Goal: Task Accomplishment & Management: Use online tool/utility

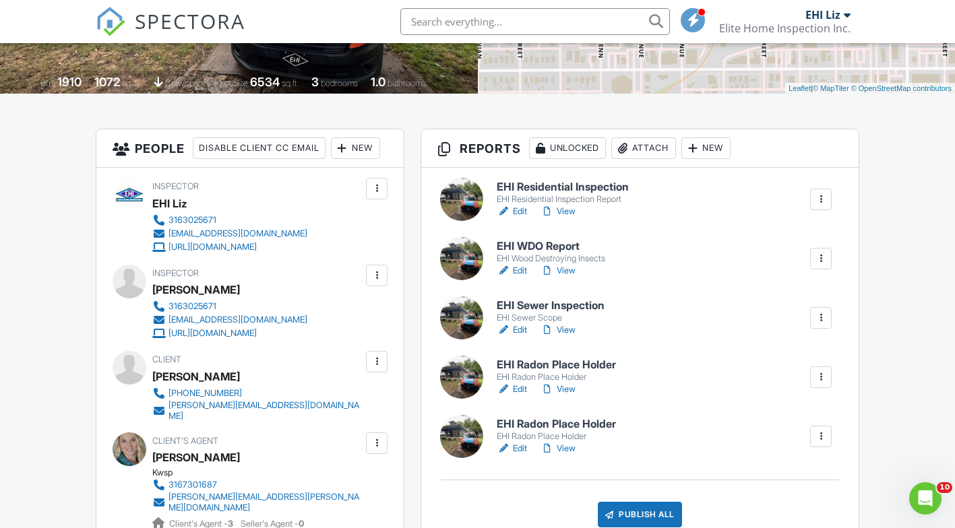
scroll to position [267, 0]
click at [594, 196] on div "EHI Residential Inspection Report" at bounding box center [563, 198] width 132 height 11
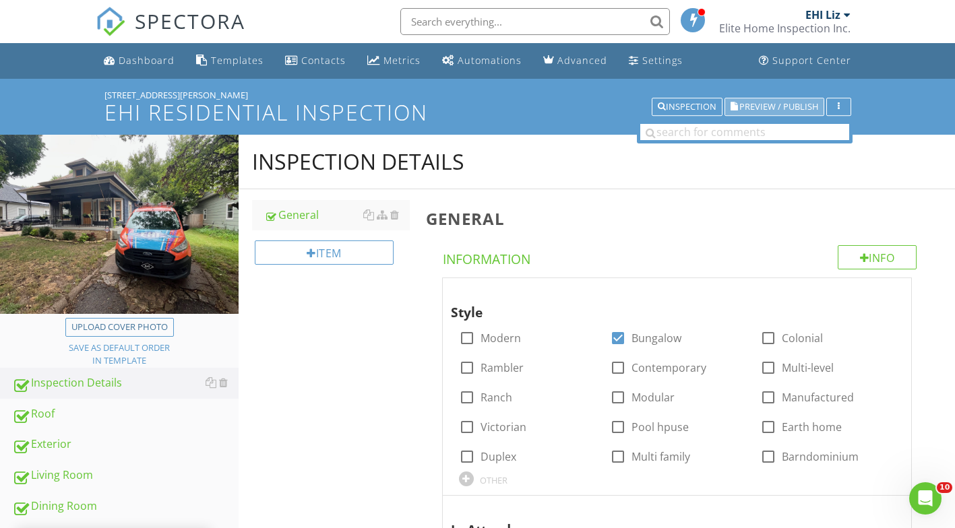
click at [778, 109] on span "Preview / Publish" at bounding box center [778, 106] width 79 height 9
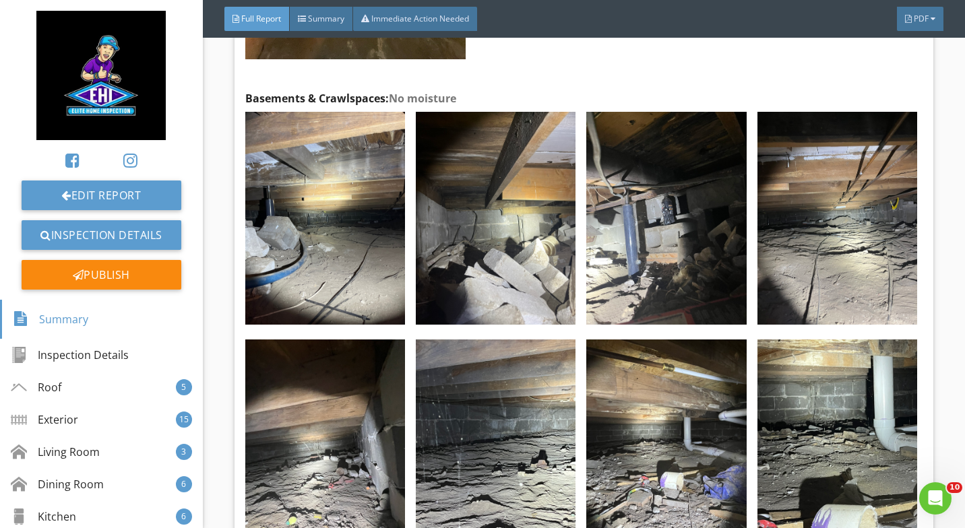
scroll to position [19466, 0]
click at [97, 239] on link "Inspection Details" at bounding box center [102, 235] width 160 height 30
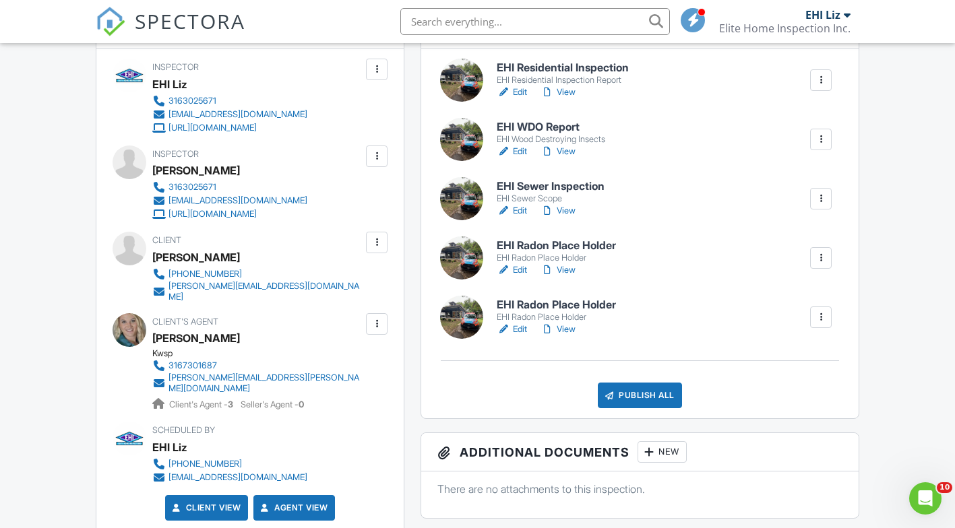
click at [559, 185] on h6 "EHI Sewer Inspection" at bounding box center [551, 187] width 108 height 12
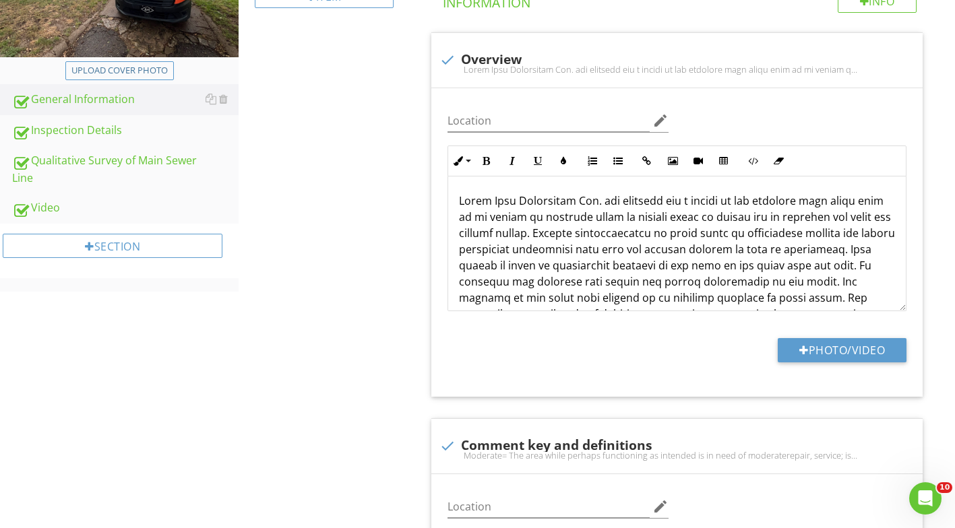
scroll to position [256, 0]
click at [53, 214] on div "Video" at bounding box center [125, 209] width 226 height 18
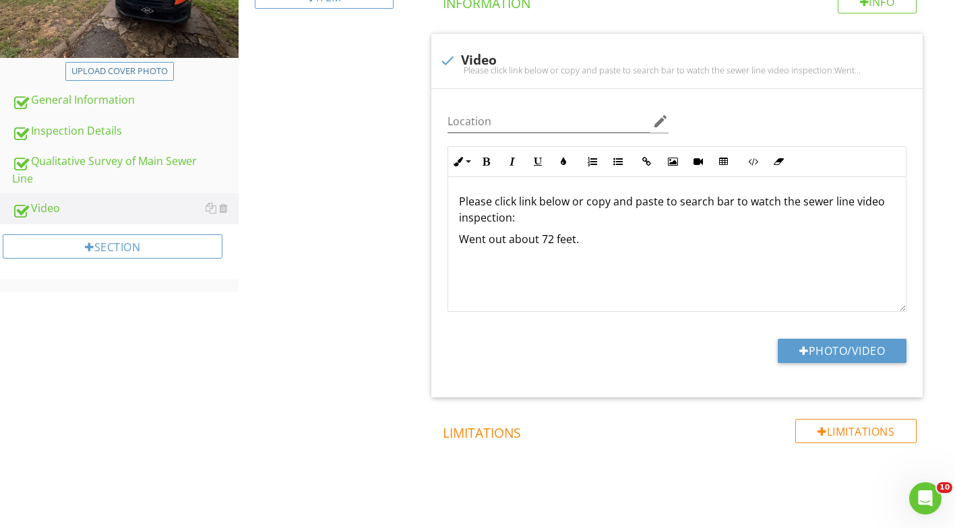
click at [656, 270] on div "Please click link below or copy and paste to search bar to watch the sewer line…" at bounding box center [677, 244] width 458 height 135
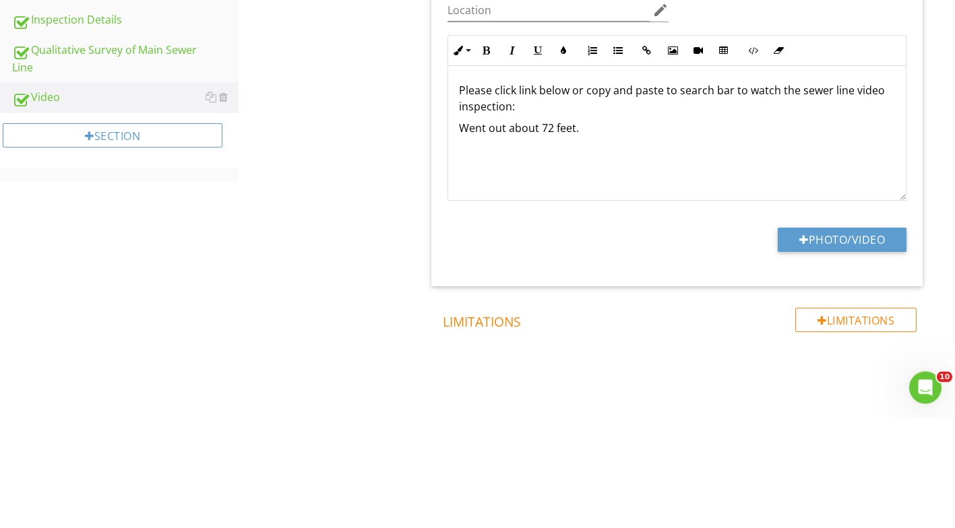
click at [621, 259] on p at bounding box center [677, 261] width 436 height 16
click at [636, 251] on div "Please click link below or copy and paste to search bar to watch the sewer line…" at bounding box center [677, 244] width 458 height 135
click at [609, 241] on p "Went out about 72 feet." at bounding box center [677, 239] width 436 height 16
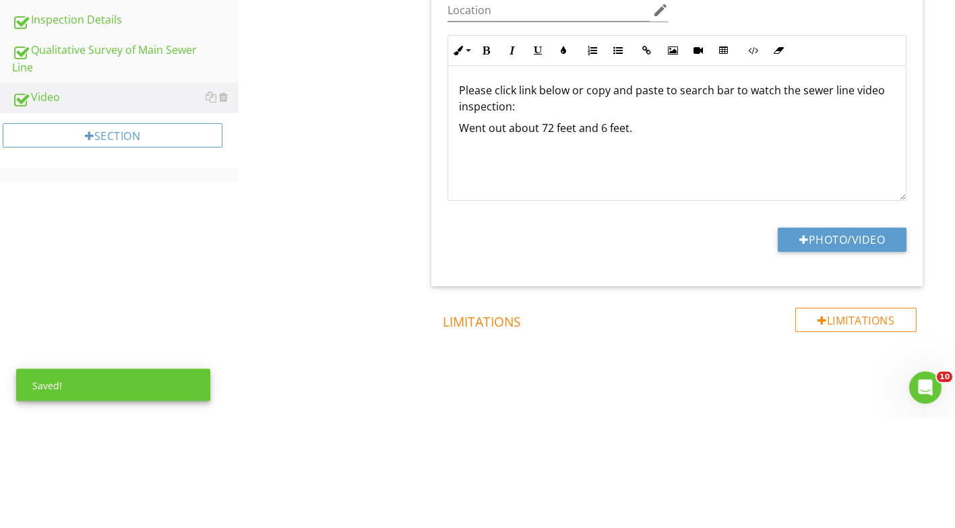
click at [844, 350] on button "Photo/Video" at bounding box center [842, 351] width 129 height 24
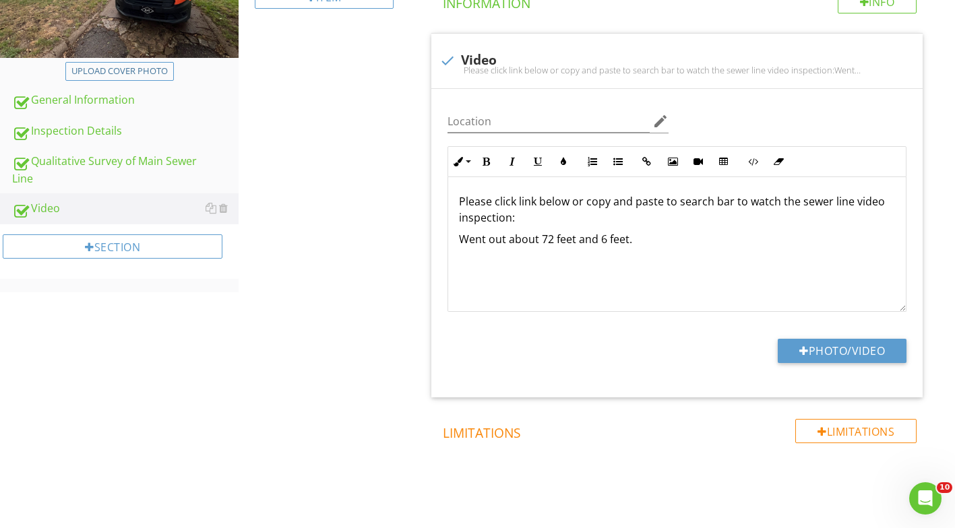
type input "C:\fakepath\Untitled video (4).mp4"
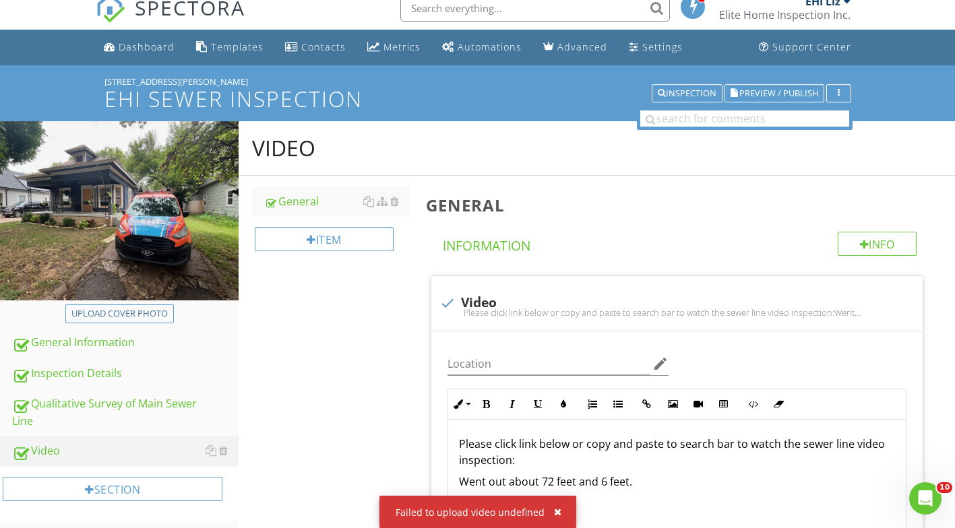
scroll to position [4, 0]
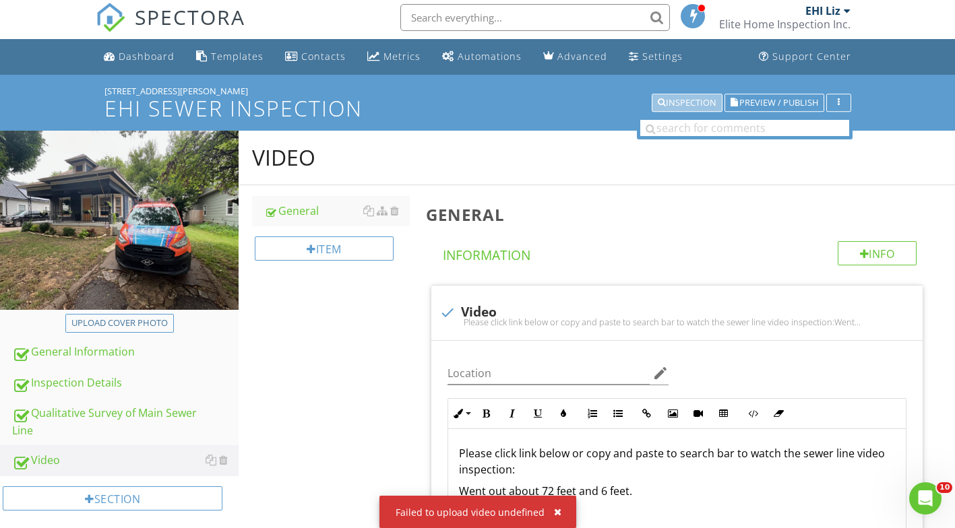
click at [673, 100] on div "Inspection" at bounding box center [687, 102] width 59 height 9
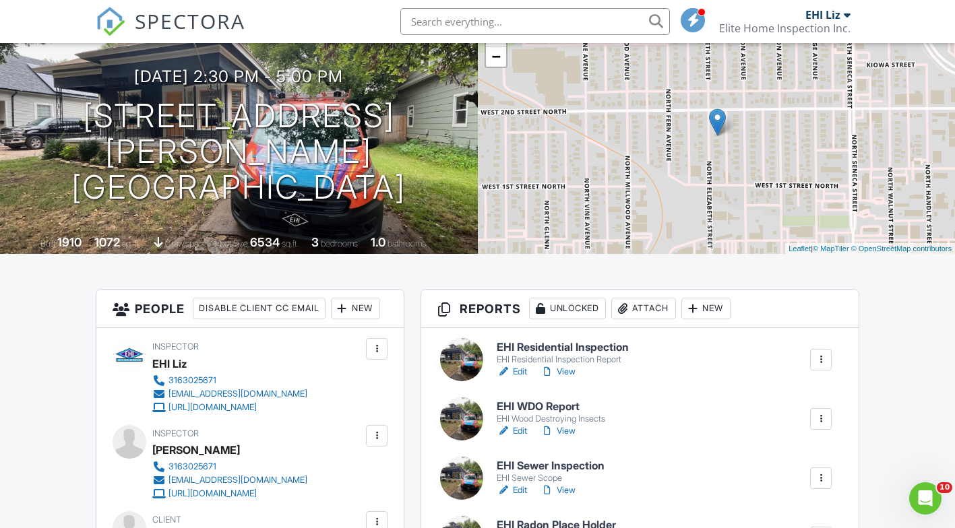
scroll to position [148, 0]
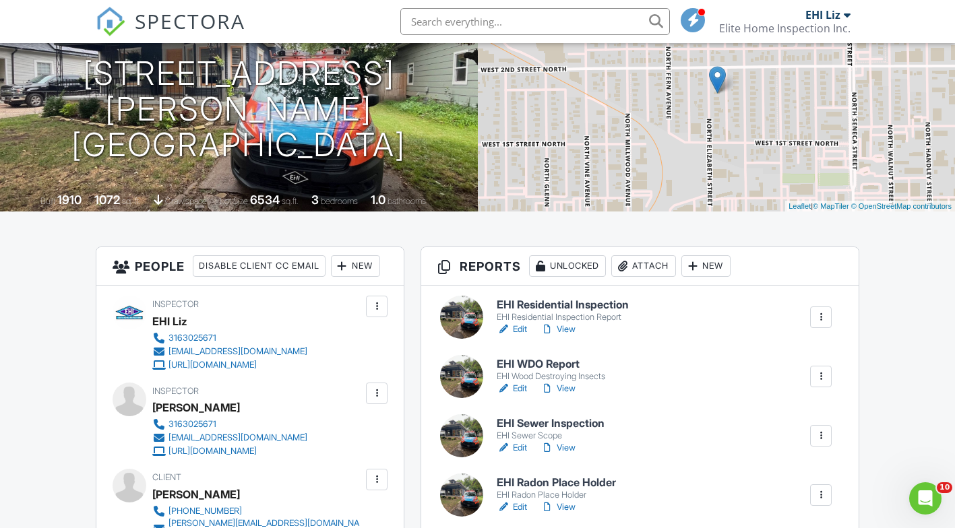
click at [539, 310] on h6 "EHI Residential Inspection" at bounding box center [563, 305] width 132 height 12
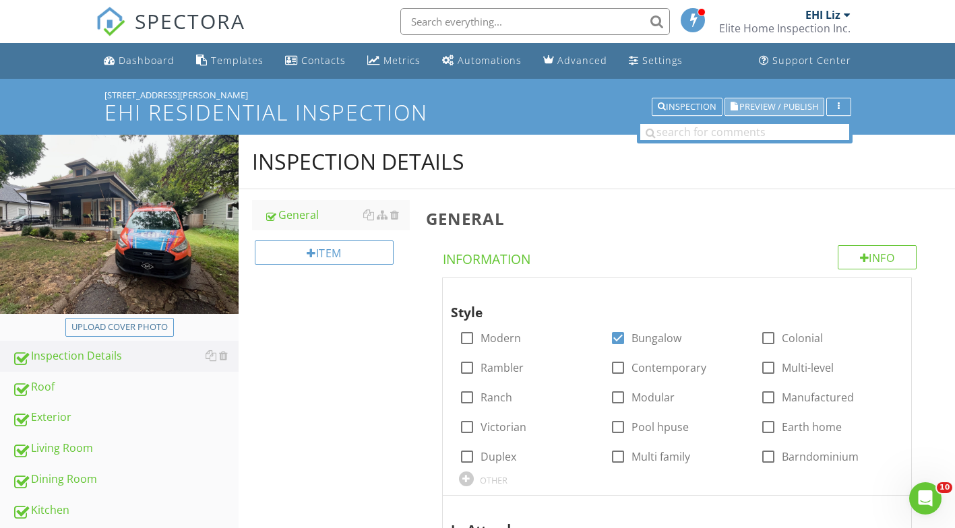
click at [771, 111] on span "Preview / Publish" at bounding box center [778, 106] width 79 height 9
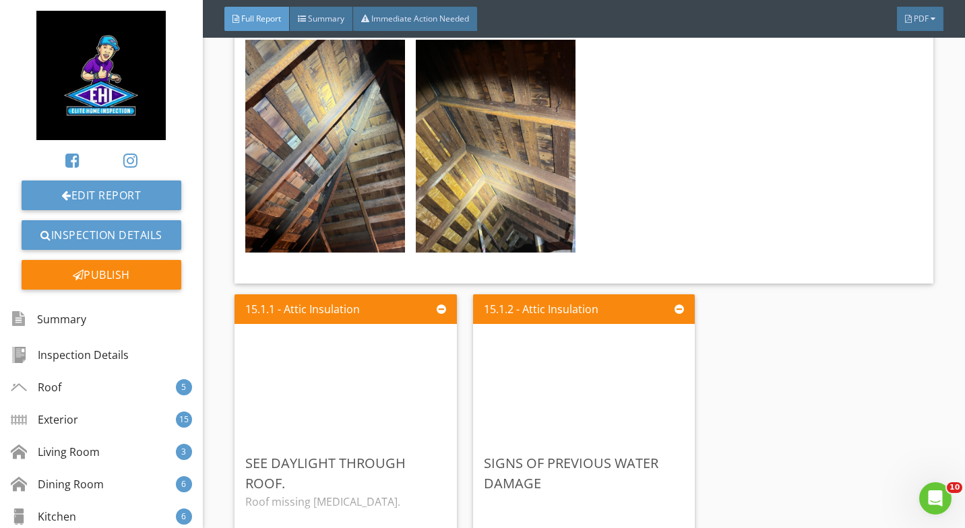
scroll to position [18451, 0]
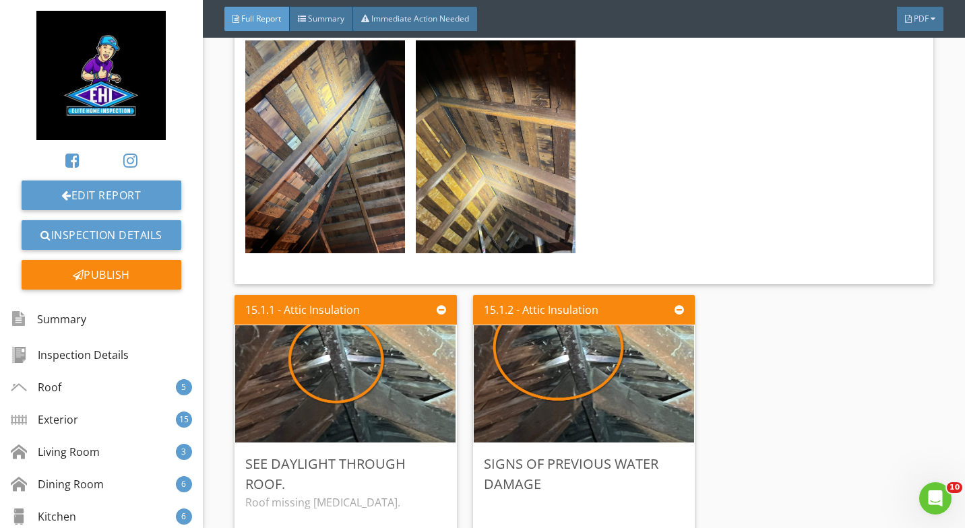
click at [558, 305] on img at bounding box center [584, 383] width 220 height 293
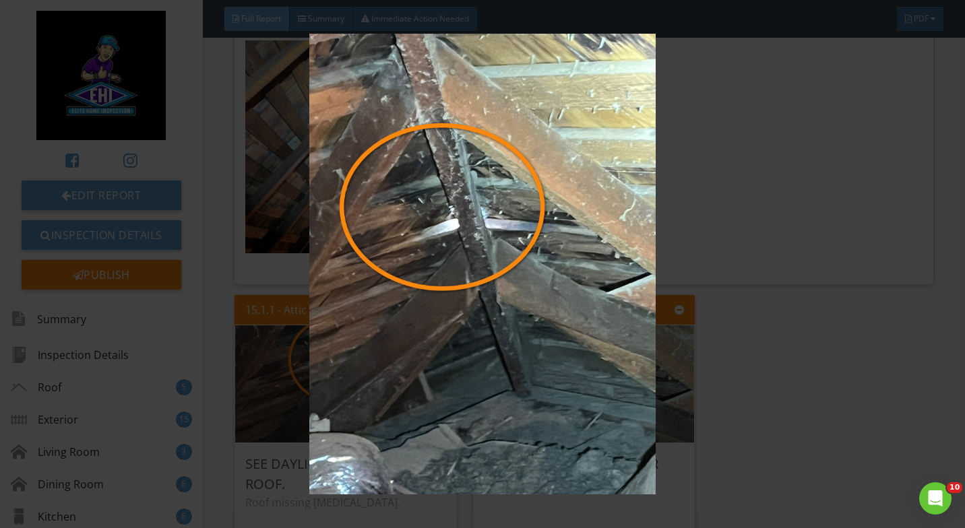
click at [762, 379] on img at bounding box center [482, 264] width 876 height 461
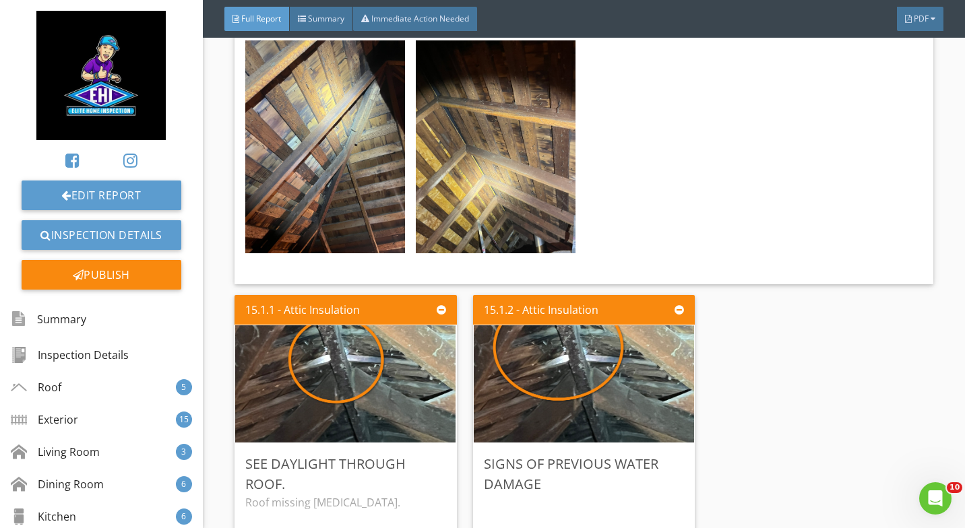
click at [608, 454] on div "Signs of previous water damage" at bounding box center [584, 474] width 201 height 40
click at [0, 0] on div "Edit" at bounding box center [0, 0] width 0 height 0
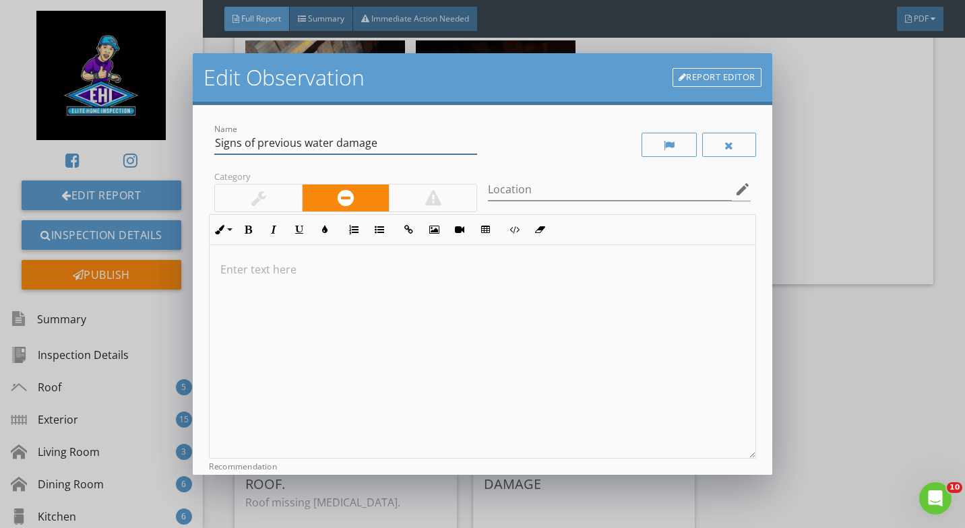
click at [297, 140] on input "Signs of previous water damage" at bounding box center [345, 143] width 263 height 22
type input "Signs of water damage"
click at [838, 330] on div "Edit Observation Report Editor Name Signs of water damage Category Location edi…" at bounding box center [482, 264] width 965 height 528
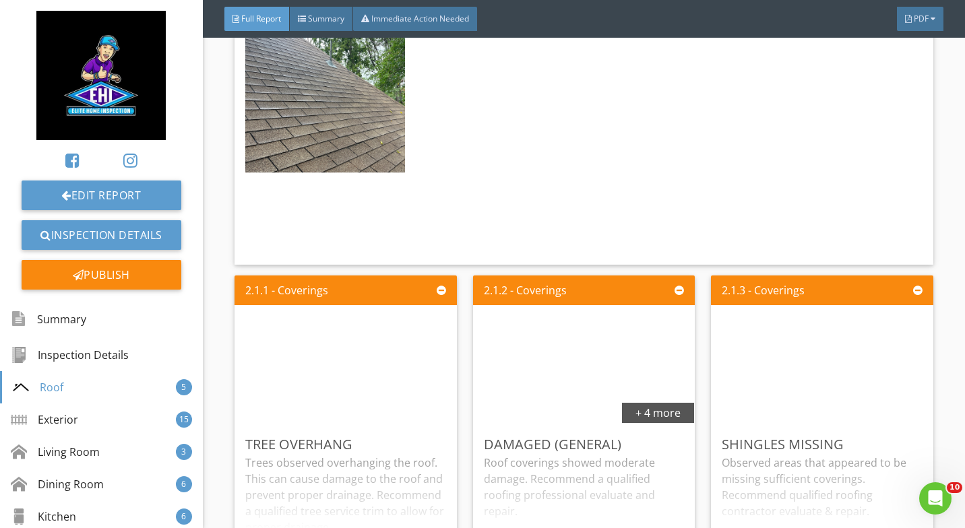
scroll to position [1754, 0]
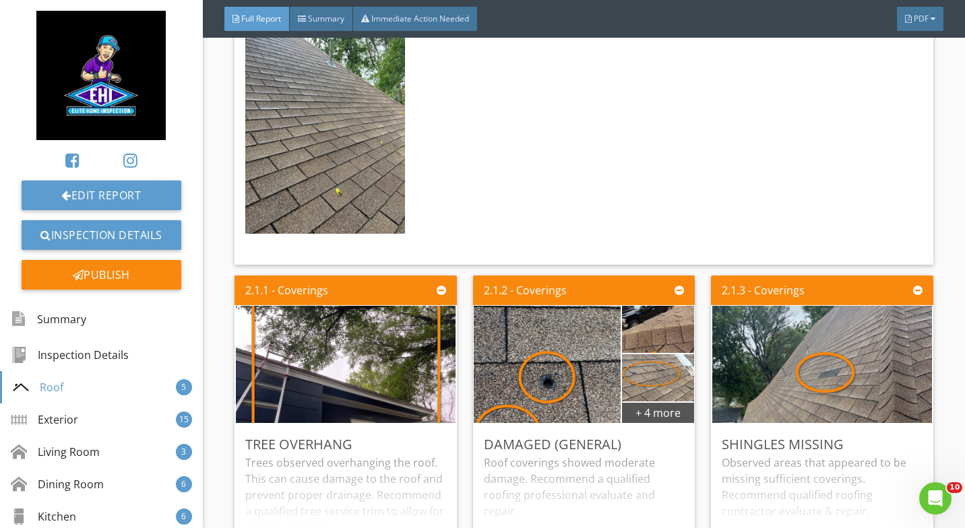
click at [554, 379] on img at bounding box center [547, 364] width 220 height 293
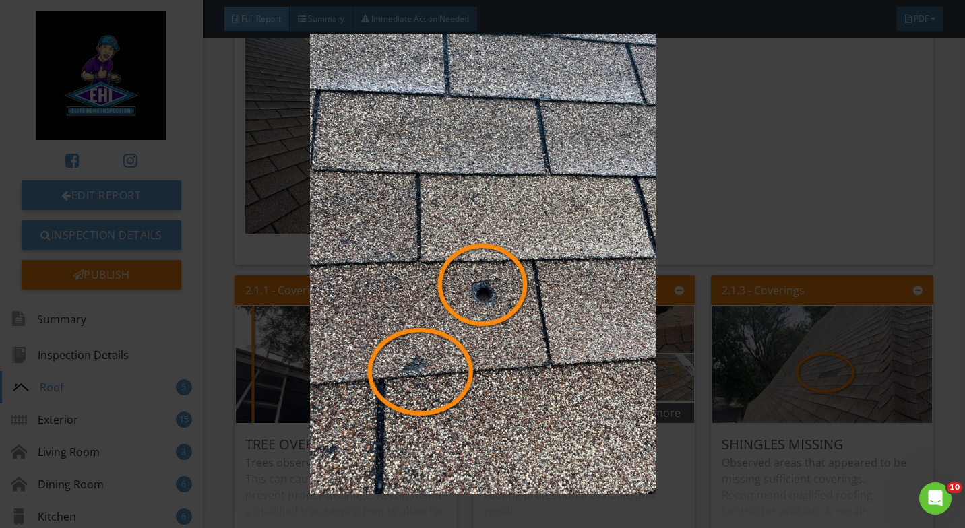
click at [750, 191] on img at bounding box center [482, 264] width 876 height 461
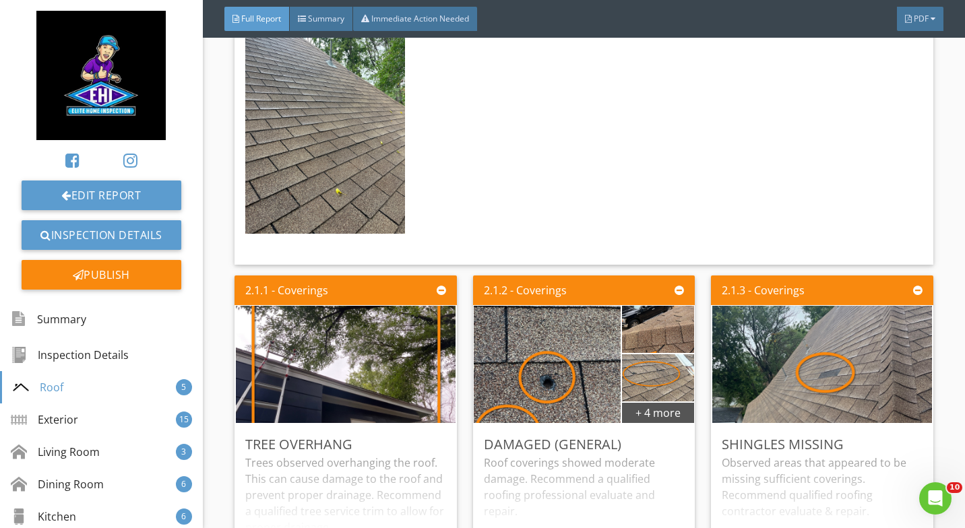
click at [663, 409] on div "+ 4 more" at bounding box center [658, 413] width 72 height 22
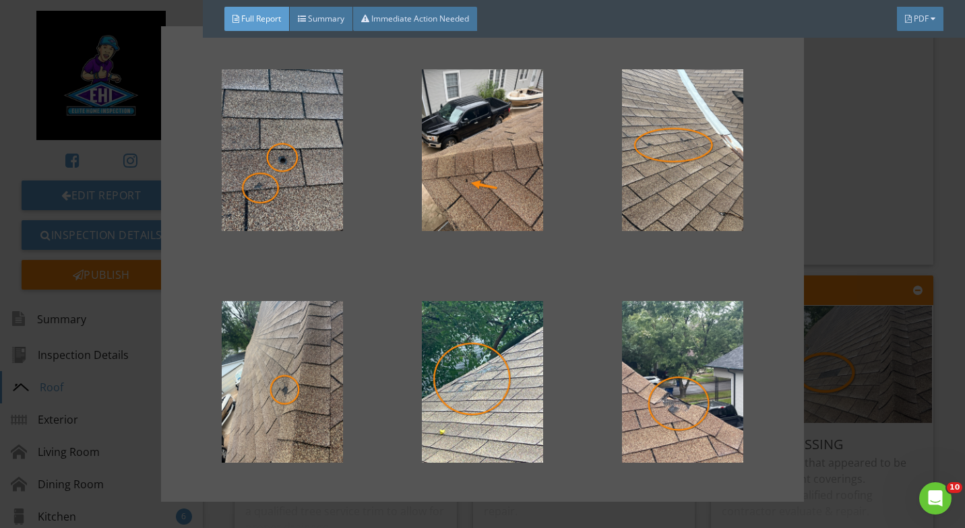
click at [283, 176] on div at bounding box center [282, 150] width 157 height 162
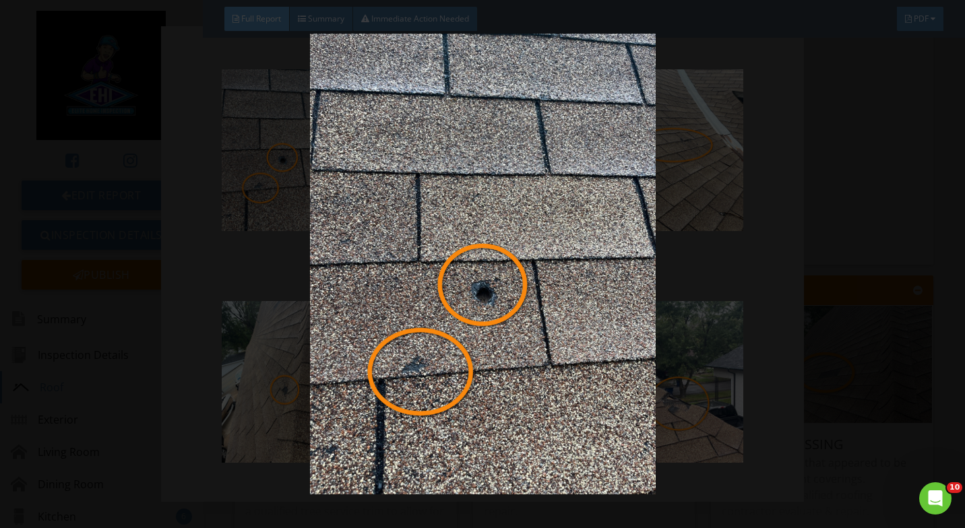
click at [841, 208] on img at bounding box center [482, 264] width 876 height 461
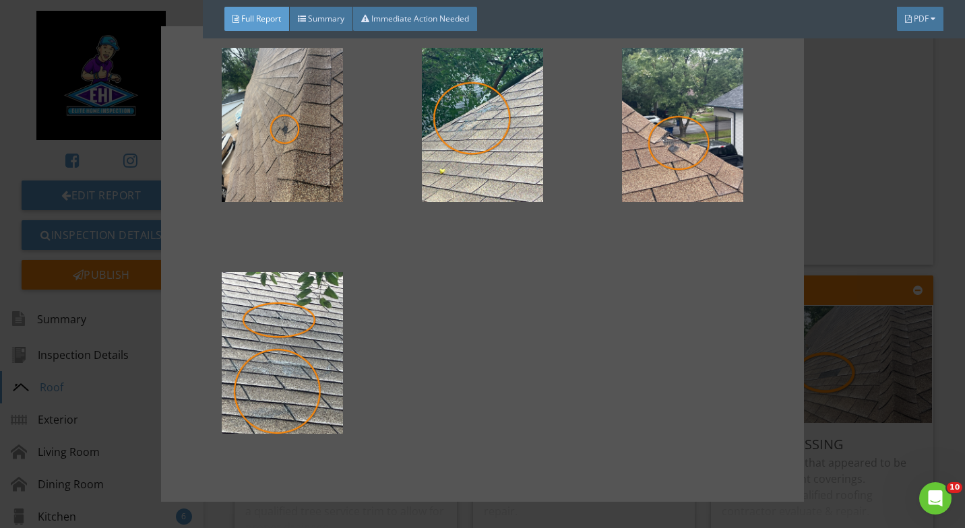
scroll to position [263, 0]
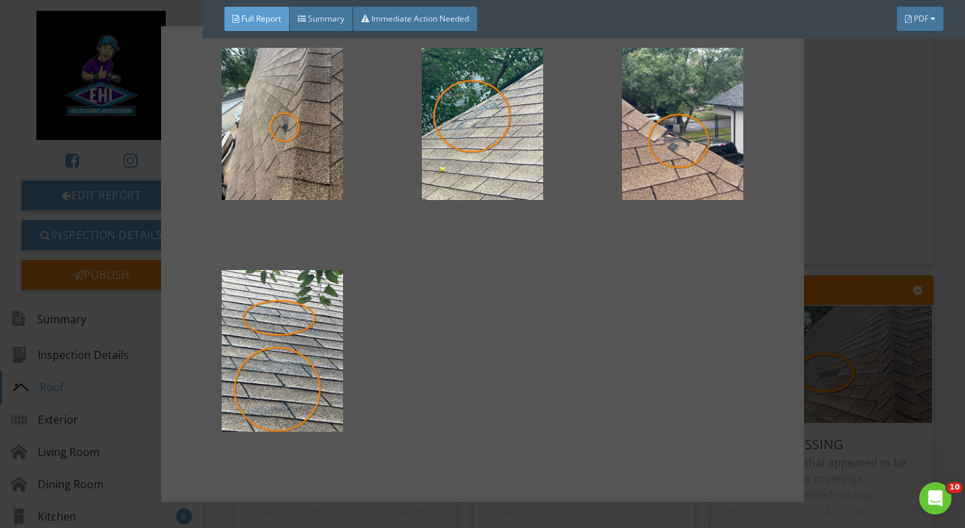
click at [668, 97] on div at bounding box center [682, 119] width 157 height 162
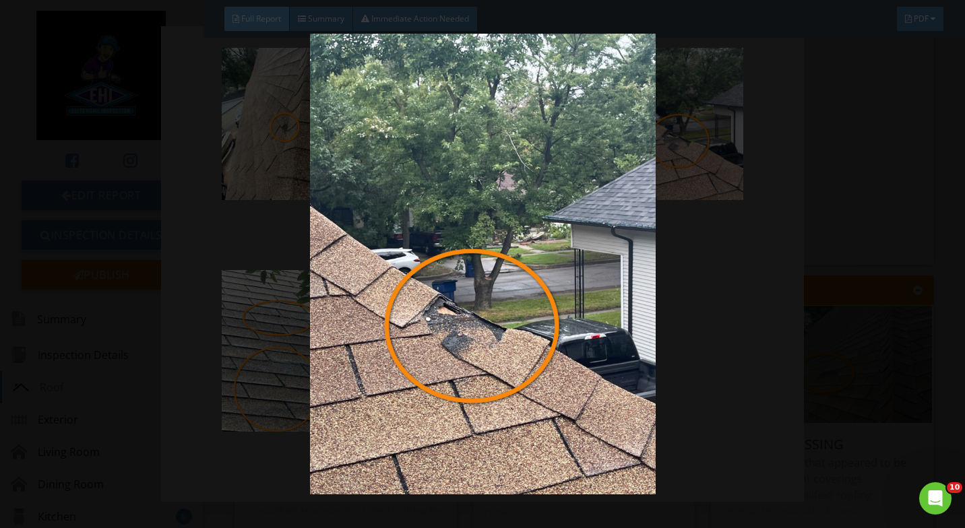
click at [855, 167] on img at bounding box center [482, 264] width 876 height 461
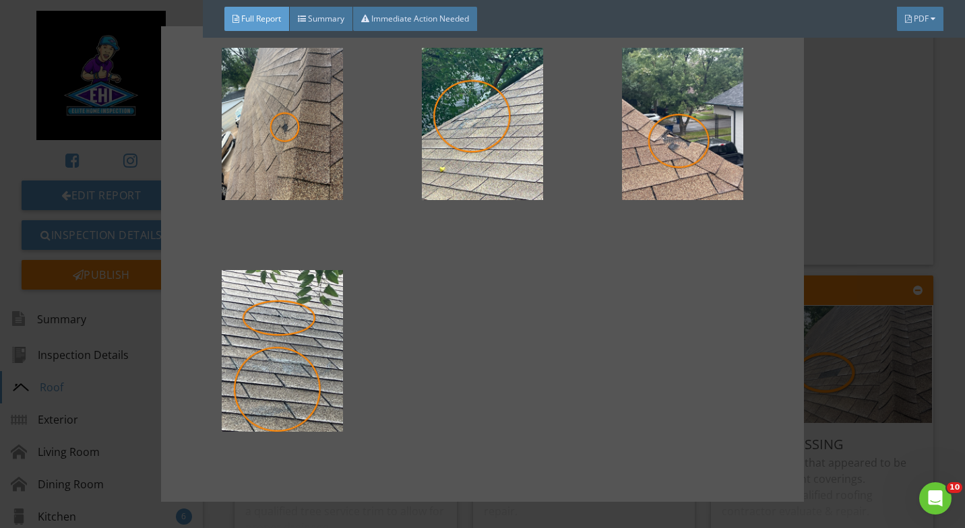
click at [874, 181] on div at bounding box center [482, 264] width 965 height 528
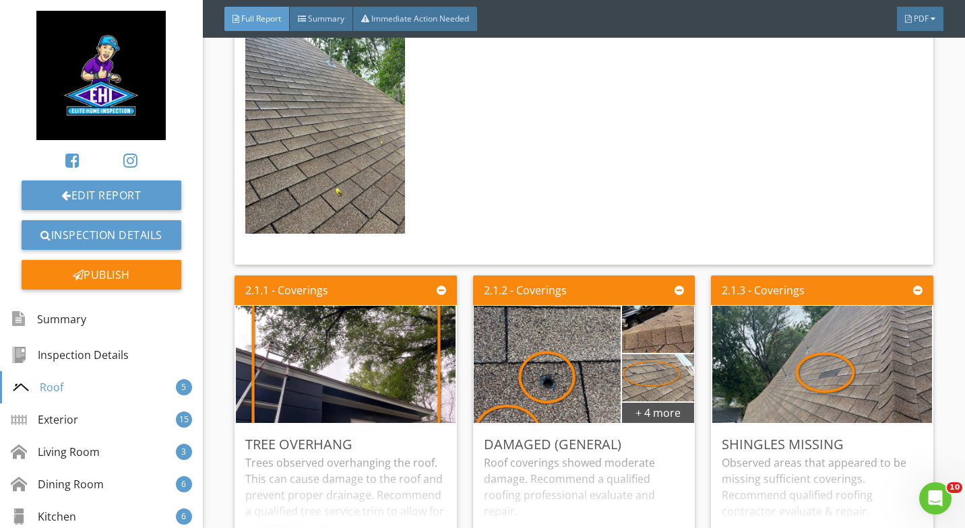
click at [830, 377] on img at bounding box center [822, 364] width 220 height 293
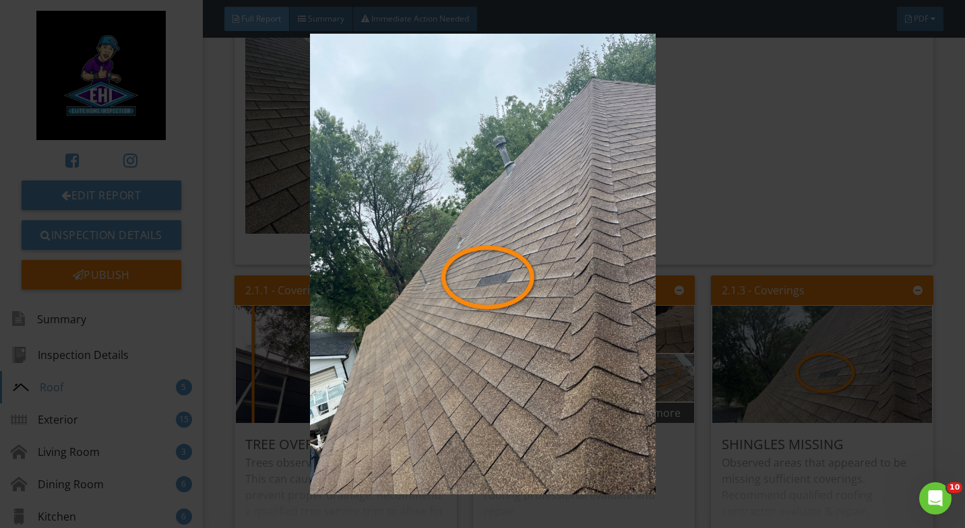
click at [501, 313] on img at bounding box center [482, 264] width 876 height 461
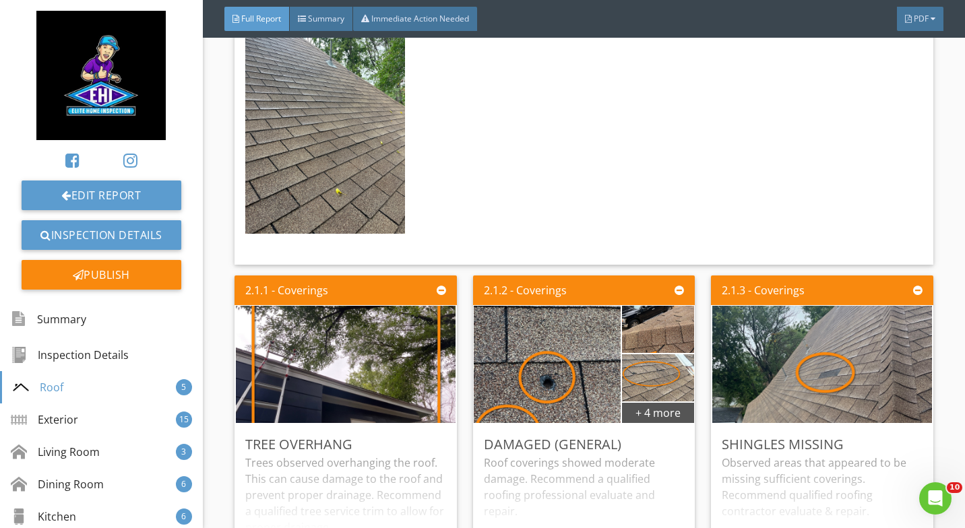
click at [846, 361] on img at bounding box center [822, 364] width 220 height 293
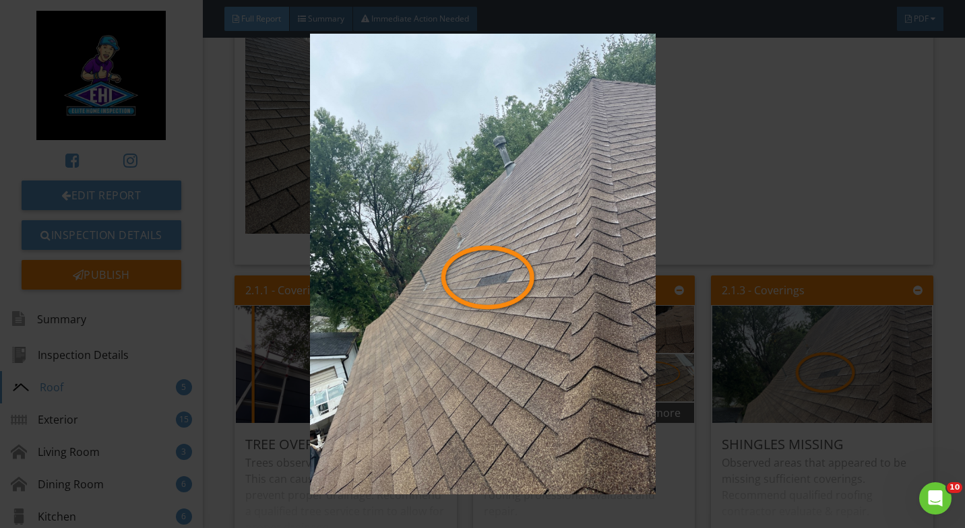
click at [843, 145] on img at bounding box center [482, 264] width 876 height 461
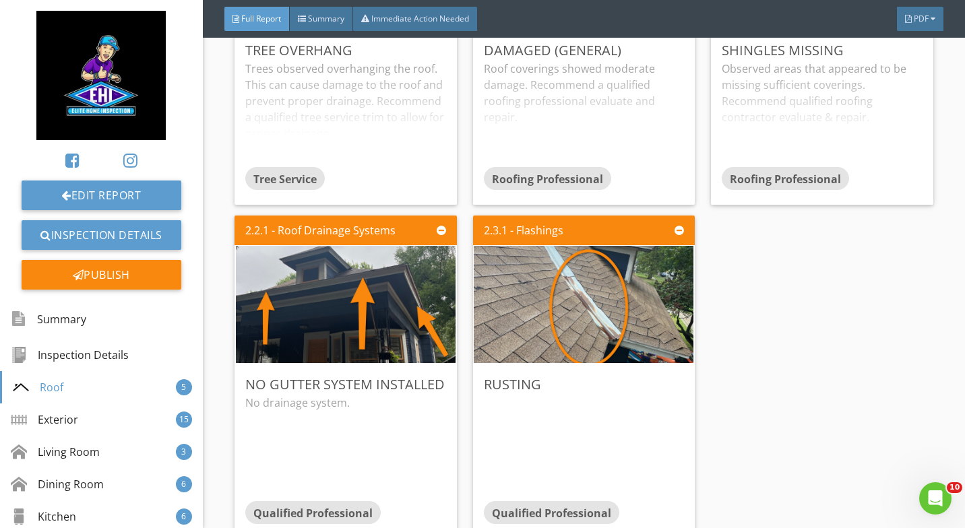
scroll to position [2149, 0]
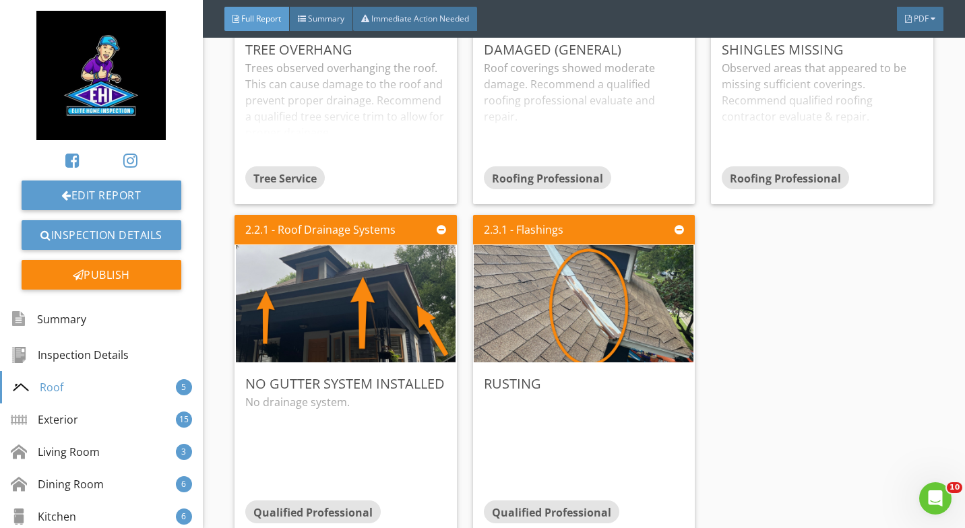
click at [528, 301] on img at bounding box center [584, 303] width 220 height 293
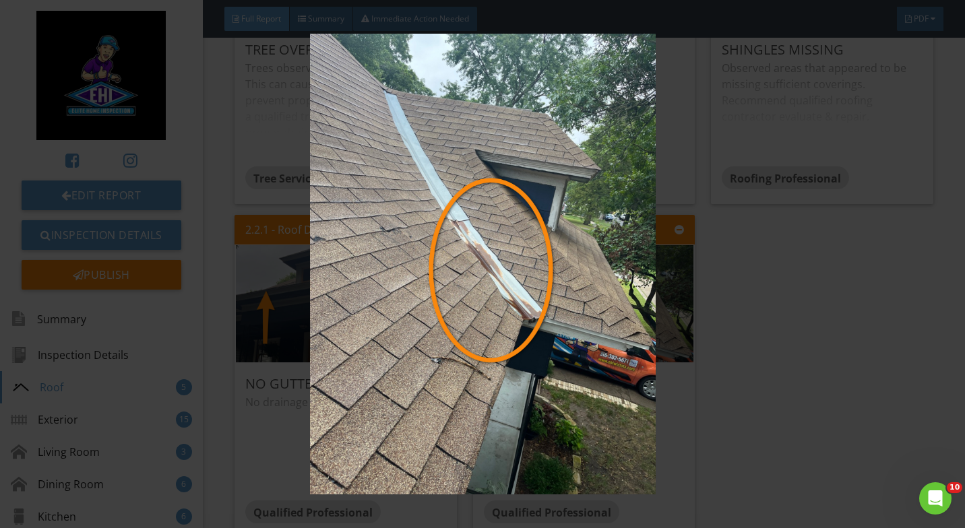
click at [795, 338] on img at bounding box center [482, 264] width 876 height 461
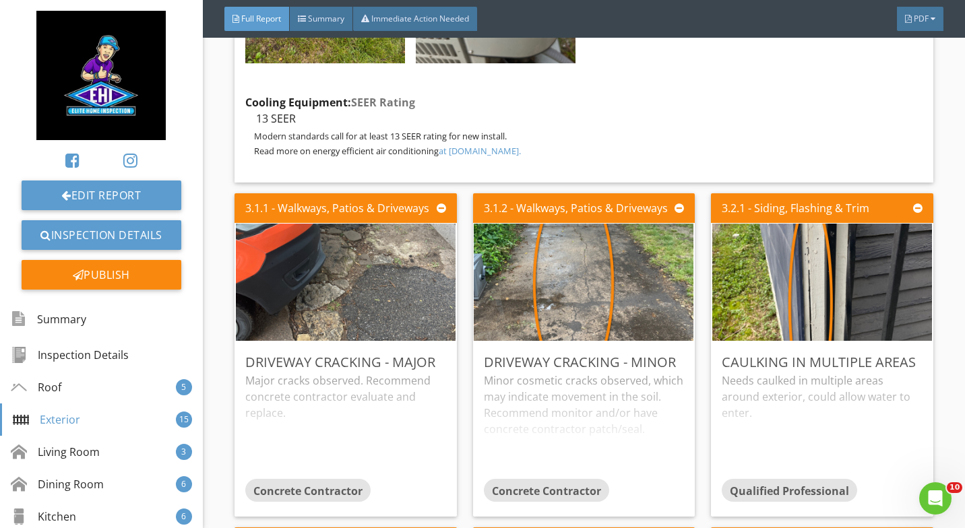
scroll to position [4477, 0]
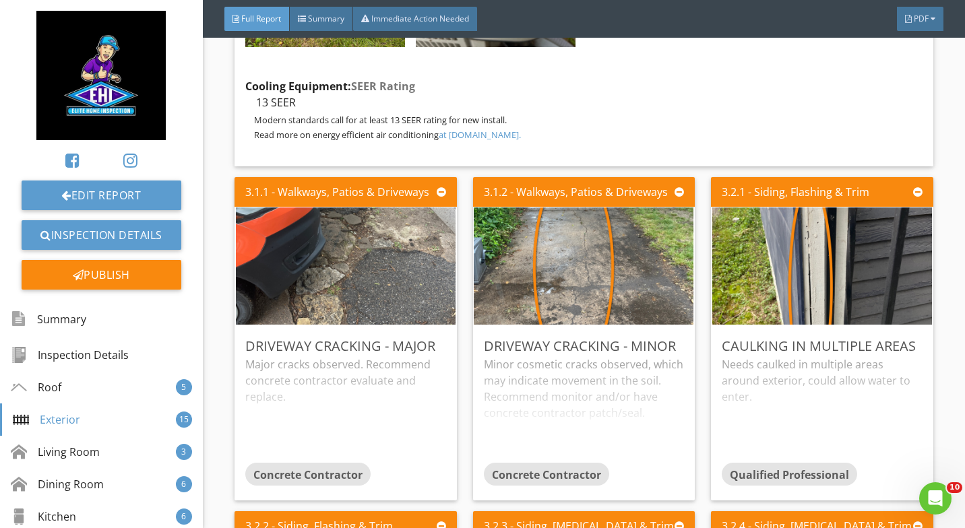
click at [392, 253] on img at bounding box center [346, 265] width 220 height 293
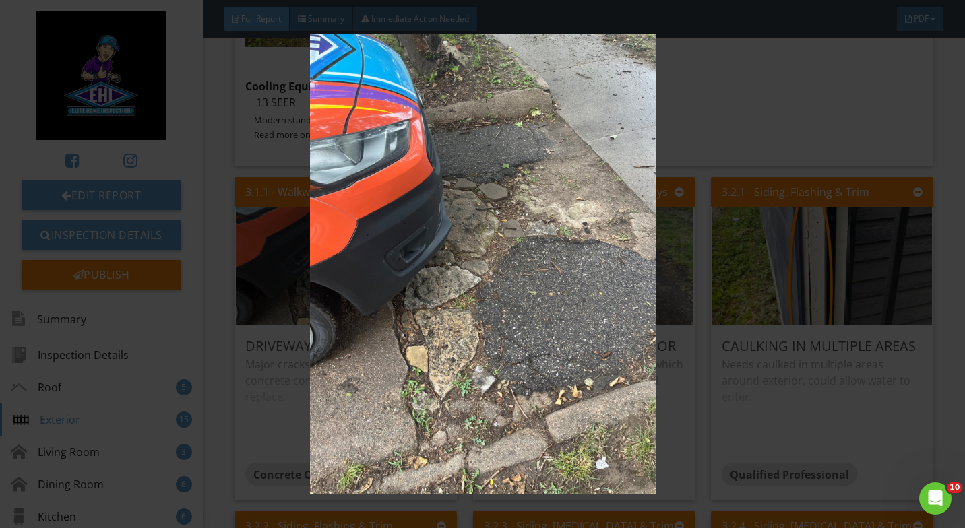
click at [773, 111] on img at bounding box center [482, 264] width 876 height 461
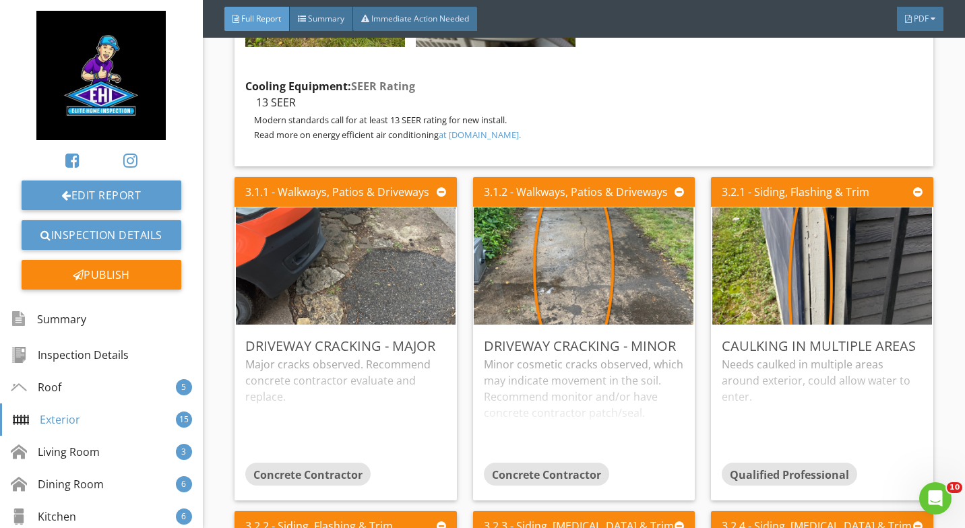
click at [797, 253] on img at bounding box center [822, 265] width 220 height 293
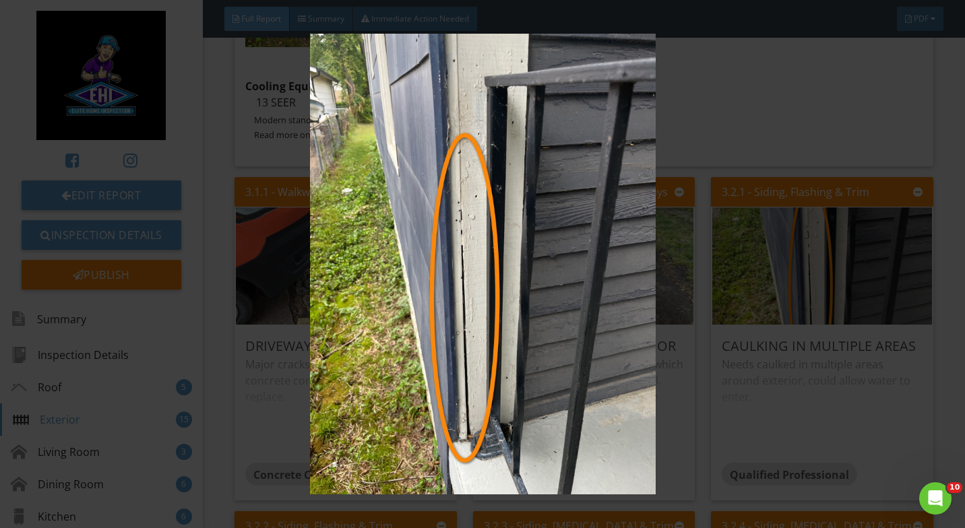
click at [826, 99] on img at bounding box center [482, 264] width 876 height 461
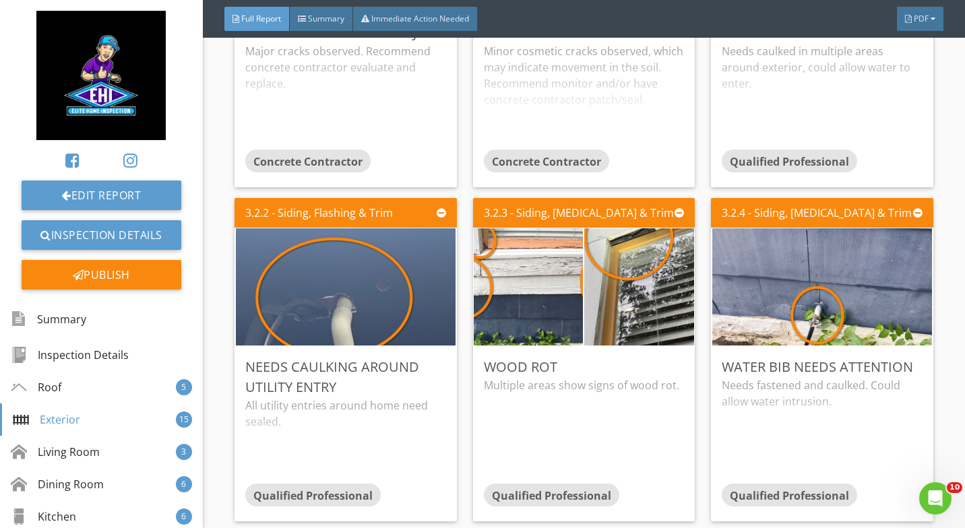
scroll to position [4790, 0]
click at [355, 288] on img at bounding box center [346, 287] width 220 height 293
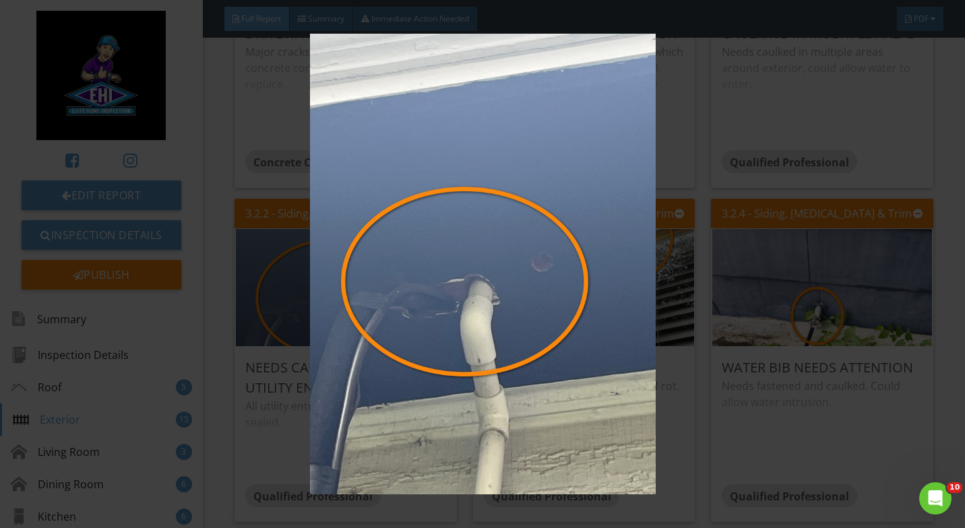
click at [863, 156] on img at bounding box center [482, 264] width 876 height 461
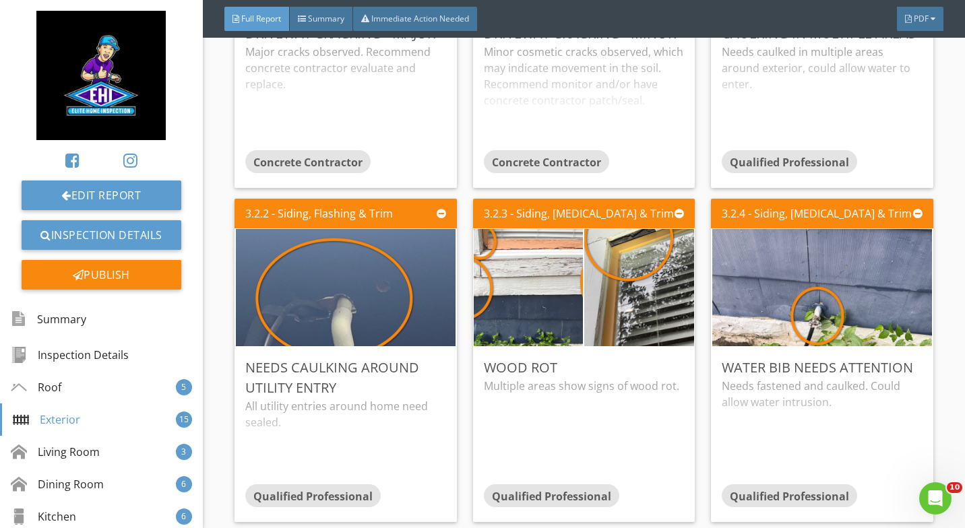
click at [528, 282] on img at bounding box center [529, 287] width 220 height 293
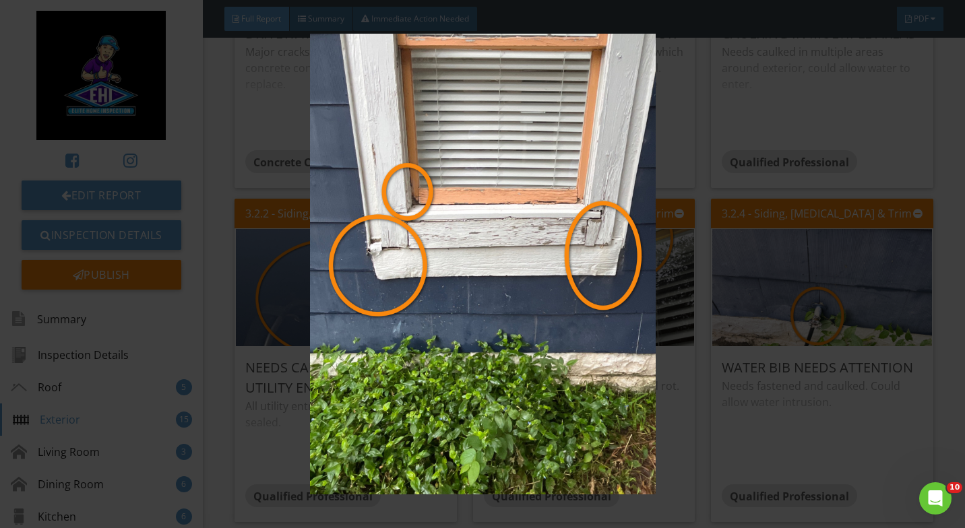
click at [814, 237] on img at bounding box center [482, 264] width 876 height 461
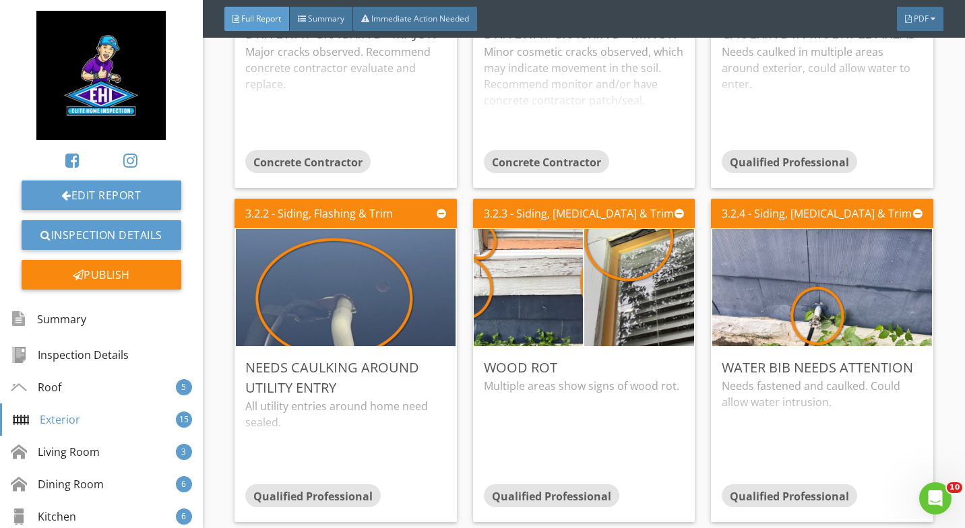
click at [830, 298] on img at bounding box center [822, 287] width 220 height 293
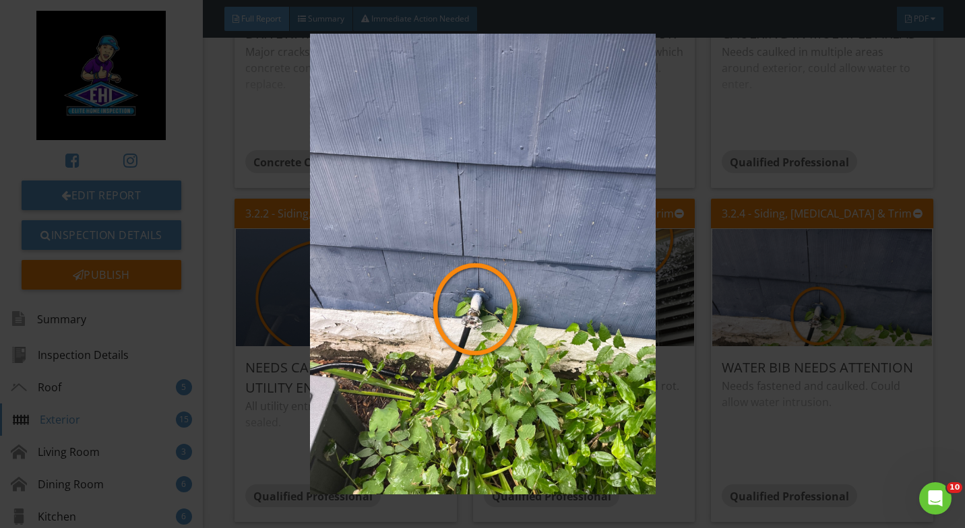
click at [822, 274] on img at bounding box center [482, 264] width 876 height 461
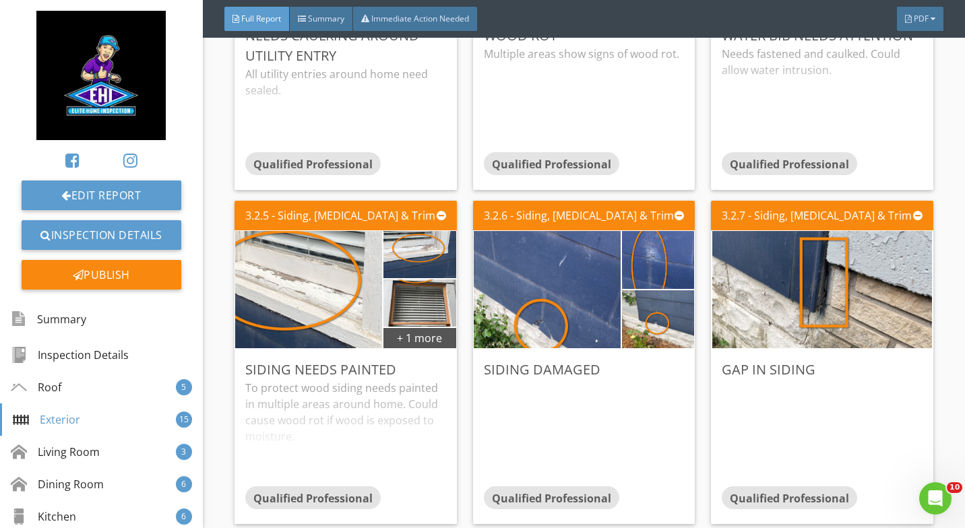
scroll to position [5125, 0]
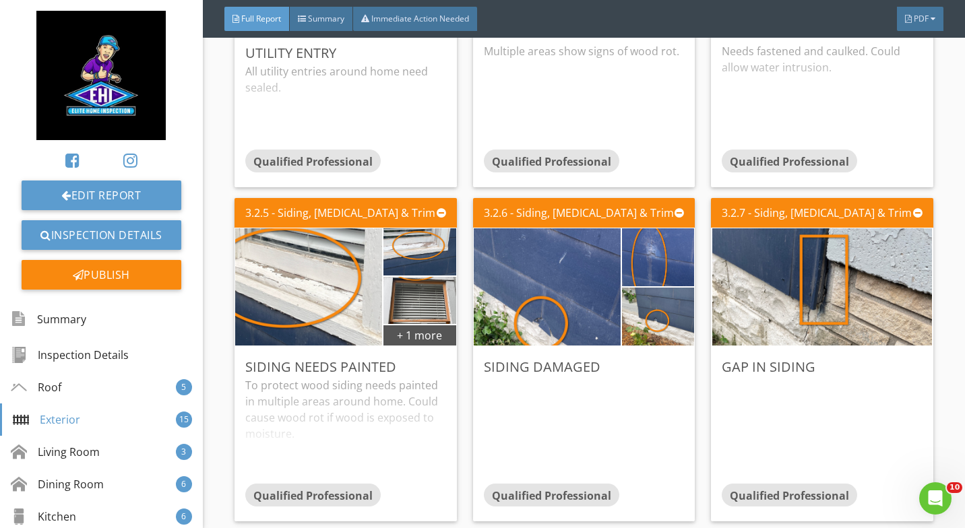
click at [318, 266] on img at bounding box center [309, 286] width 220 height 293
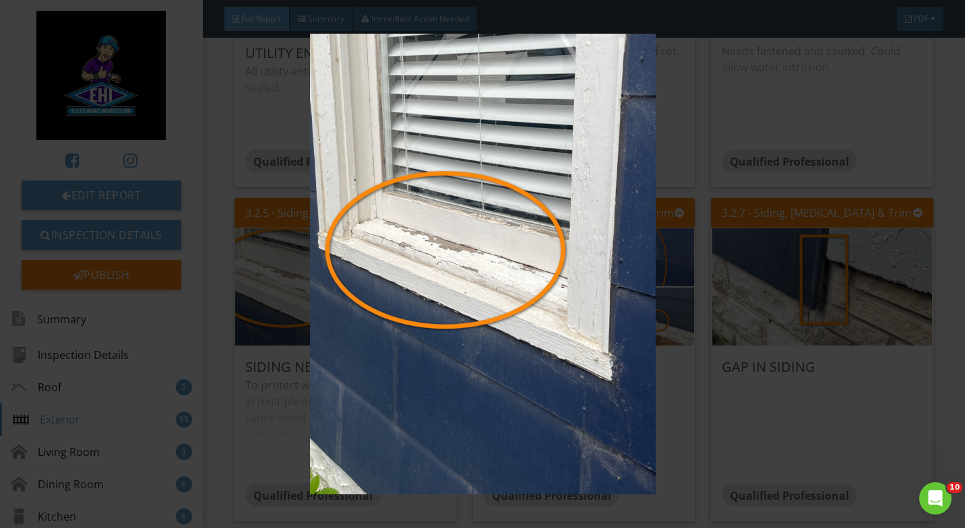
click at [759, 275] on img at bounding box center [482, 264] width 876 height 461
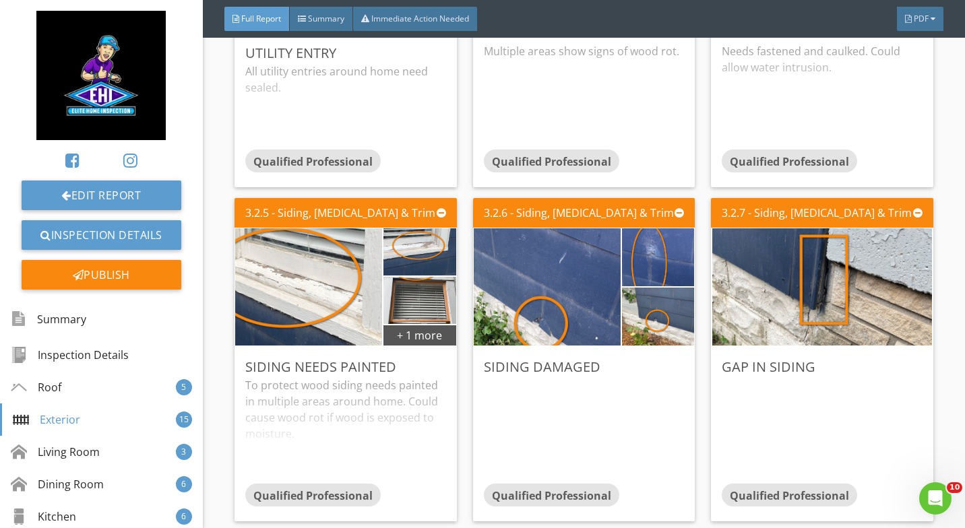
click at [555, 308] on img at bounding box center [547, 286] width 220 height 293
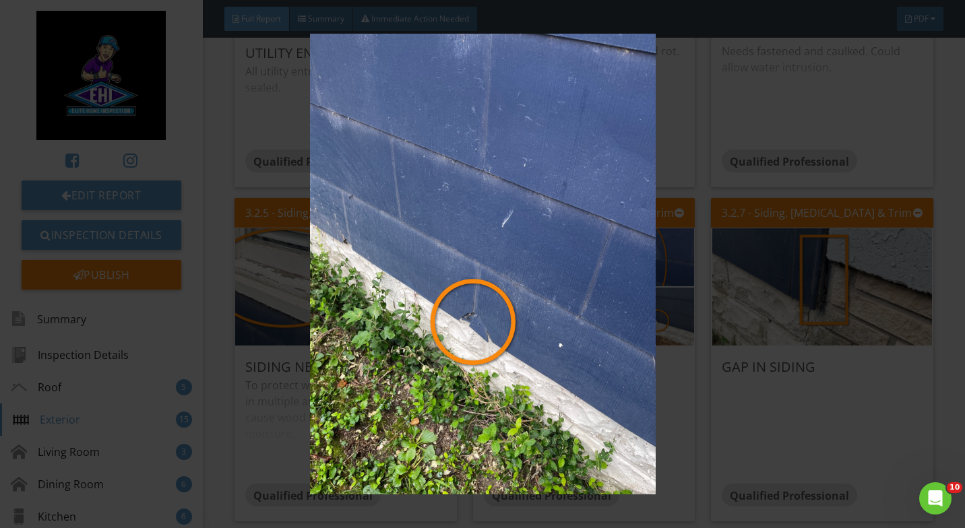
click at [799, 259] on img at bounding box center [482, 264] width 876 height 461
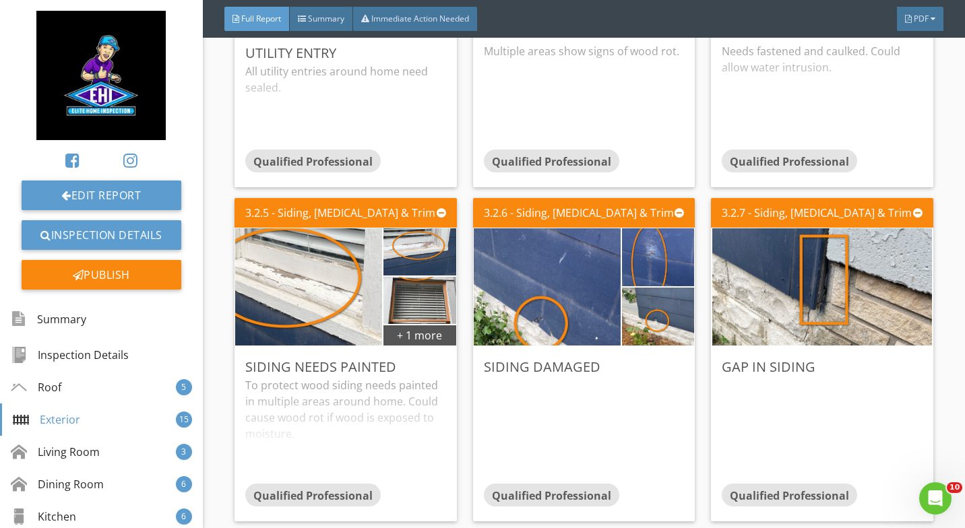
click at [819, 271] on img at bounding box center [822, 286] width 220 height 293
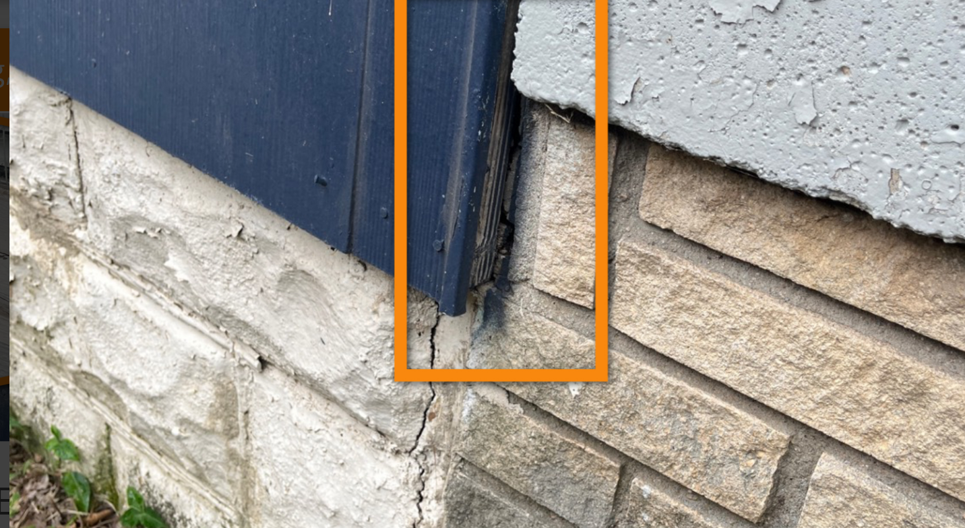
click at [498, 246] on img at bounding box center [482, 264] width 876 height 461
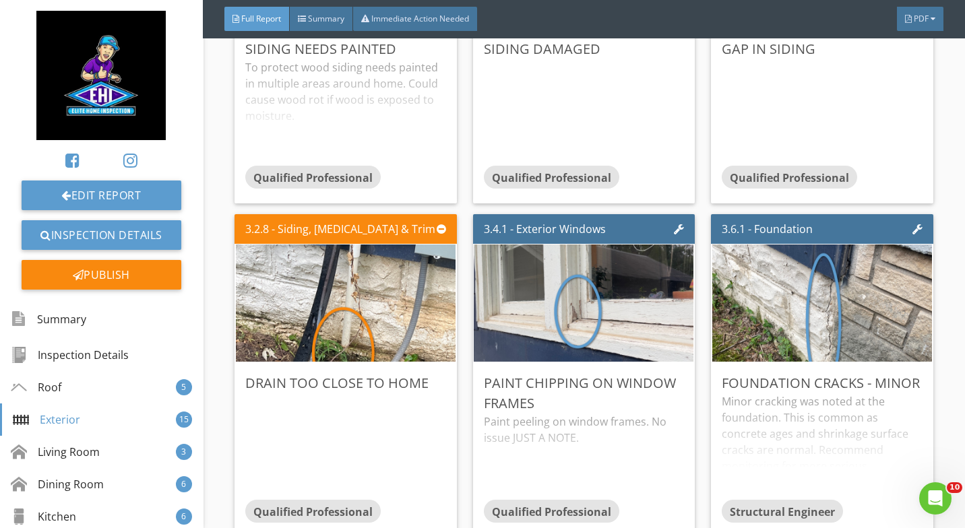
scroll to position [5443, 0]
click at [379, 291] on img at bounding box center [346, 302] width 220 height 293
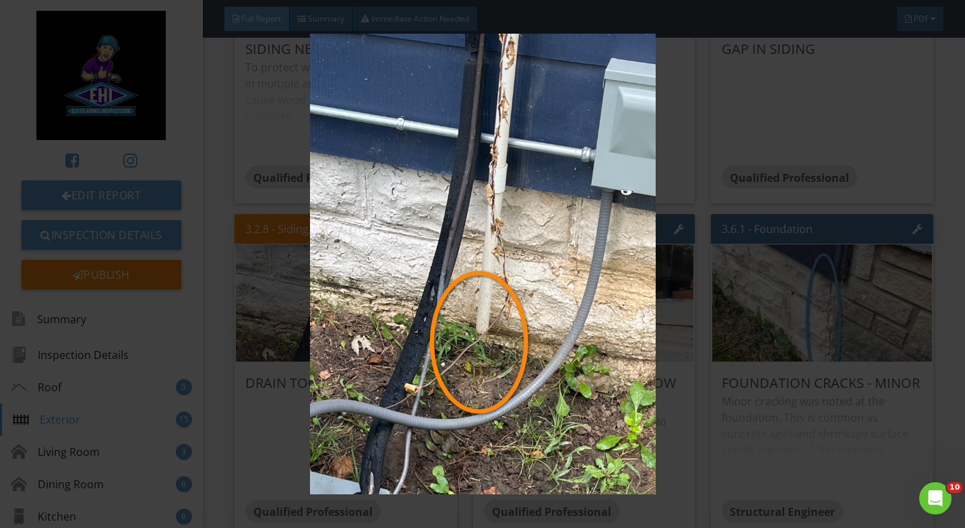
click at [770, 278] on img at bounding box center [482, 264] width 876 height 461
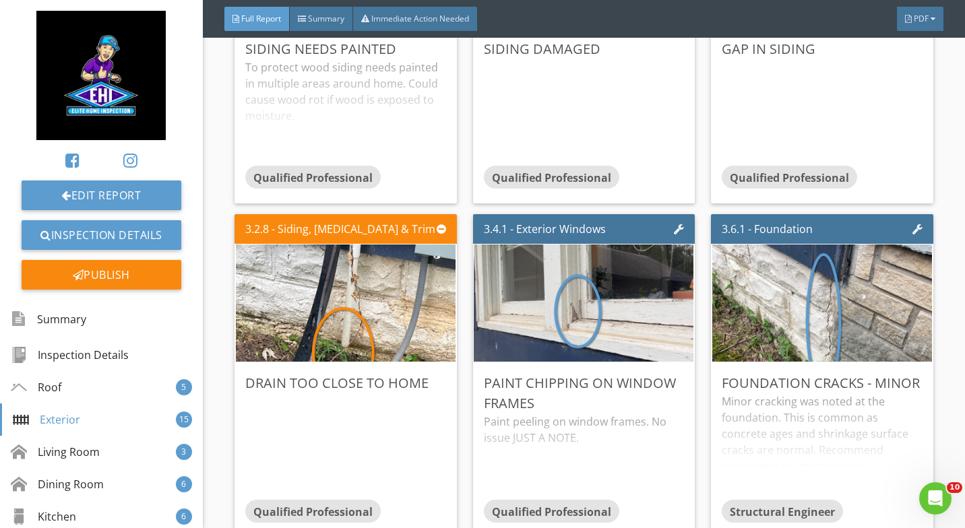
click at [832, 296] on img at bounding box center [822, 302] width 220 height 293
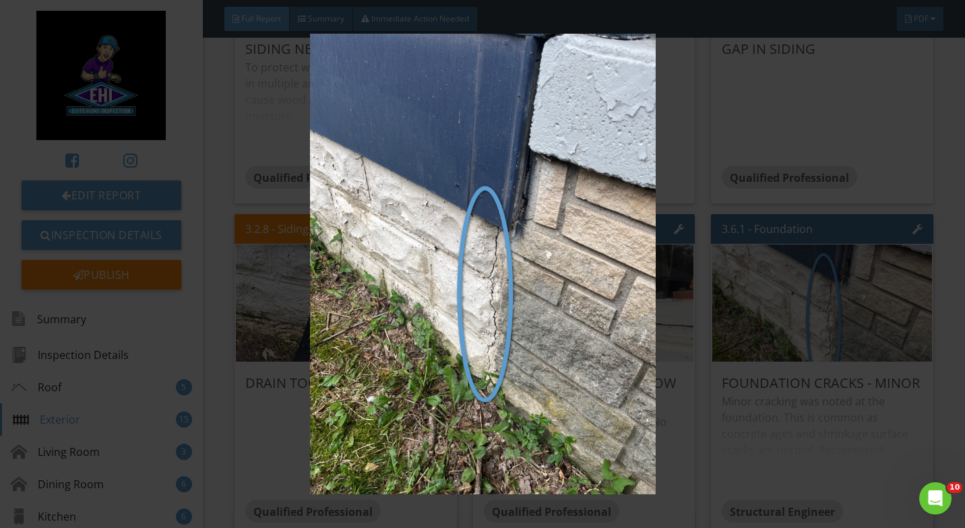
click at [818, 220] on img at bounding box center [482, 264] width 876 height 461
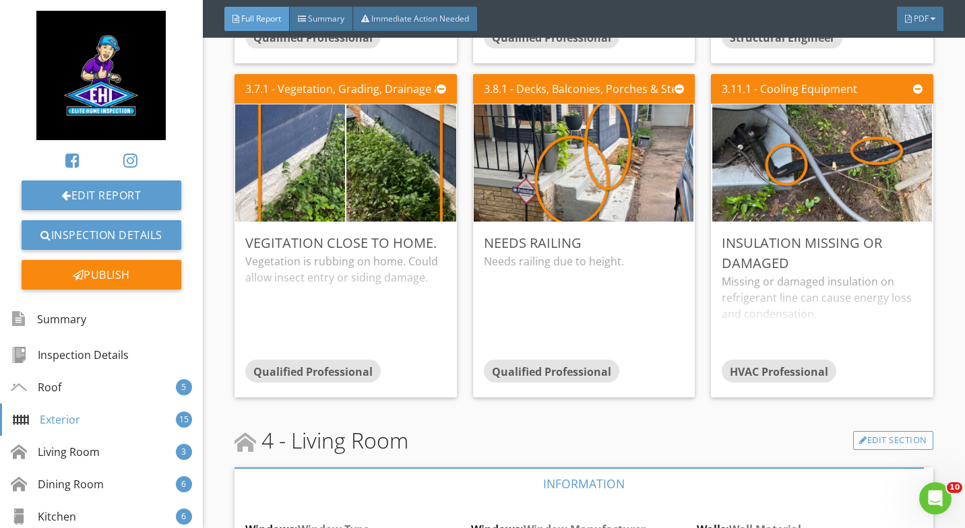
scroll to position [5914, 0]
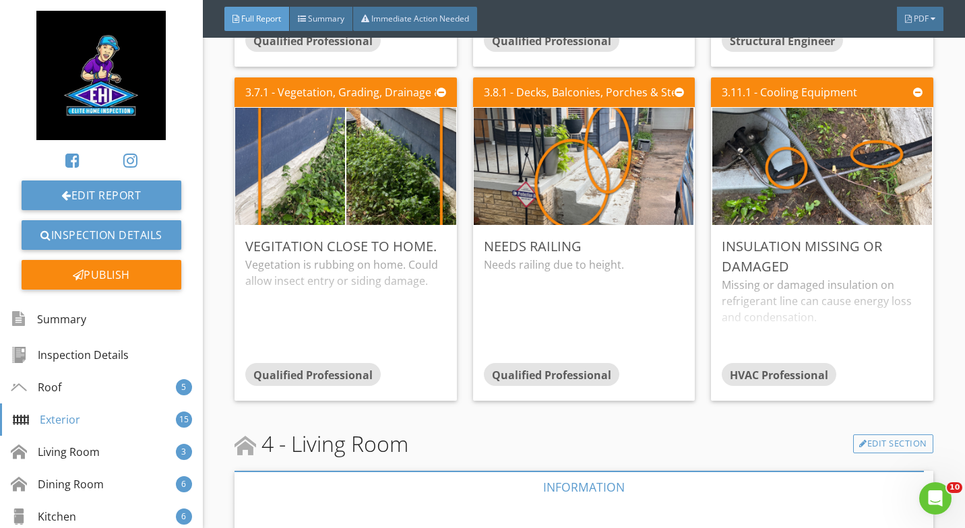
click at [598, 164] on img at bounding box center [584, 166] width 220 height 293
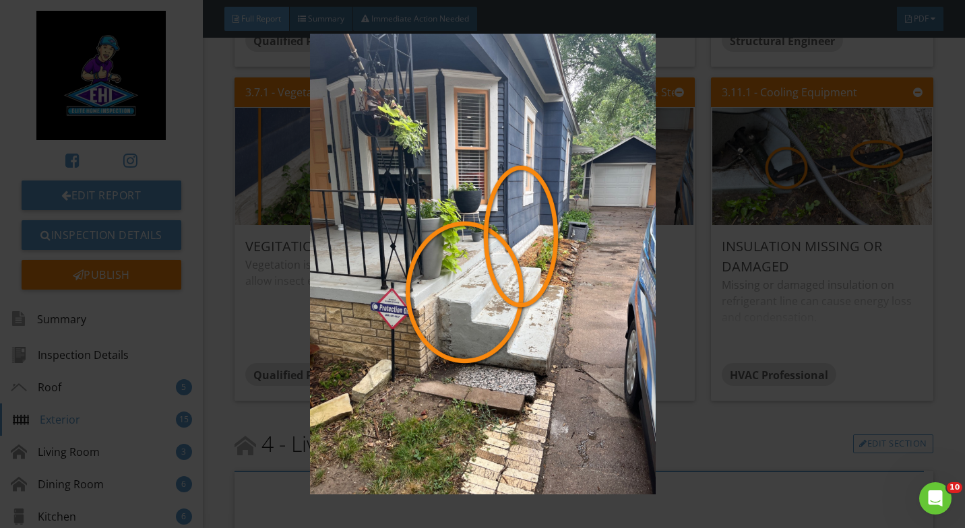
click at [781, 315] on img at bounding box center [482, 264] width 876 height 461
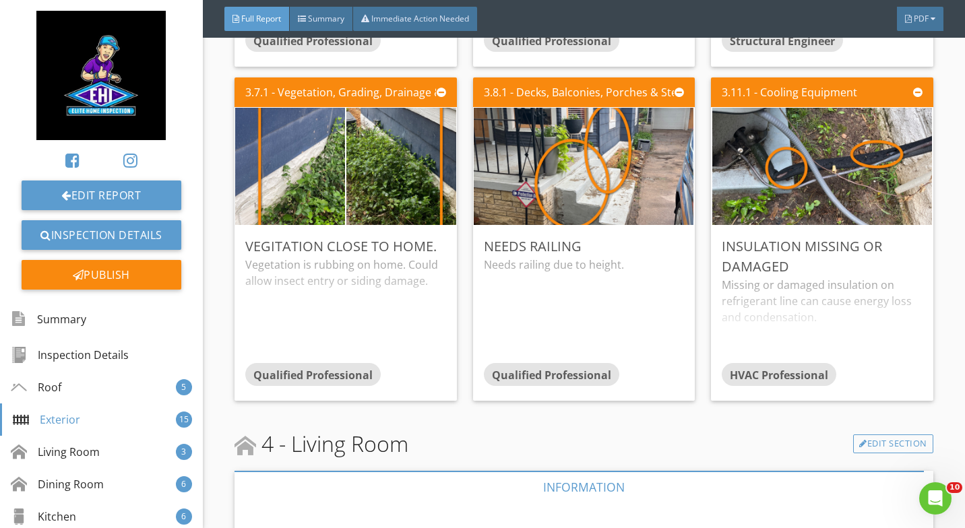
click at [773, 170] on img at bounding box center [822, 166] width 220 height 293
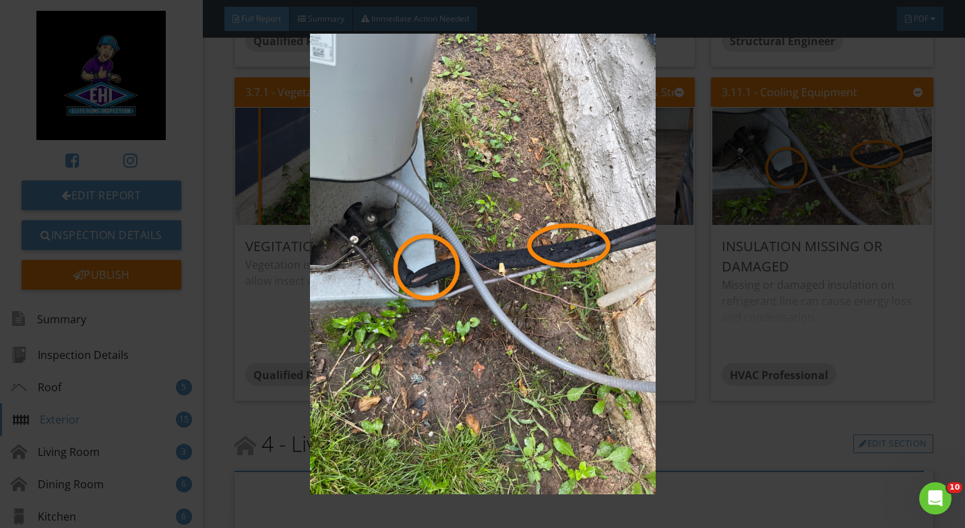
click at [800, 282] on img at bounding box center [482, 264] width 876 height 461
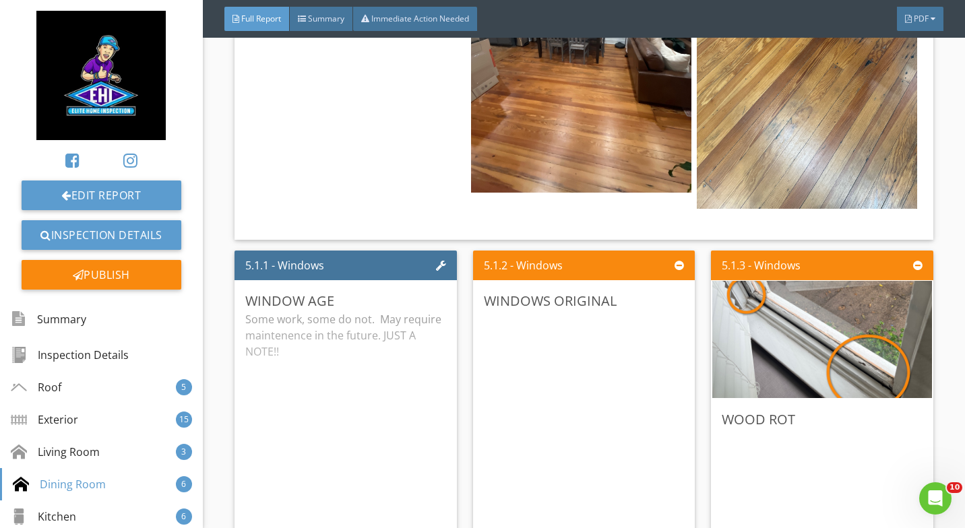
scroll to position [7877, 0]
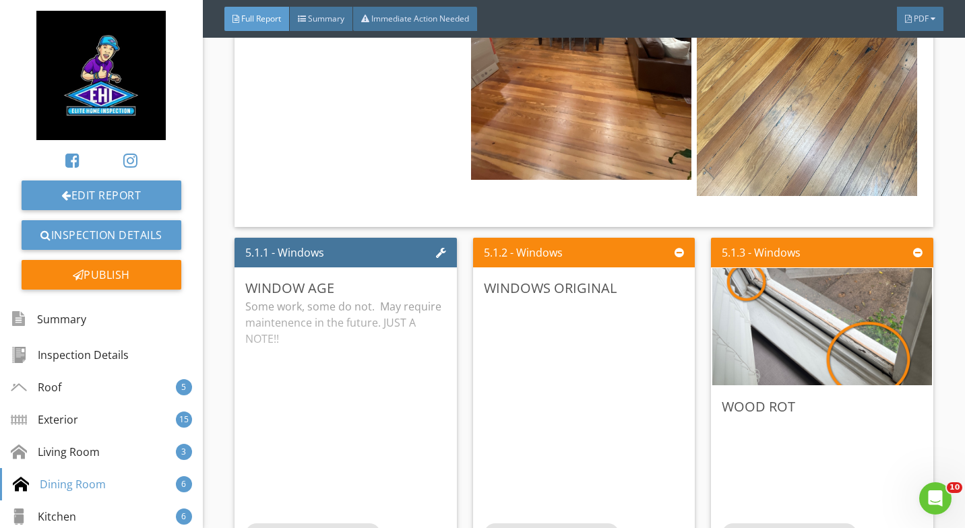
click at [857, 293] on img at bounding box center [822, 326] width 220 height 293
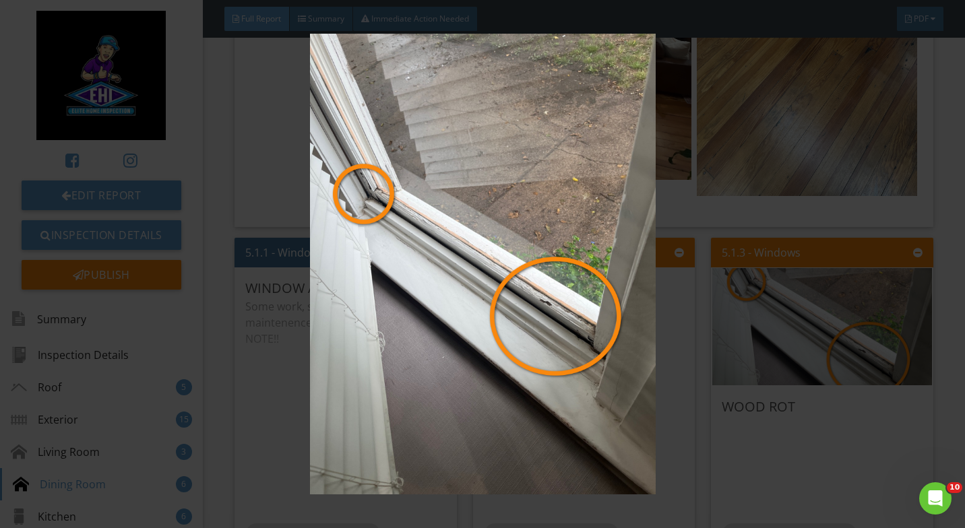
click at [805, 291] on img at bounding box center [482, 264] width 876 height 461
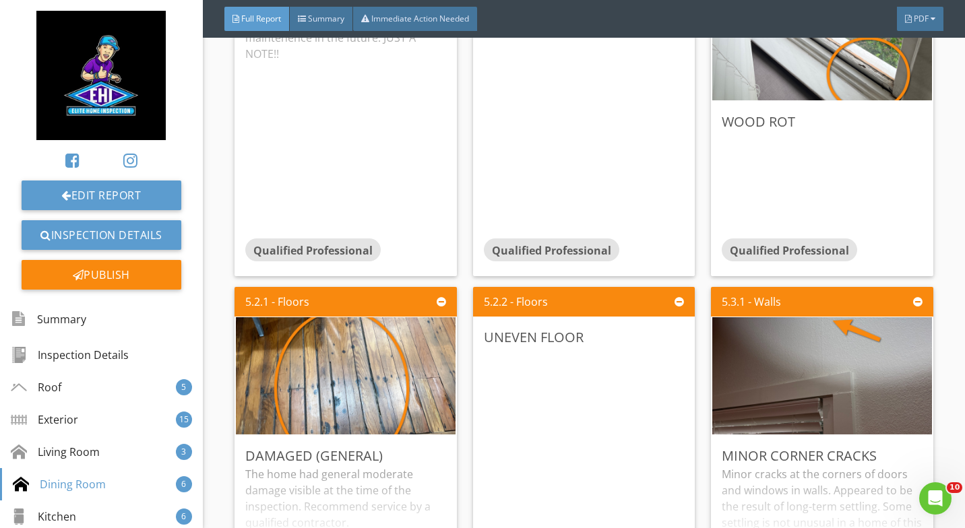
scroll to position [8199, 0]
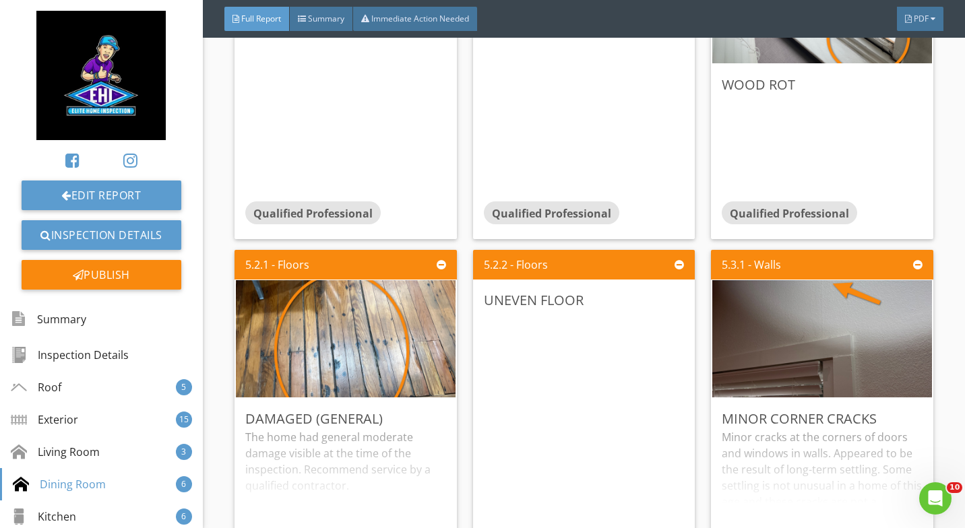
click at [359, 305] on img at bounding box center [346, 338] width 220 height 293
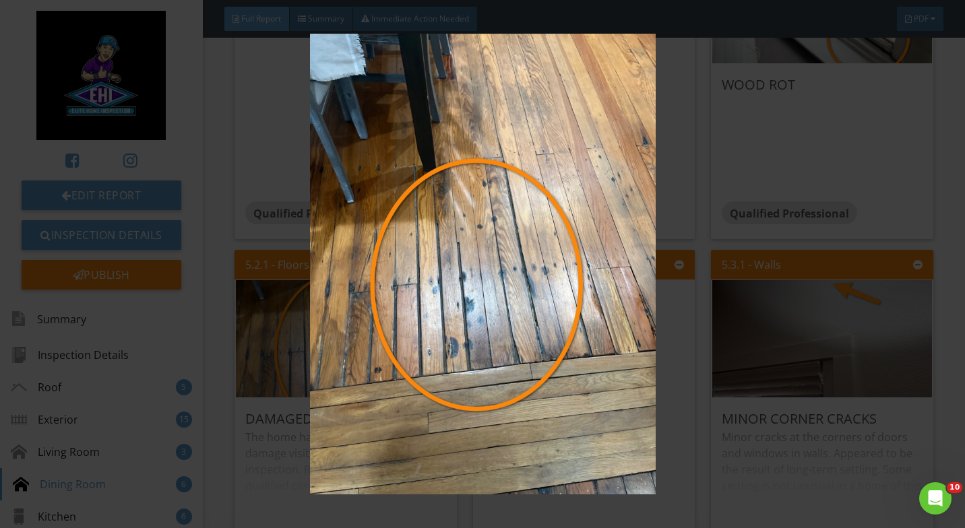
click at [808, 113] on img at bounding box center [482, 264] width 876 height 461
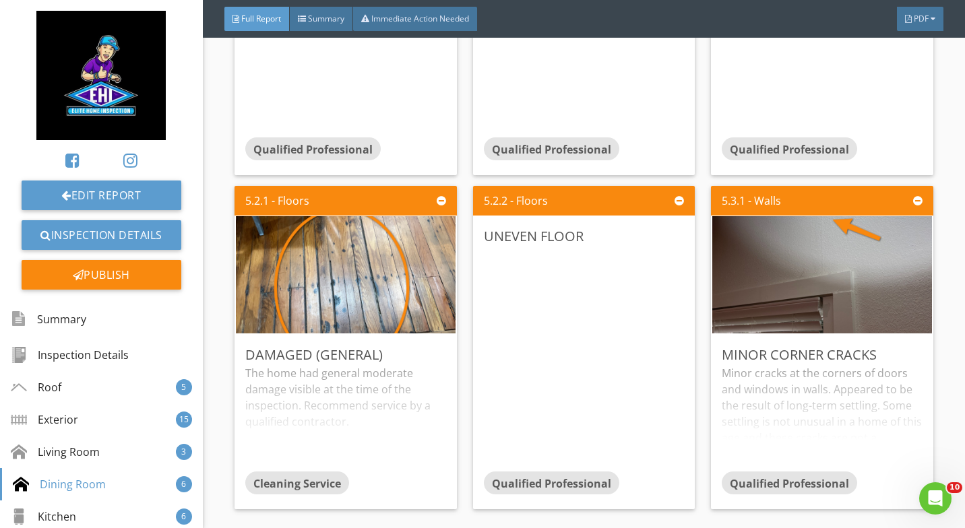
scroll to position [8262, 0]
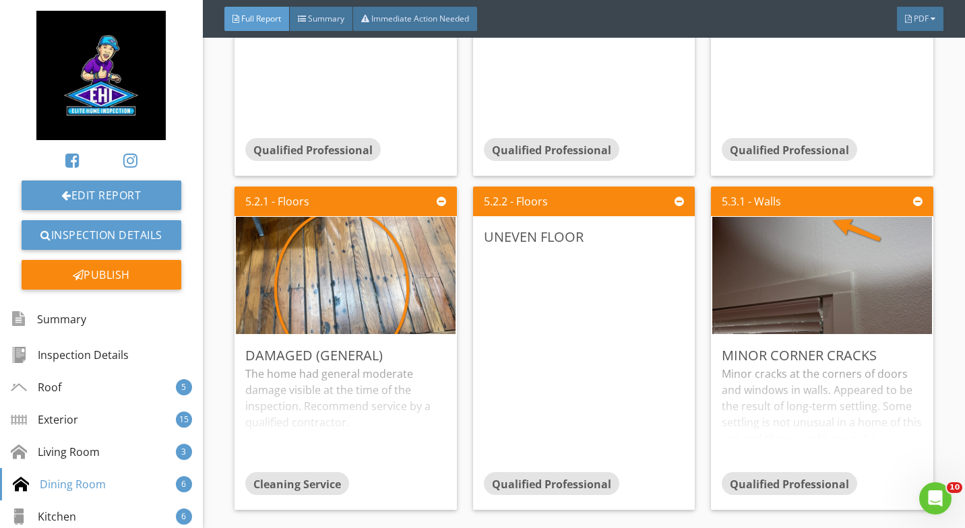
click at [806, 227] on img at bounding box center [822, 275] width 220 height 293
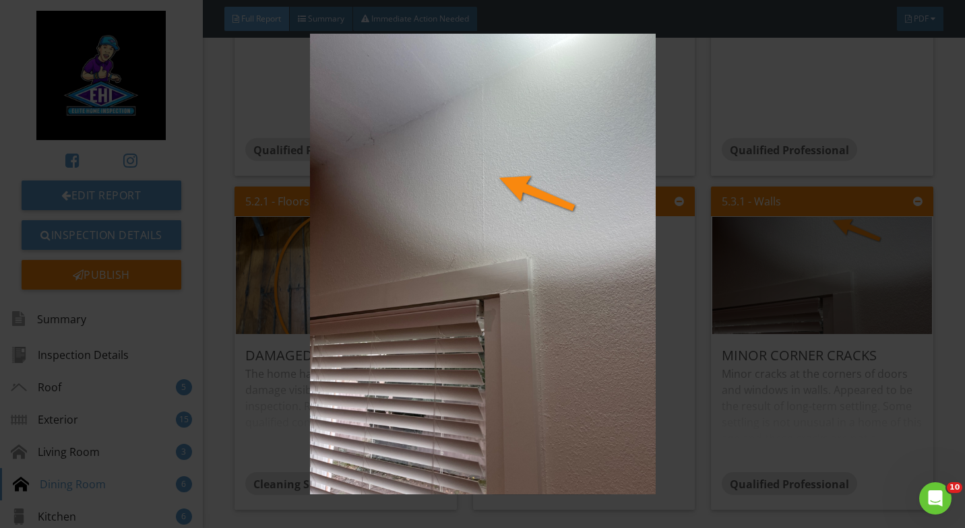
click at [822, 251] on img at bounding box center [482, 264] width 876 height 461
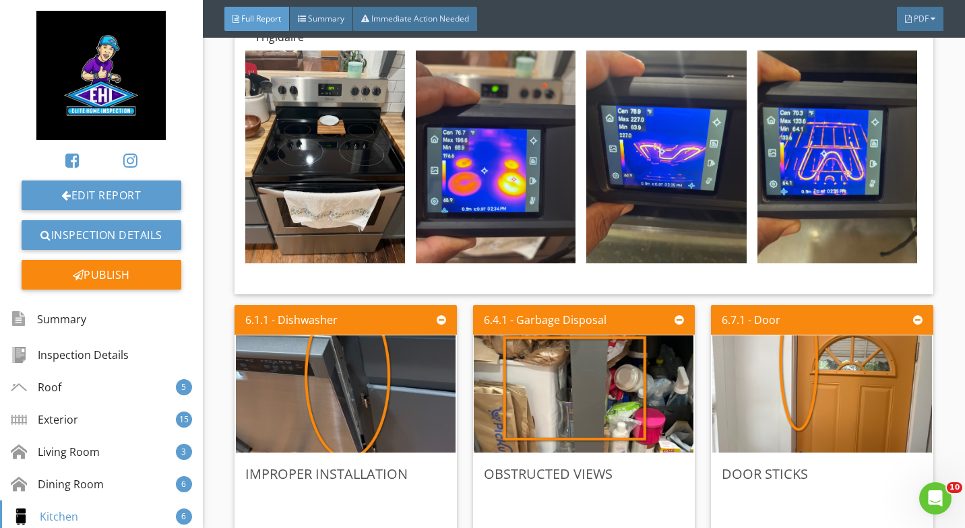
scroll to position [9663, 0]
click at [390, 352] on img at bounding box center [346, 394] width 220 height 293
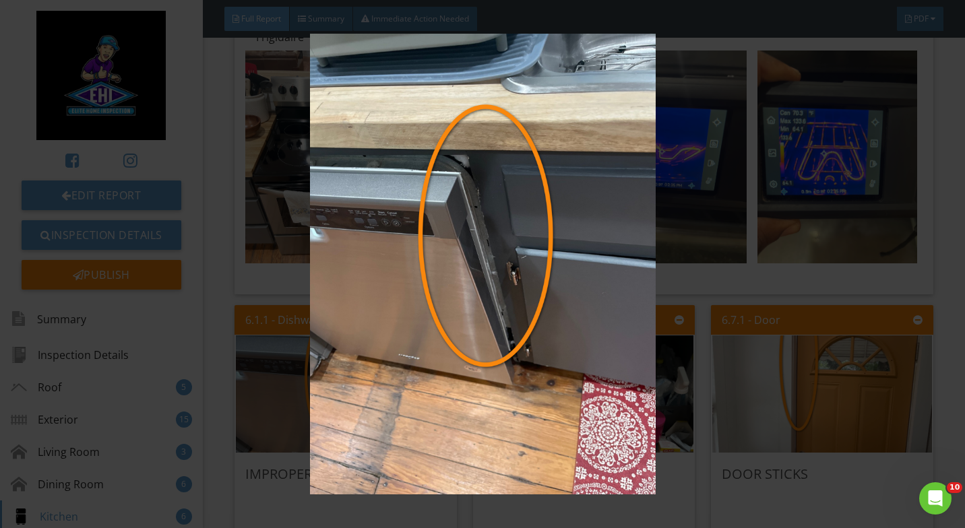
click at [778, 169] on img at bounding box center [482, 264] width 876 height 461
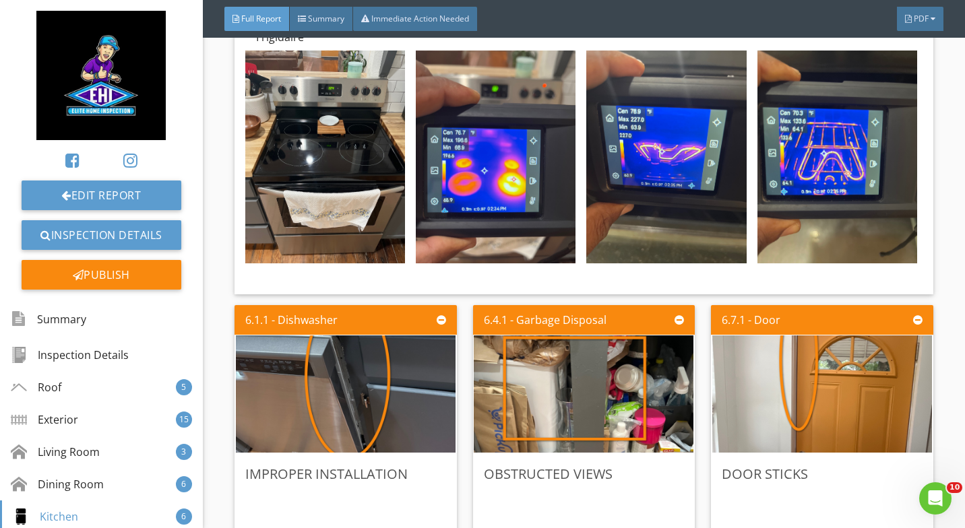
click at [580, 351] on img at bounding box center [584, 394] width 220 height 293
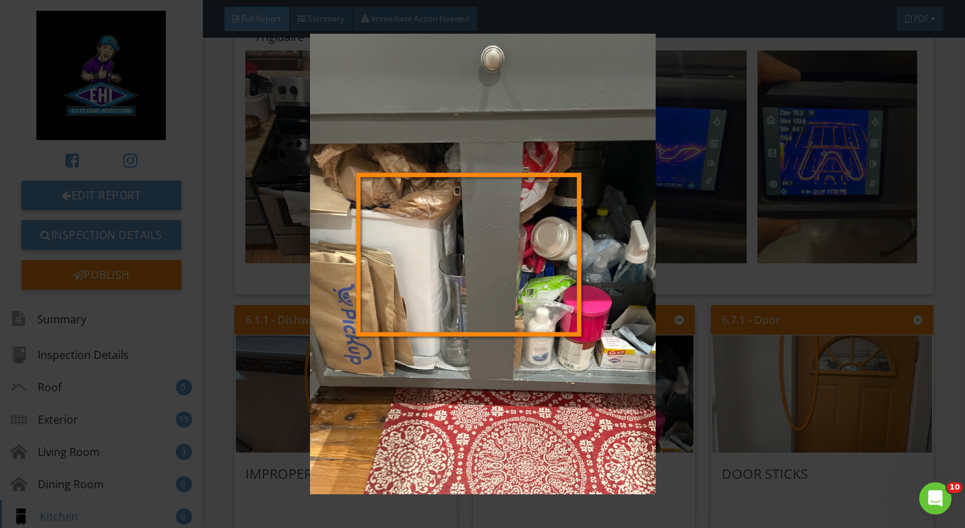
click at [768, 367] on img at bounding box center [482, 264] width 876 height 461
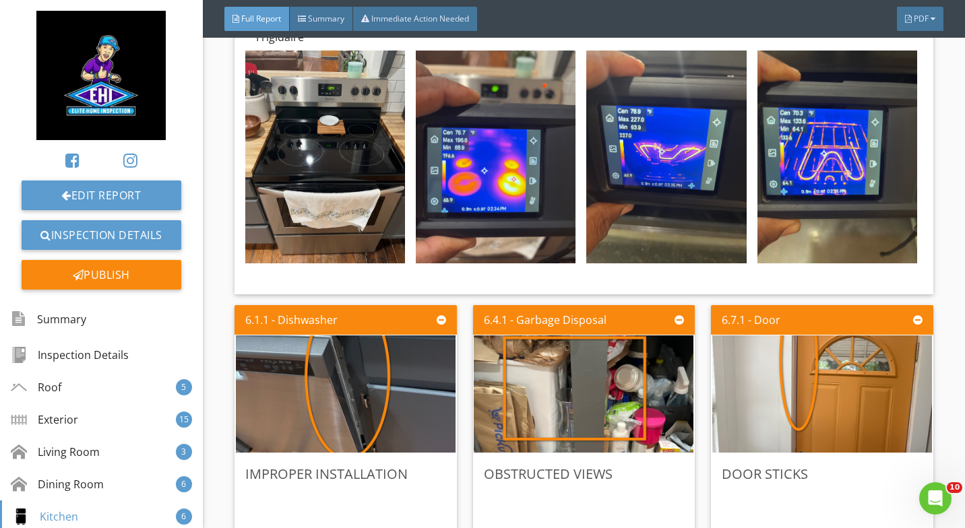
click at [797, 340] on img at bounding box center [822, 394] width 220 height 293
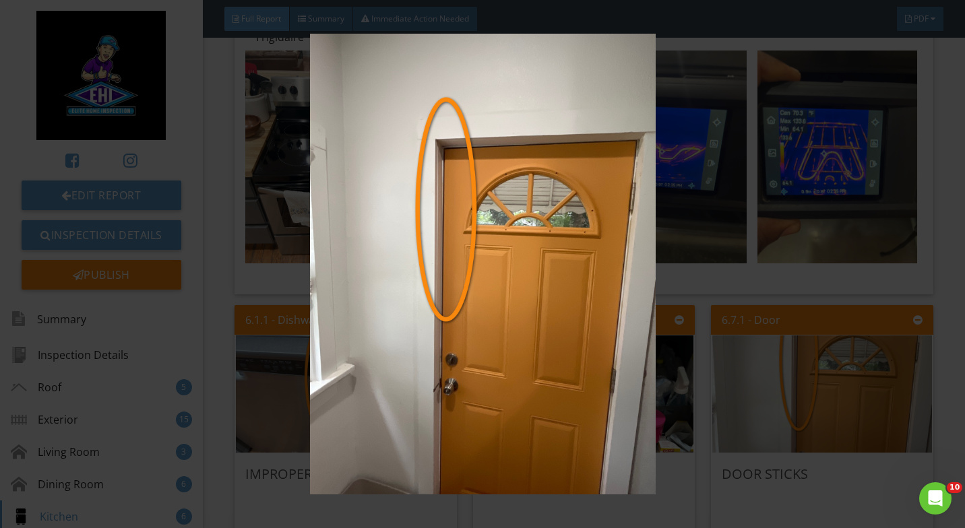
click at [801, 321] on img at bounding box center [482, 264] width 876 height 461
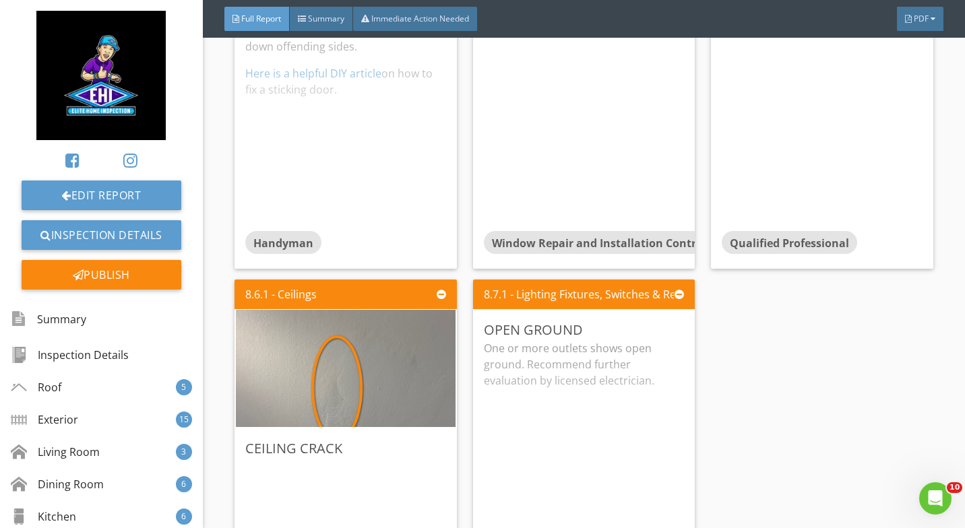
scroll to position [11773, 0]
click at [357, 321] on img at bounding box center [346, 368] width 220 height 293
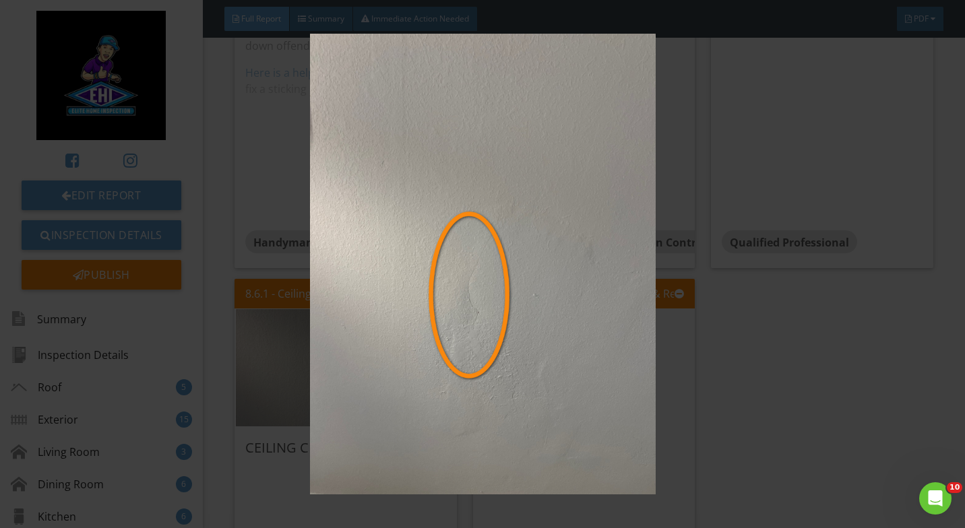
click at [849, 336] on img at bounding box center [482, 264] width 876 height 461
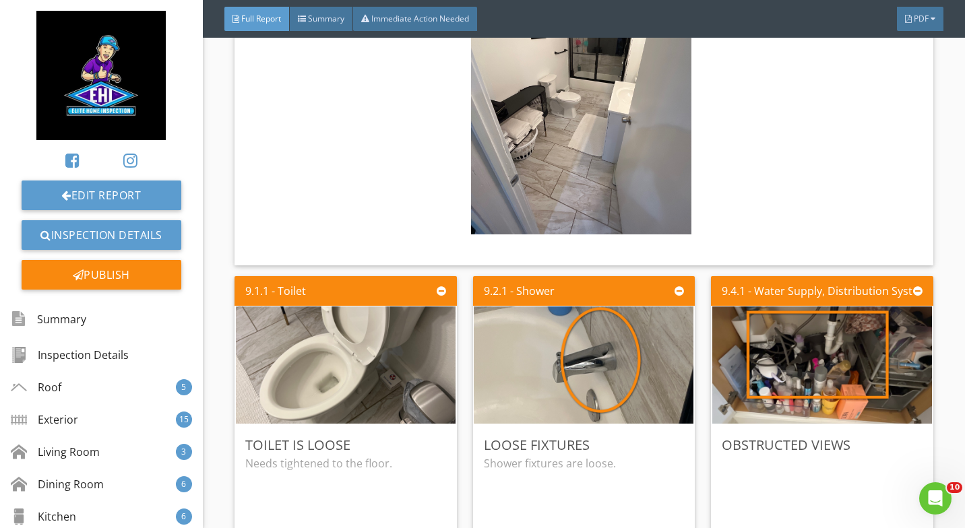
scroll to position [12652, 0]
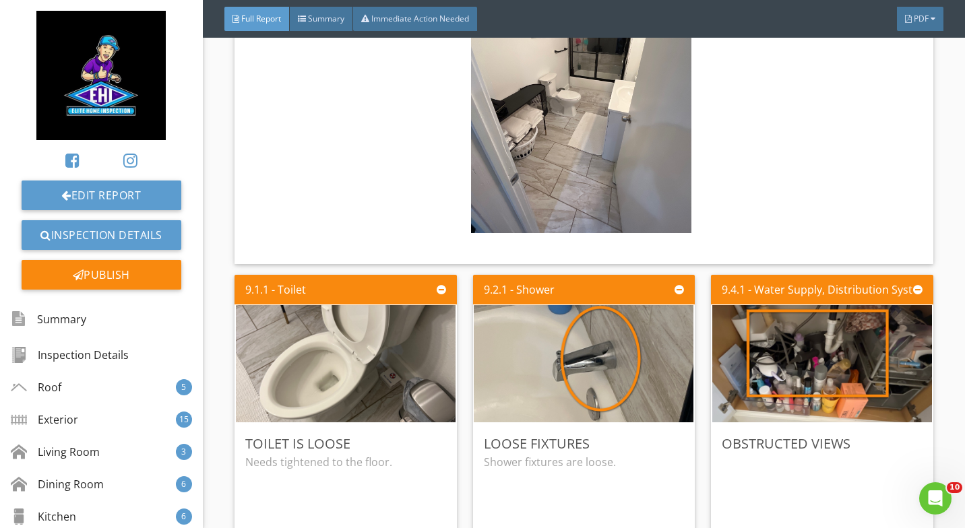
click at [594, 324] on img at bounding box center [584, 364] width 220 height 293
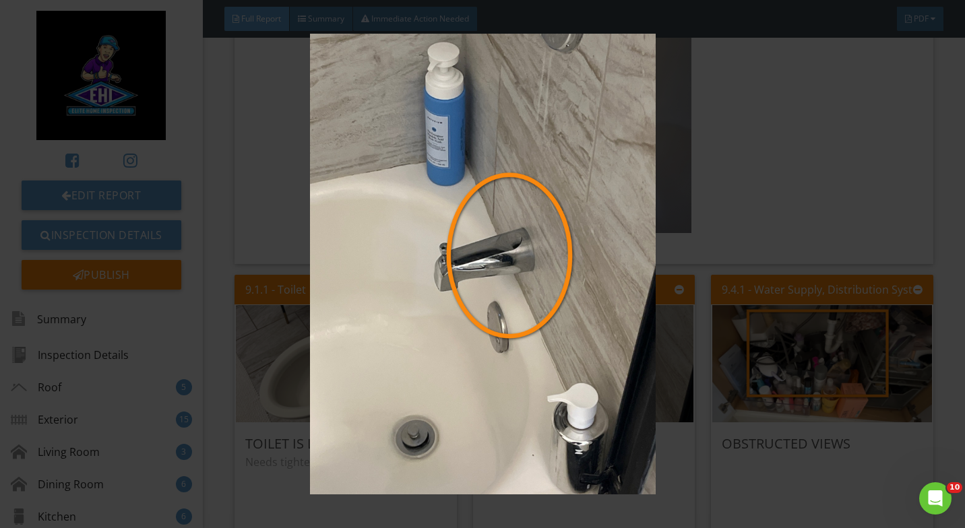
click at [849, 127] on img at bounding box center [482, 264] width 876 height 461
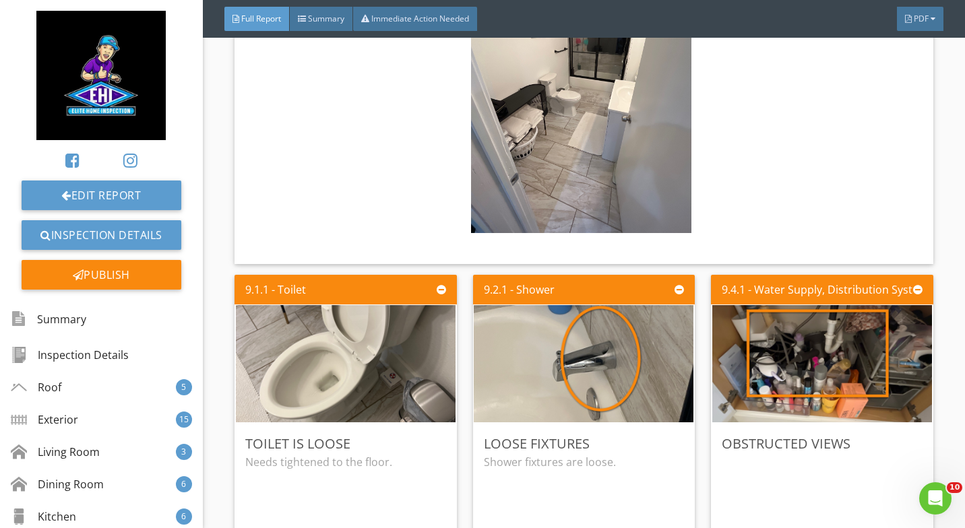
click at [818, 309] on img at bounding box center [822, 364] width 220 height 293
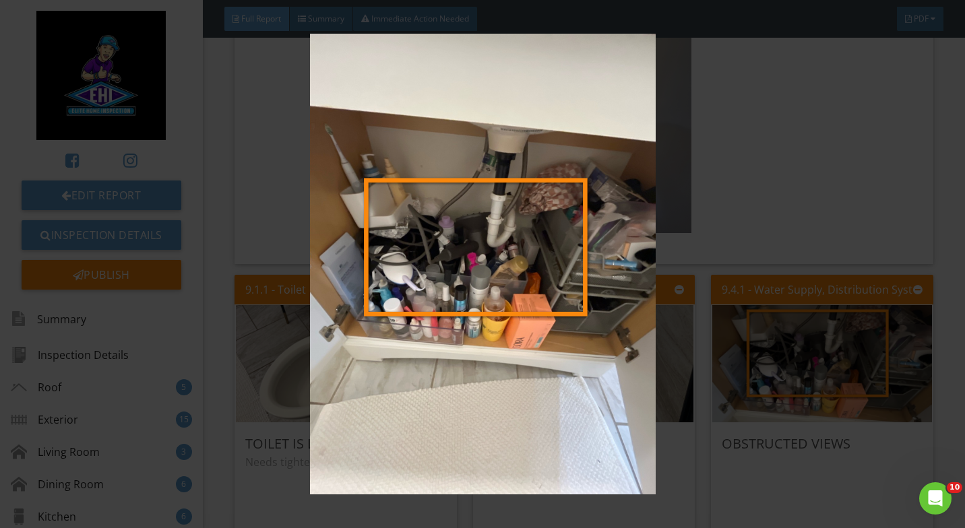
click at [771, 395] on img at bounding box center [482, 264] width 876 height 461
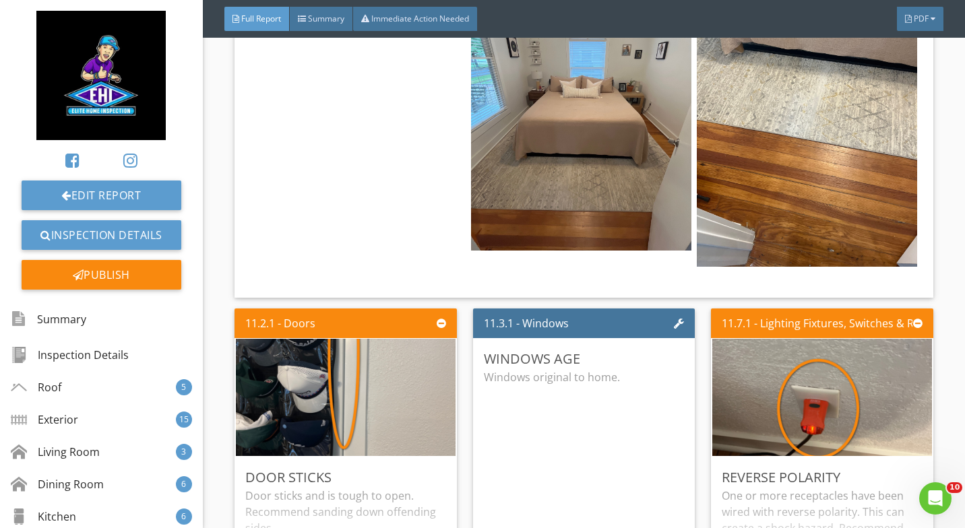
scroll to position [14703, 0]
click at [395, 332] on img at bounding box center [346, 397] width 220 height 293
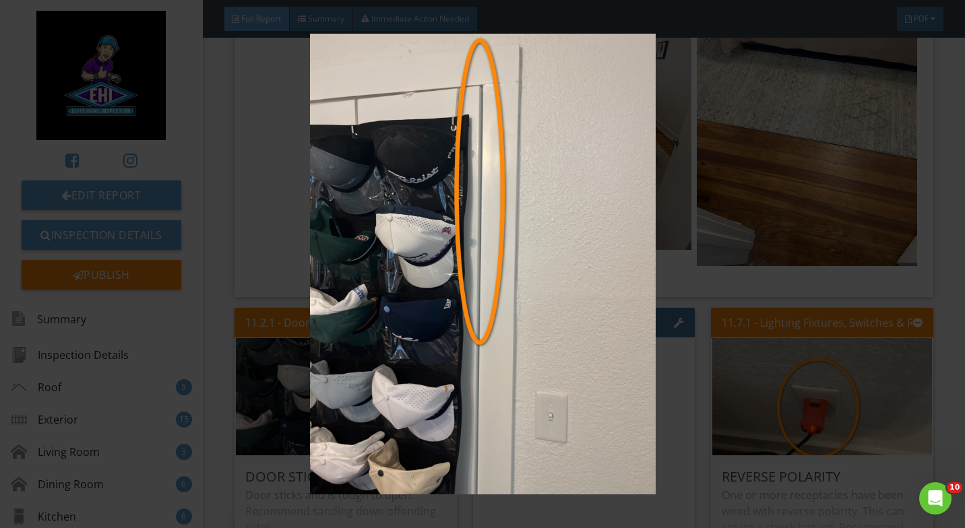
click at [776, 168] on img at bounding box center [482, 264] width 876 height 461
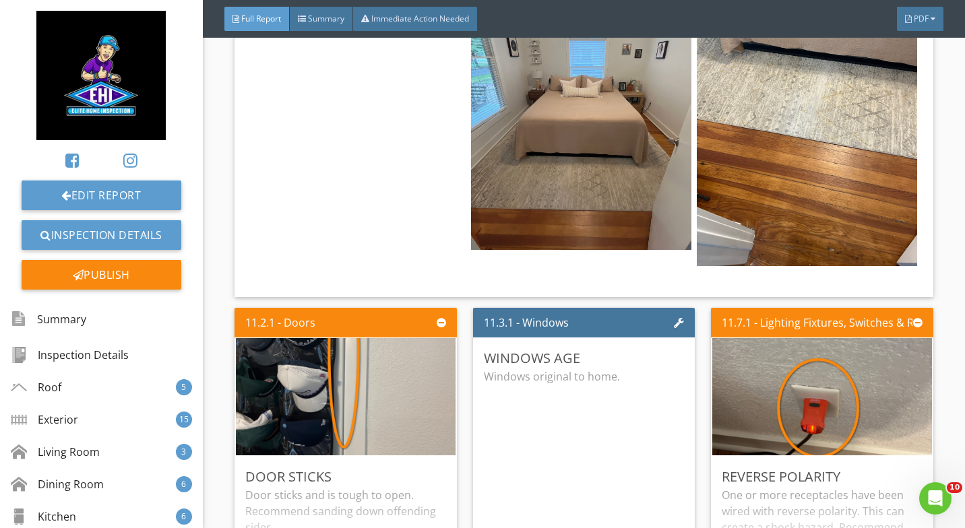
click at [774, 339] on img at bounding box center [822, 397] width 220 height 293
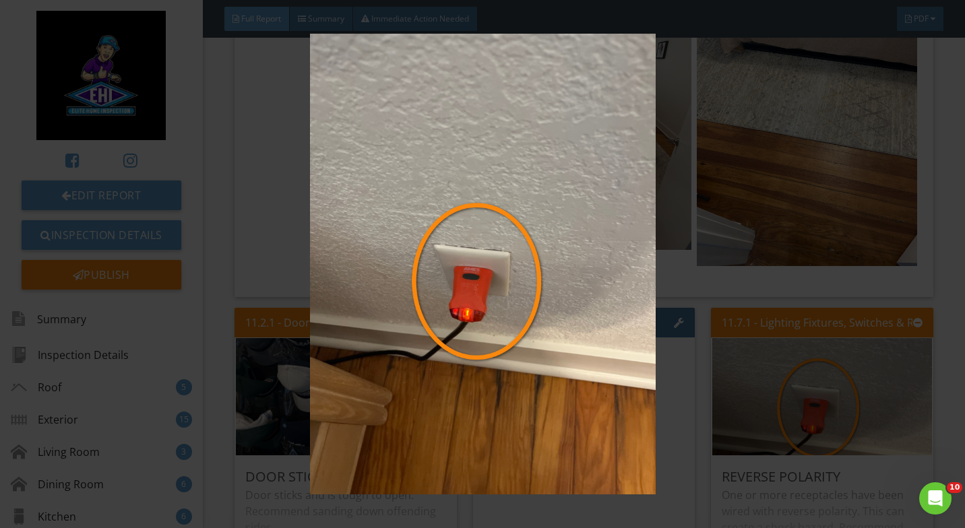
click at [793, 285] on img at bounding box center [482, 264] width 876 height 461
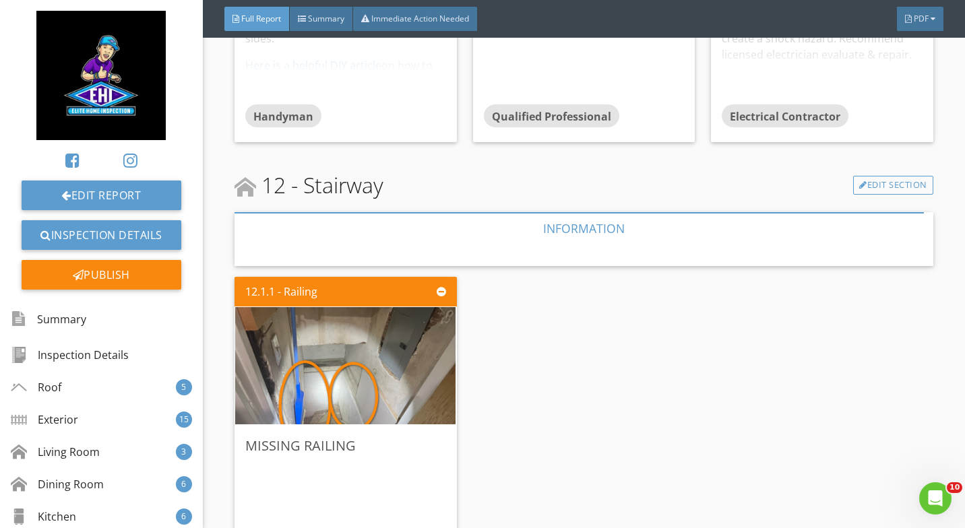
scroll to position [15198, 0]
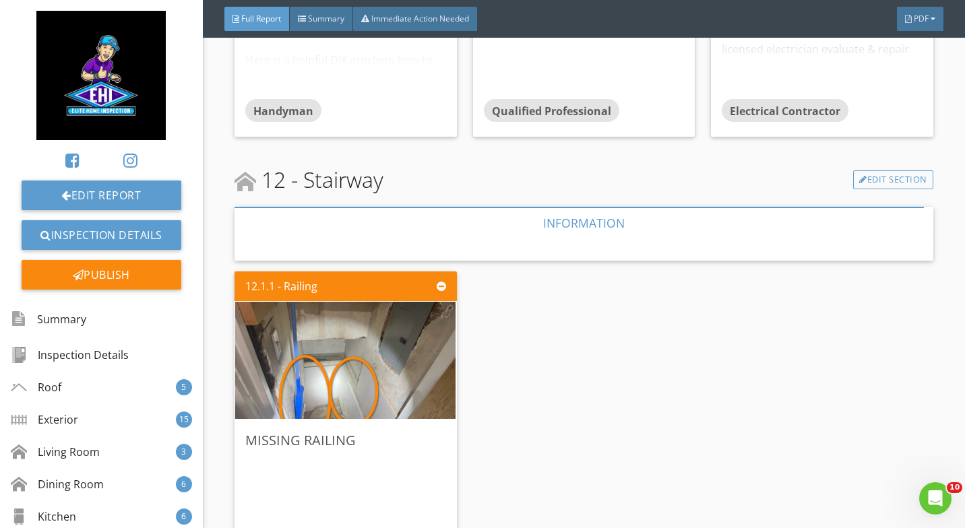
click at [329, 312] on img at bounding box center [345, 360] width 220 height 293
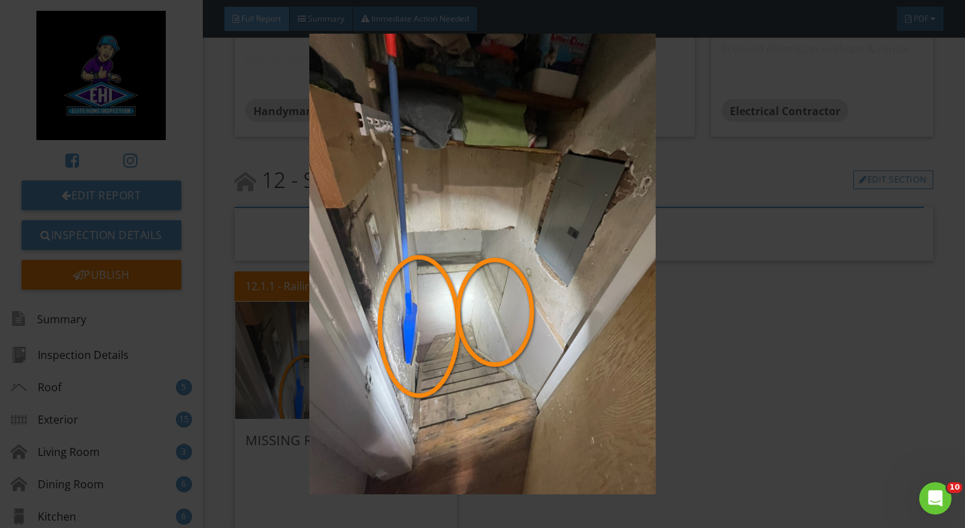
click at [799, 318] on img at bounding box center [482, 264] width 876 height 461
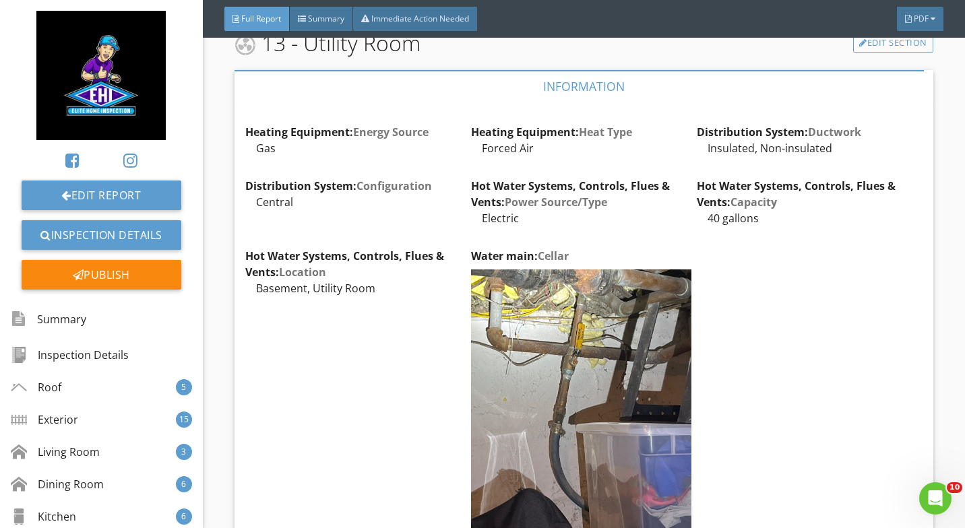
scroll to position [15793, 0]
click at [559, 305] on img at bounding box center [581, 417] width 220 height 294
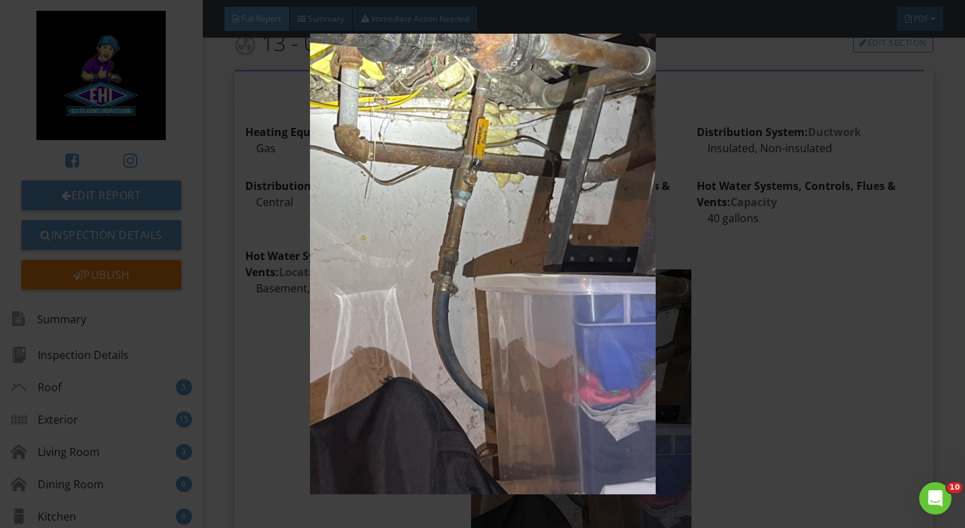
click at [801, 255] on img at bounding box center [482, 264] width 876 height 461
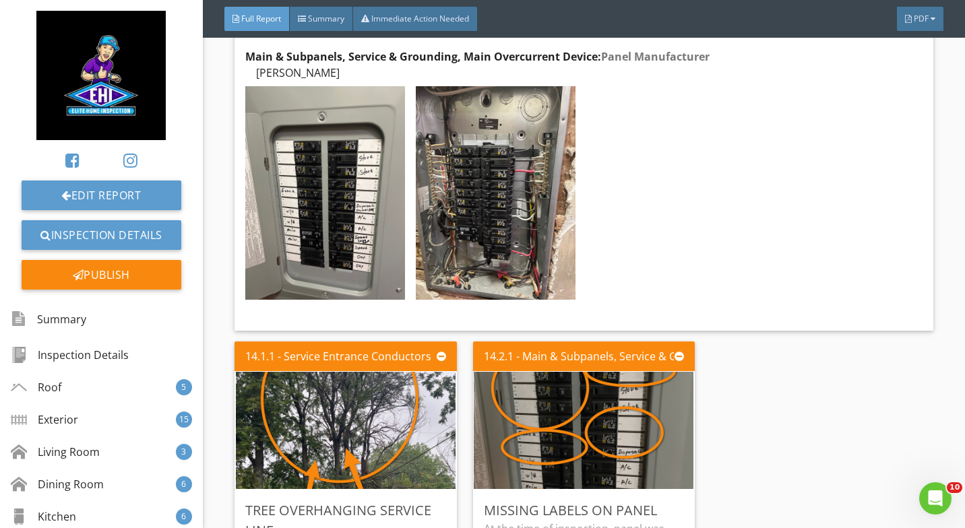
scroll to position [17328, 0]
click at [579, 378] on img at bounding box center [584, 430] width 220 height 293
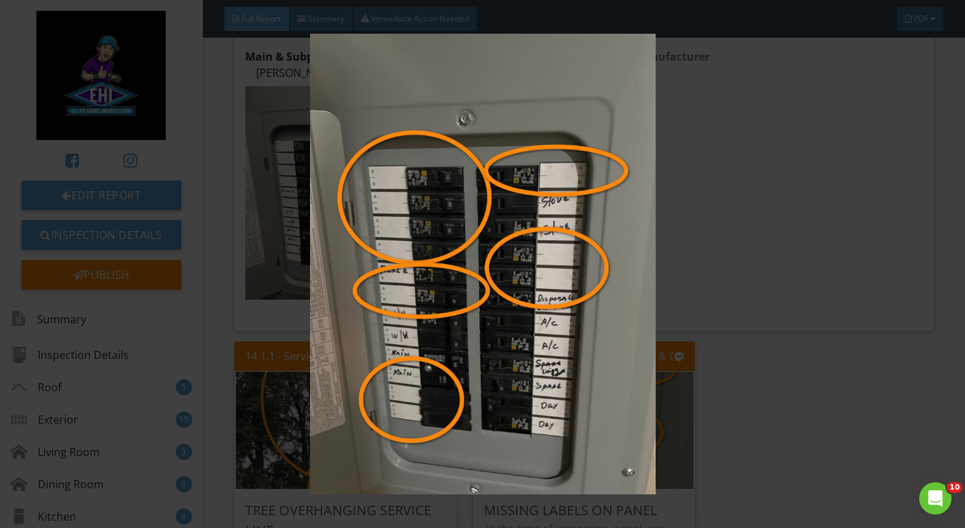
click at [772, 371] on img at bounding box center [482, 264] width 876 height 461
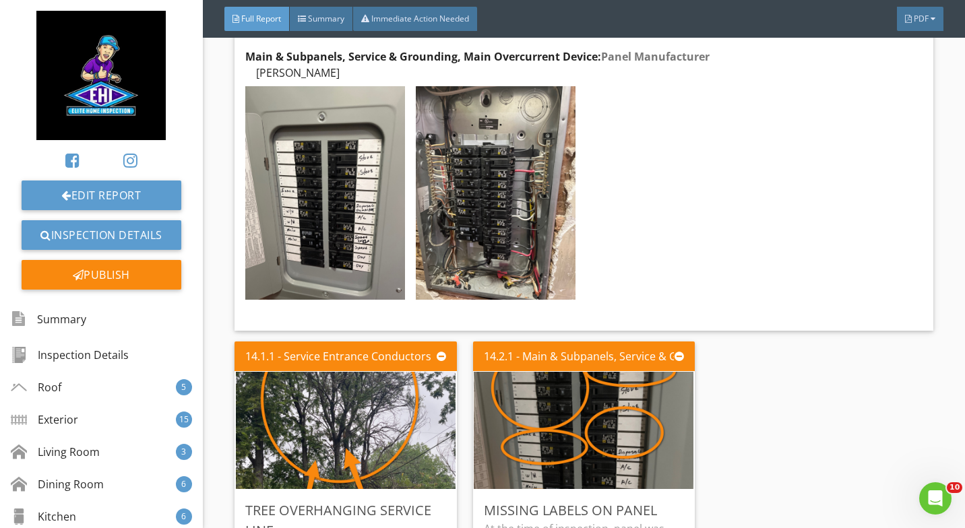
click at [354, 357] on img at bounding box center [346, 430] width 220 height 293
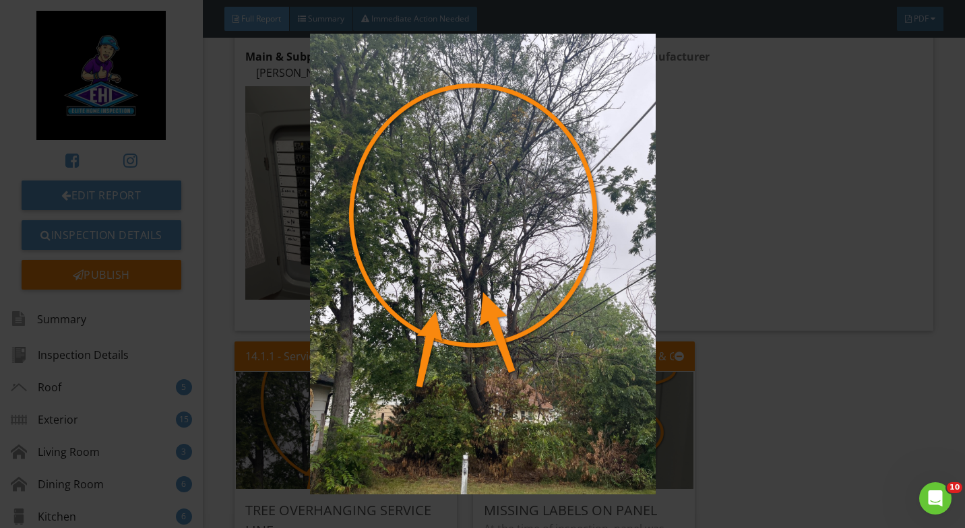
click at [765, 343] on img at bounding box center [482, 264] width 876 height 461
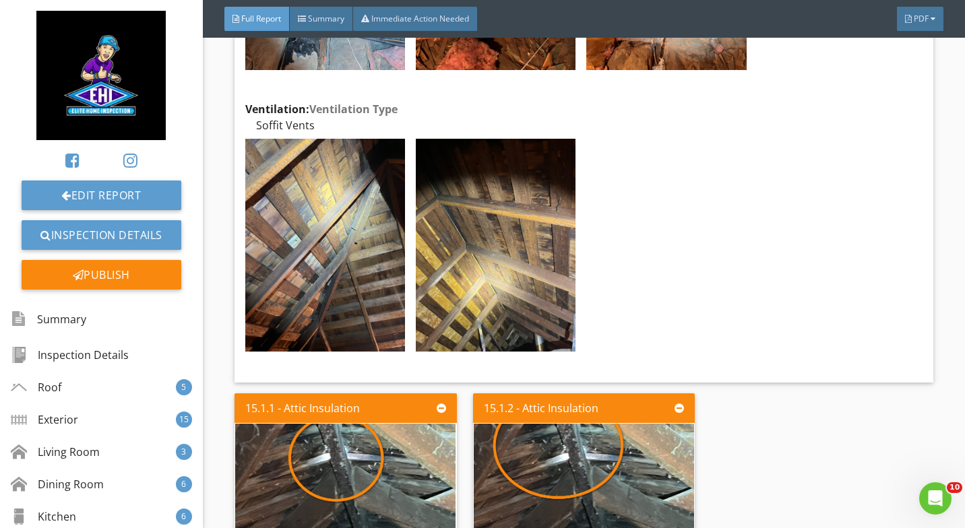
scroll to position [18368, 0]
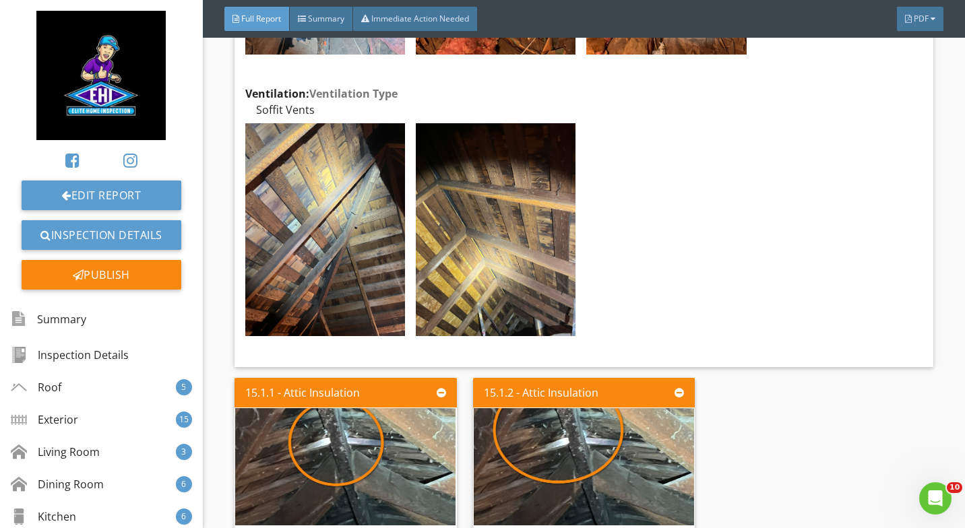
click at [335, 381] on img at bounding box center [345, 466] width 220 height 293
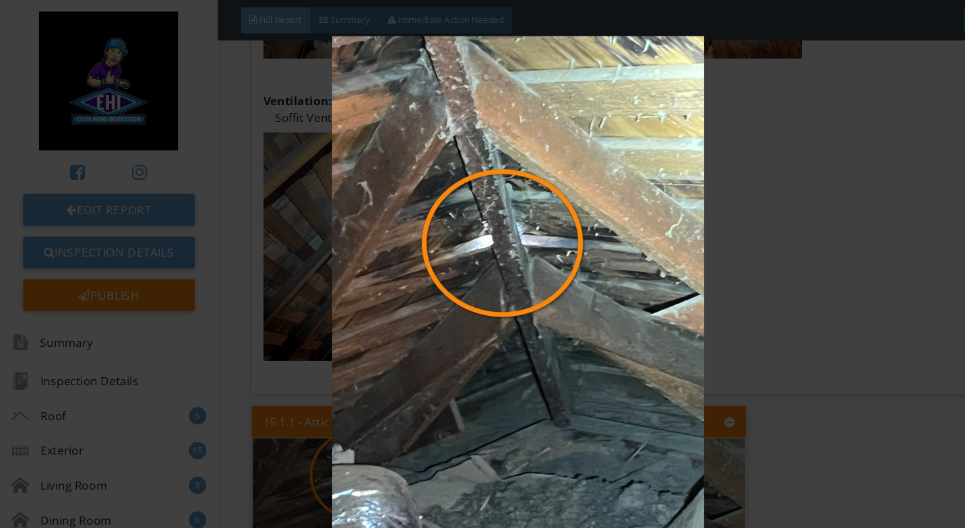
click at [799, 207] on img at bounding box center [482, 264] width 876 height 461
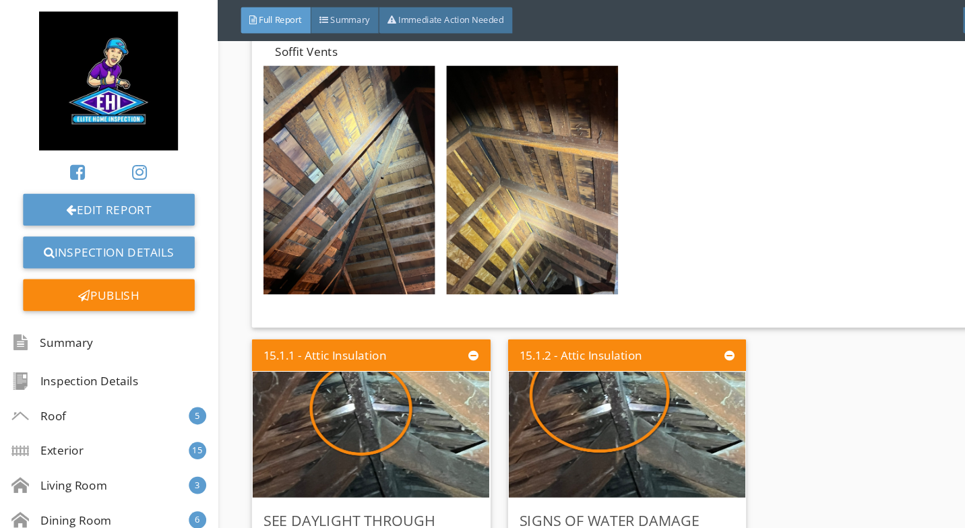
scroll to position [18430, 0]
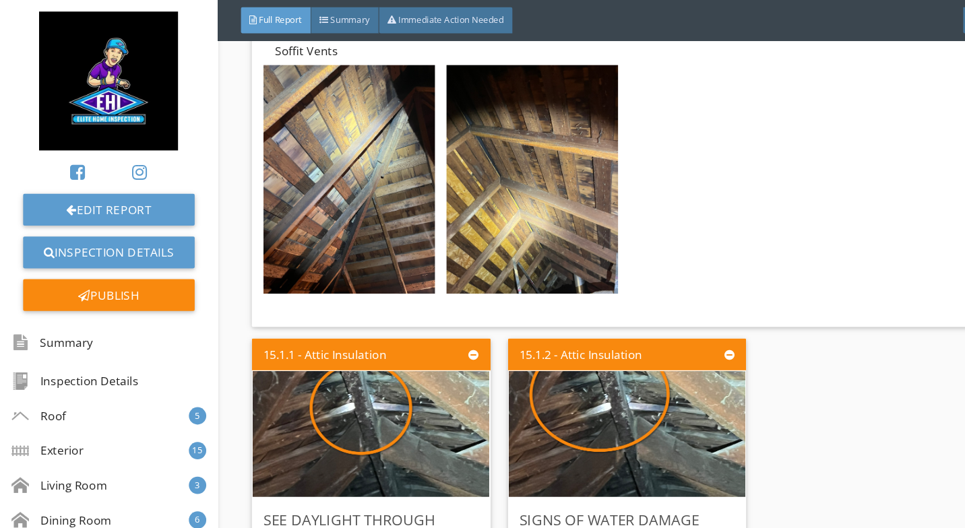
click at [583, 330] on img at bounding box center [584, 403] width 220 height 293
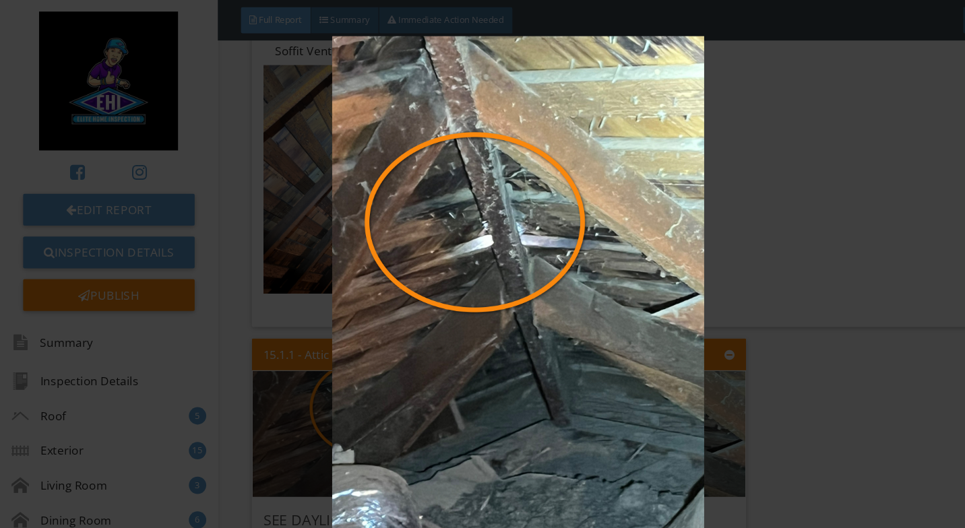
click at [768, 307] on img at bounding box center [482, 264] width 876 height 461
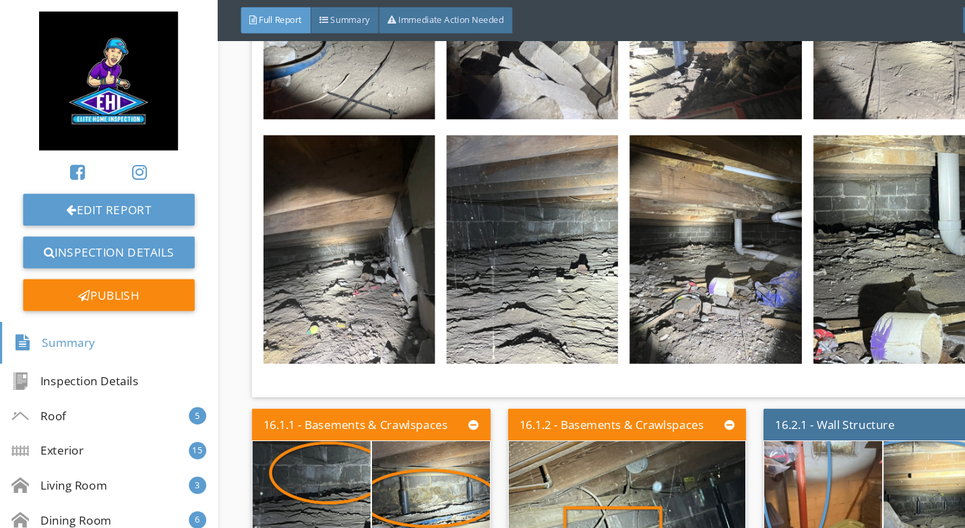
scroll to position [19679, 0]
click at [299, 374] on img at bounding box center [290, 469] width 220 height 293
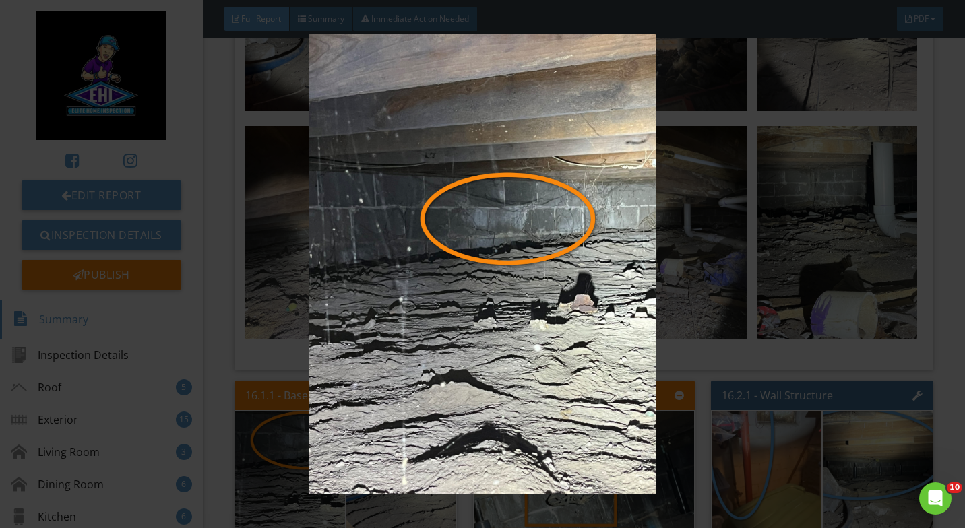
click at [760, 364] on img at bounding box center [482, 264] width 876 height 461
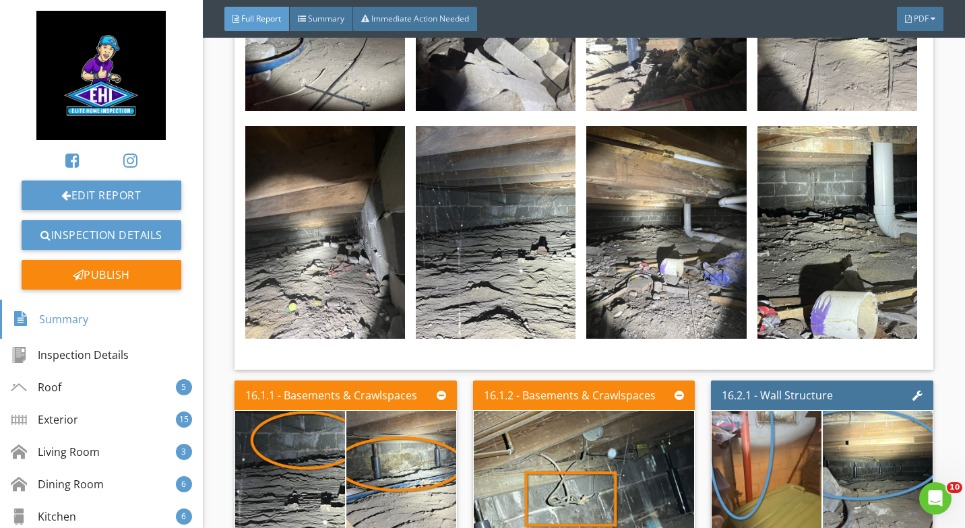
click at [412, 381] on img at bounding box center [401, 469] width 220 height 293
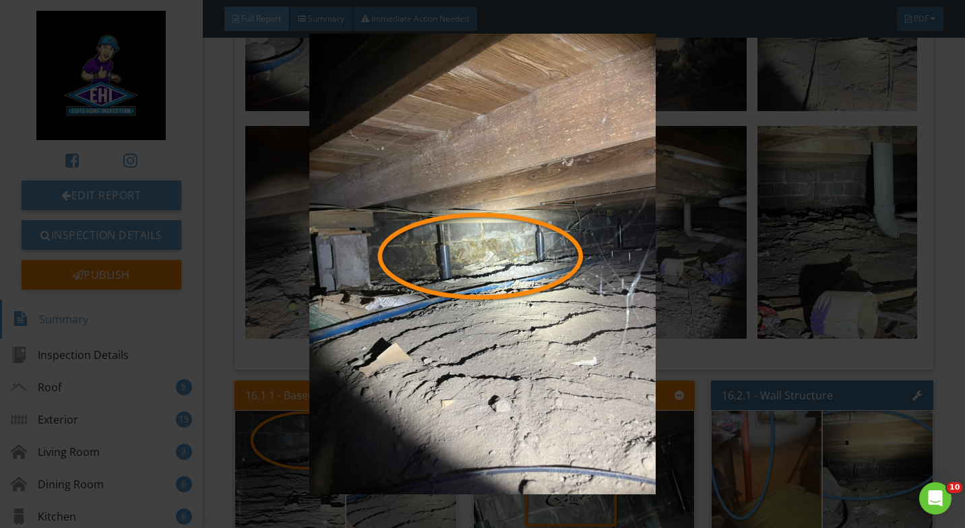
click at [814, 247] on img at bounding box center [482, 264] width 876 height 461
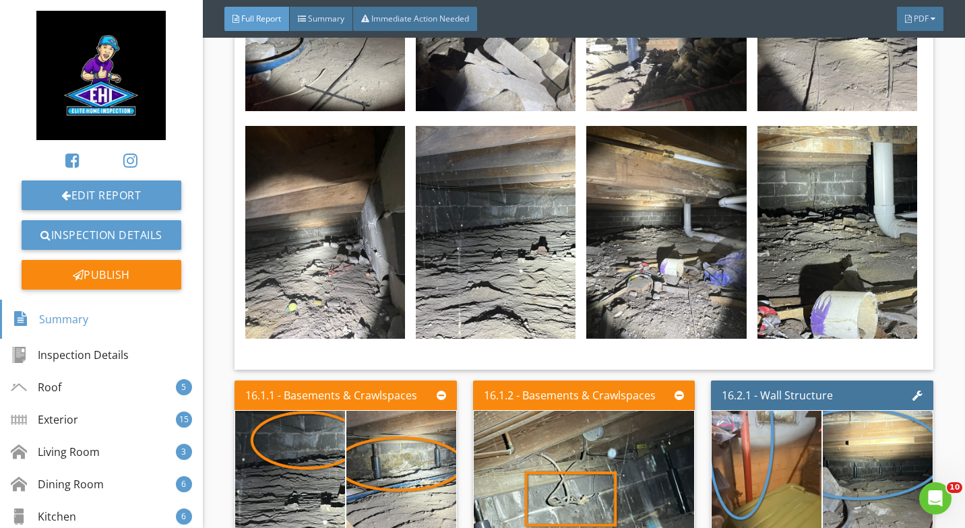
click at [557, 391] on img at bounding box center [584, 469] width 220 height 293
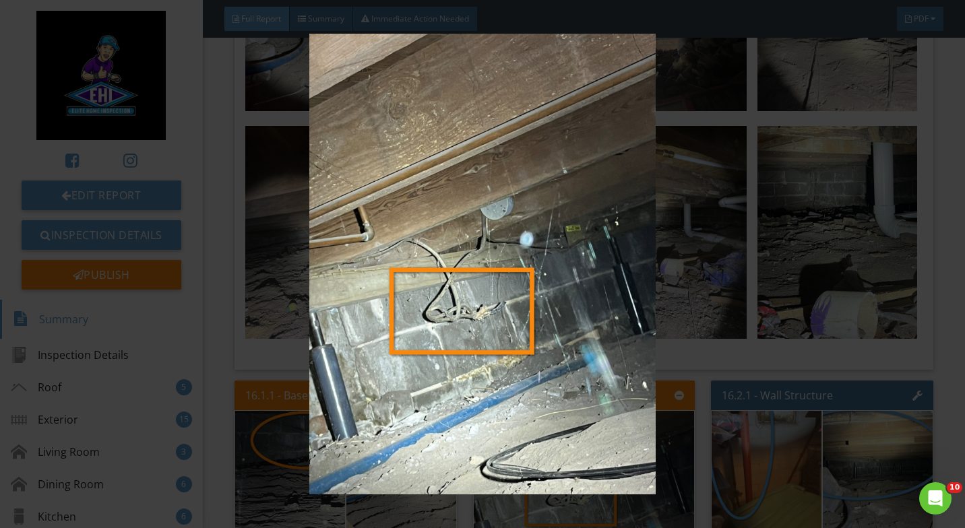
click at [760, 166] on img at bounding box center [482, 264] width 876 height 461
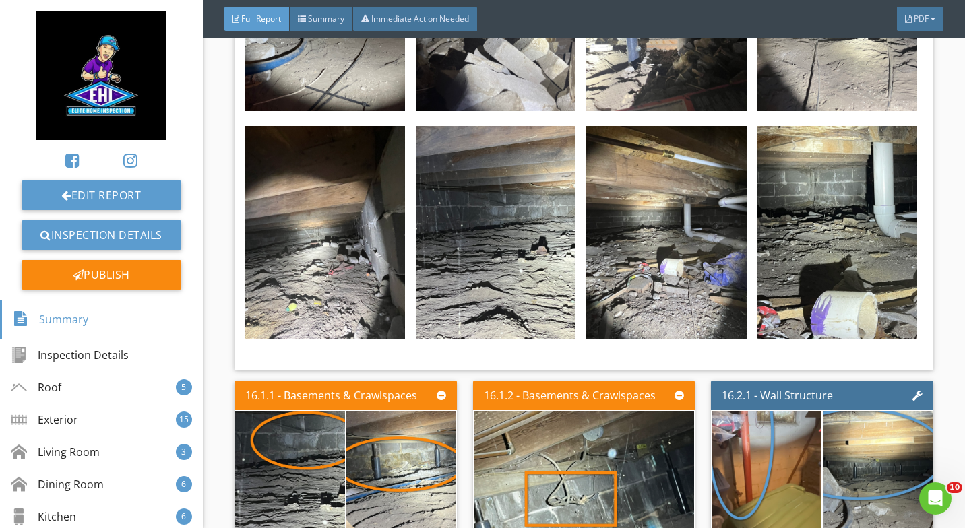
click at [569, 379] on img at bounding box center [584, 469] width 220 height 293
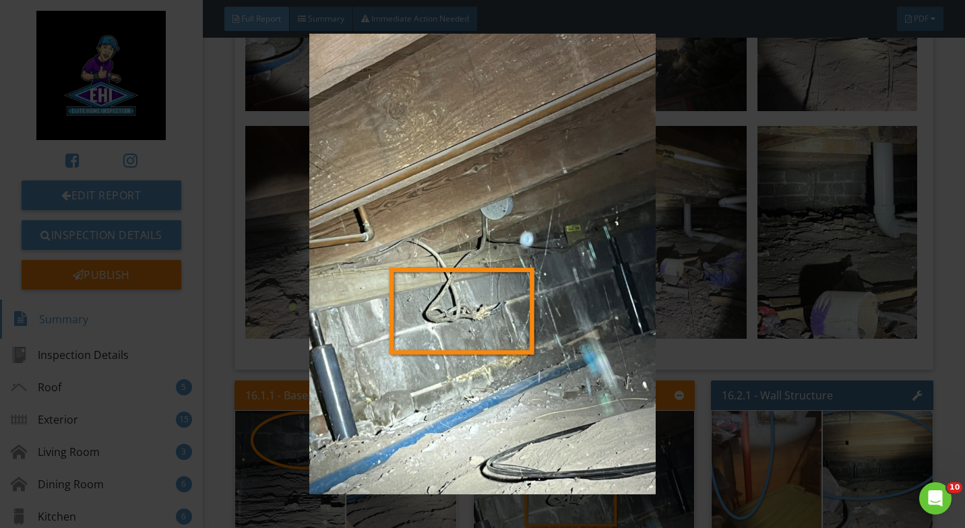
click at [755, 350] on img at bounding box center [482, 264] width 876 height 461
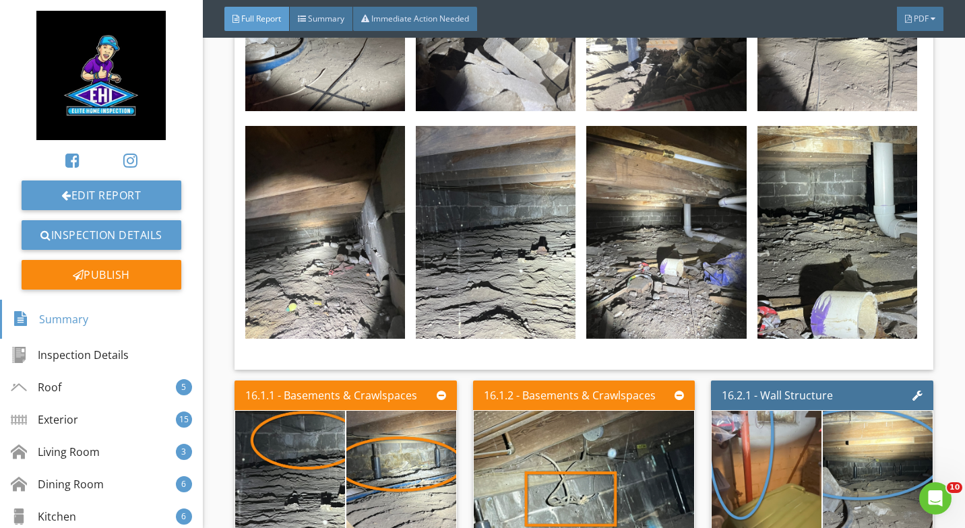
click at [757, 375] on img at bounding box center [766, 469] width 220 height 293
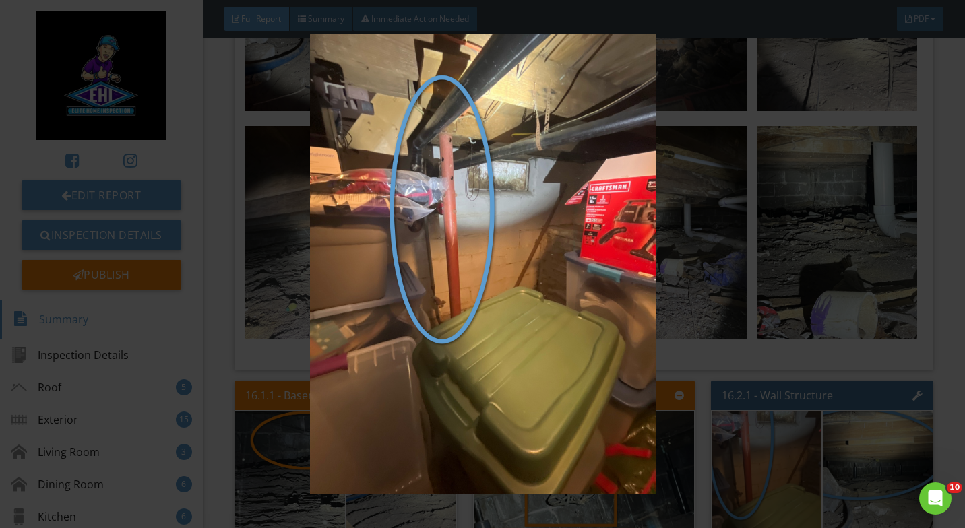
click at [763, 291] on img at bounding box center [482, 264] width 876 height 461
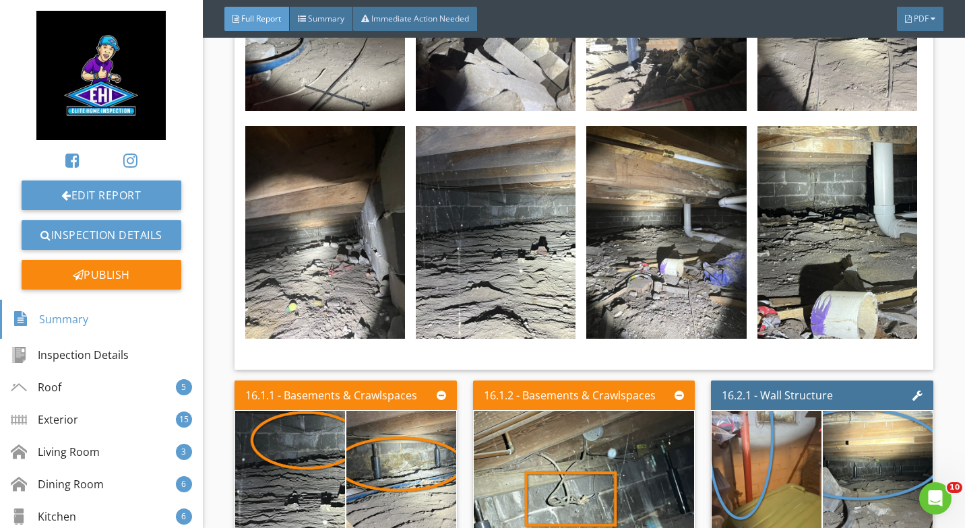
click at [876, 370] on img at bounding box center [878, 469] width 220 height 293
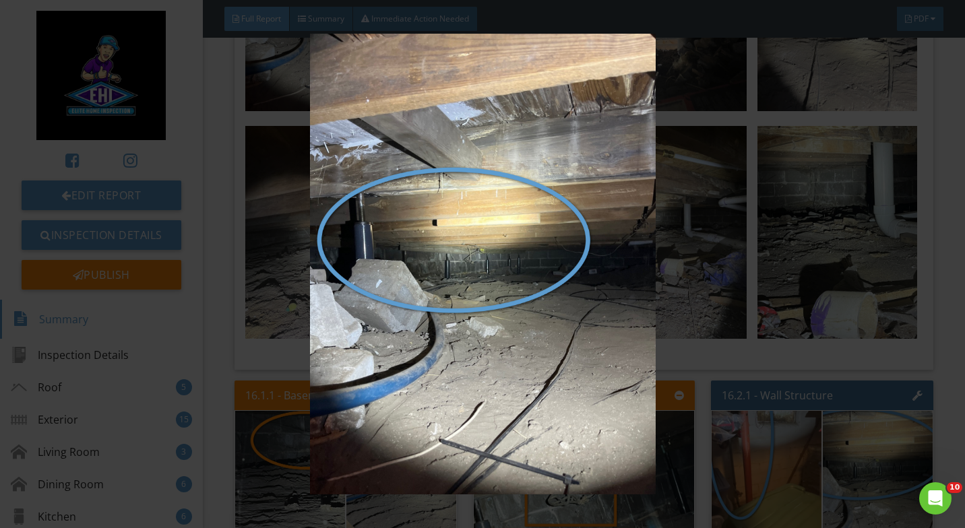
click at [798, 365] on img at bounding box center [482, 264] width 876 height 461
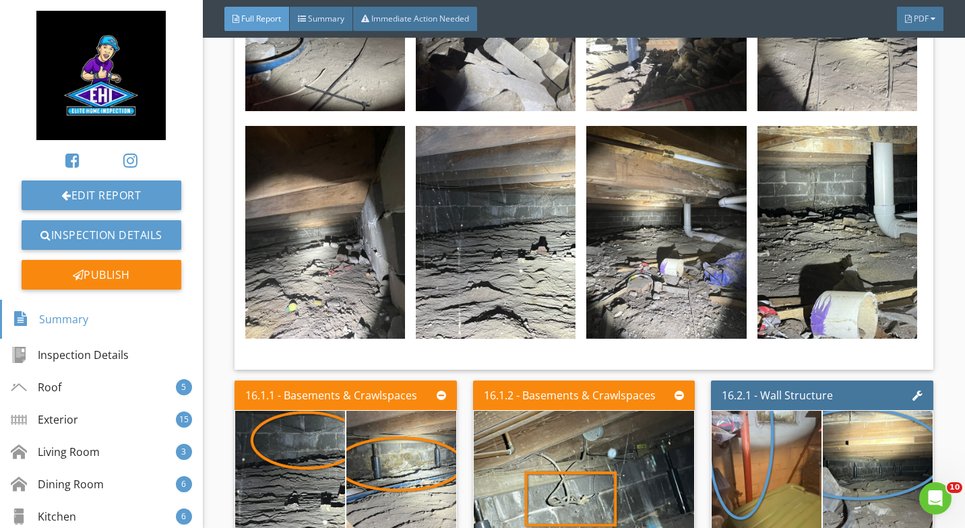
click at [861, 366] on img at bounding box center [878, 469] width 220 height 293
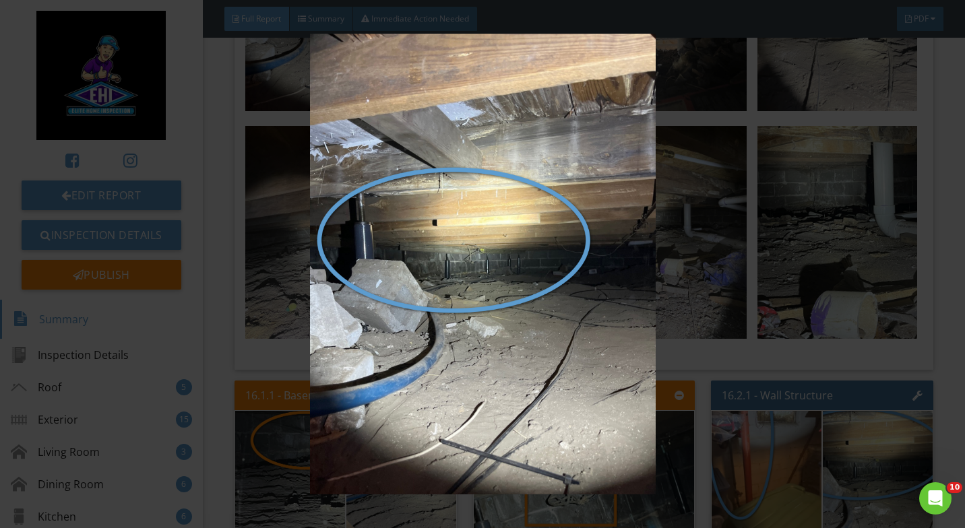
click at [778, 355] on img at bounding box center [482, 264] width 876 height 461
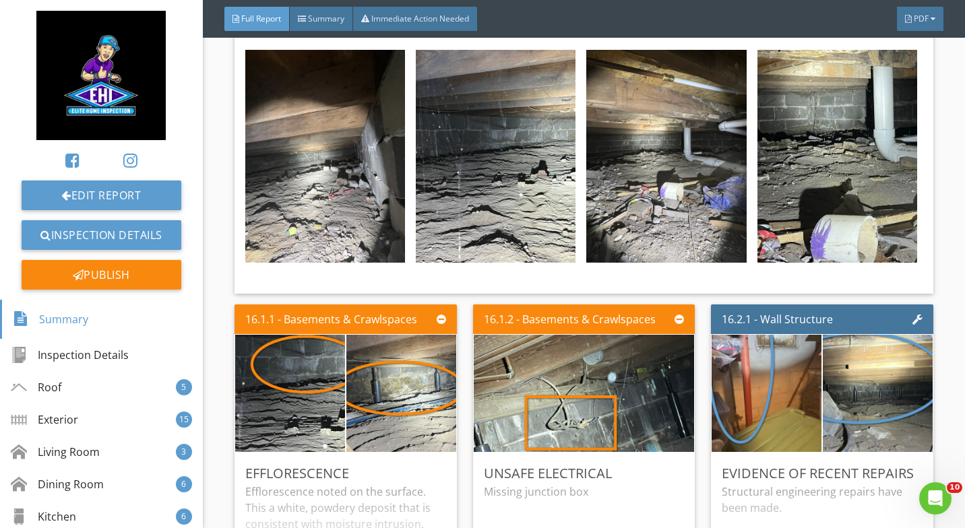
scroll to position [19774, 0]
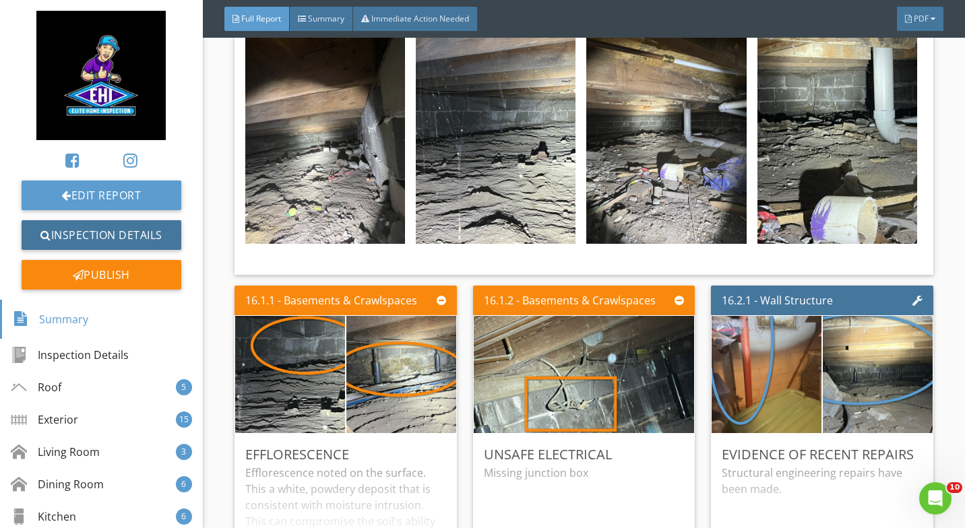
click at [104, 239] on link "Inspection Details" at bounding box center [102, 235] width 160 height 30
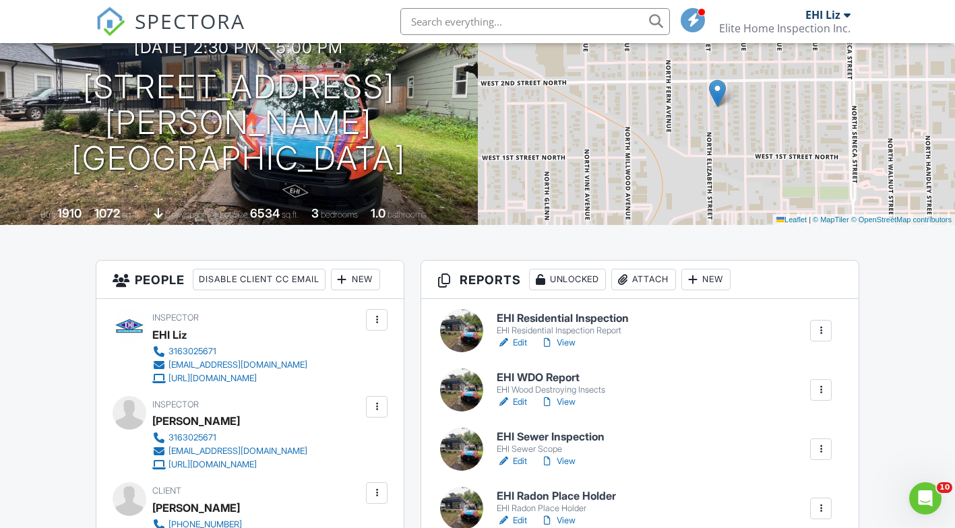
click at [562, 439] on h6 "EHI Sewer Inspection" at bounding box center [551, 437] width 108 height 12
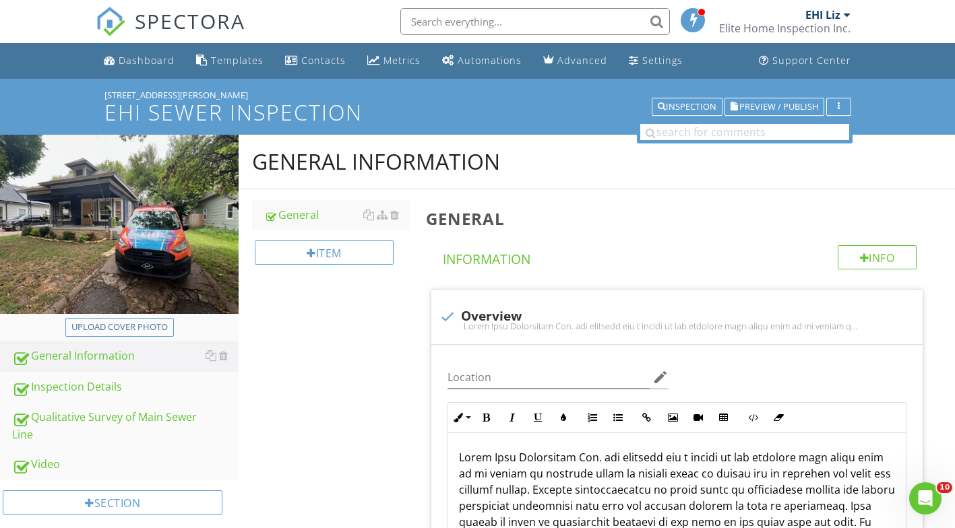
click at [44, 419] on div "Qualitative Survey of Main Sewer Line" at bounding box center [125, 426] width 226 height 34
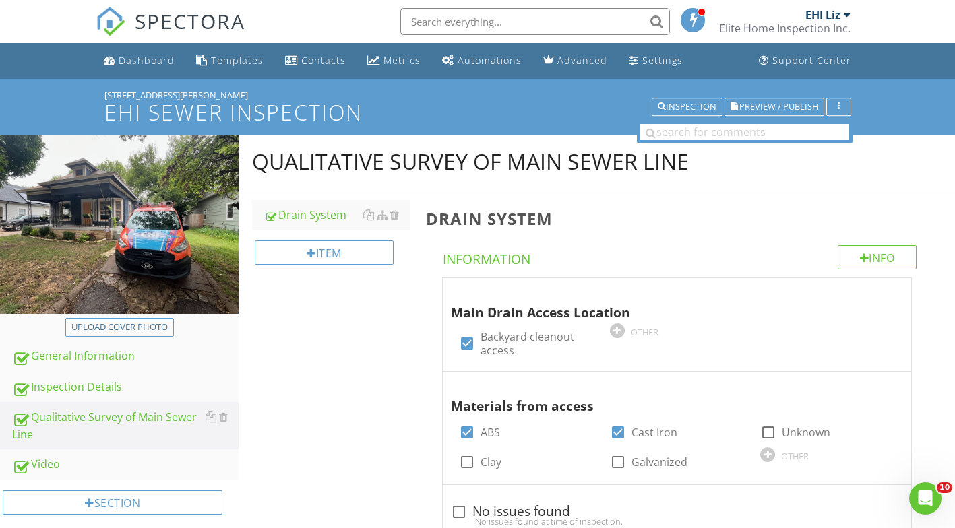
click at [615, 334] on div at bounding box center [617, 331] width 15 height 15
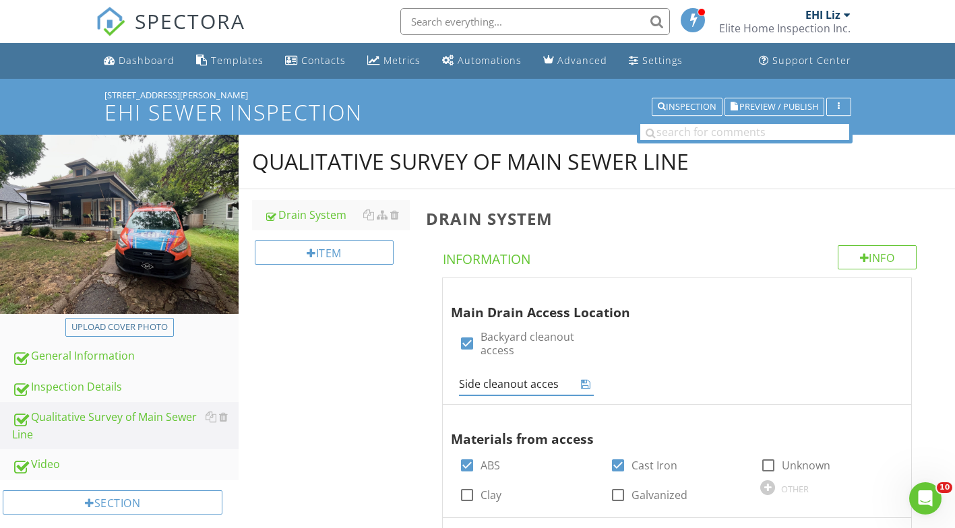
type input "Side cleanout access"
click at [586, 381] on icon at bounding box center [585, 384] width 9 height 11
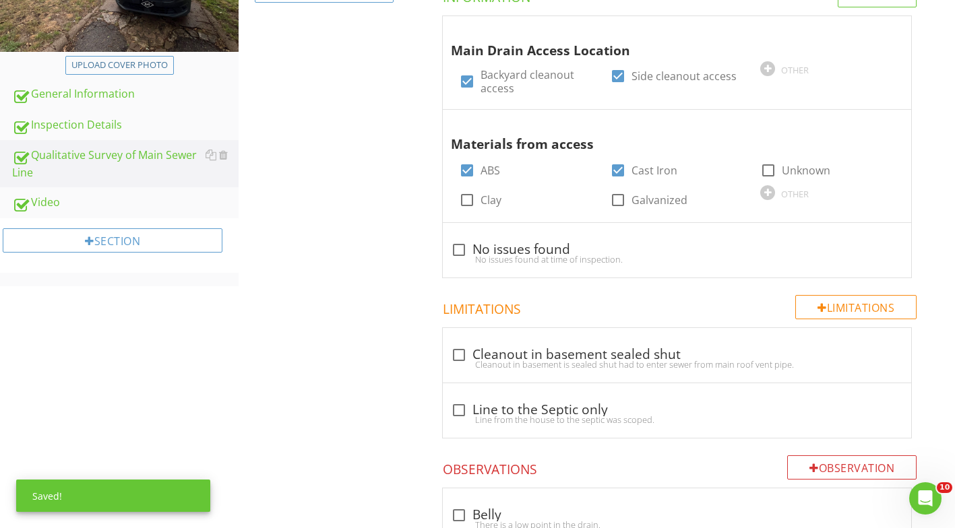
scroll to position [270, 0]
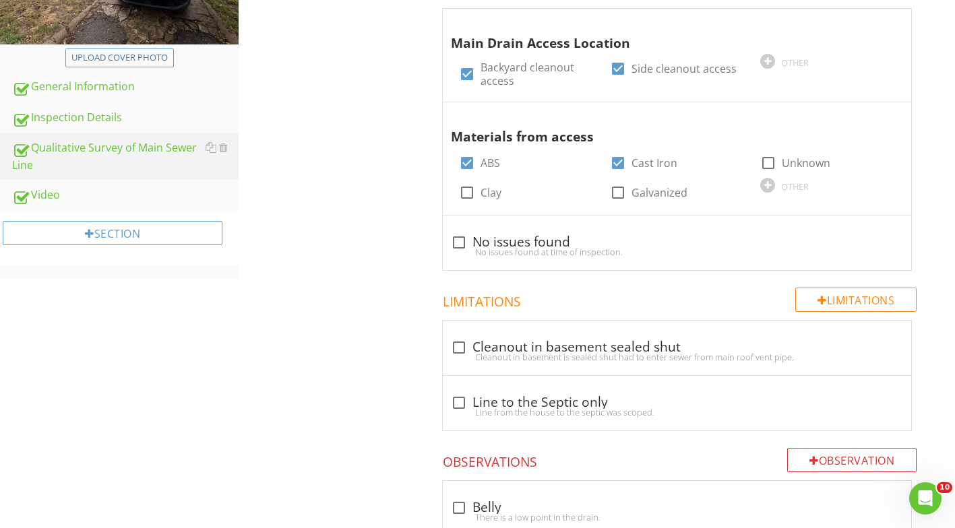
click at [61, 192] on div "Video" at bounding box center [125, 196] width 226 height 18
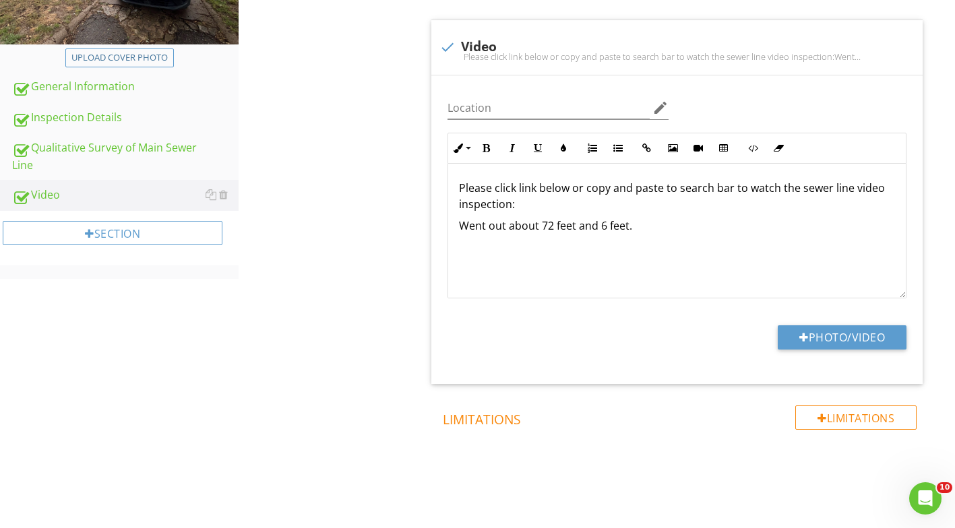
click at [843, 332] on button "Photo/Video" at bounding box center [842, 338] width 129 height 24
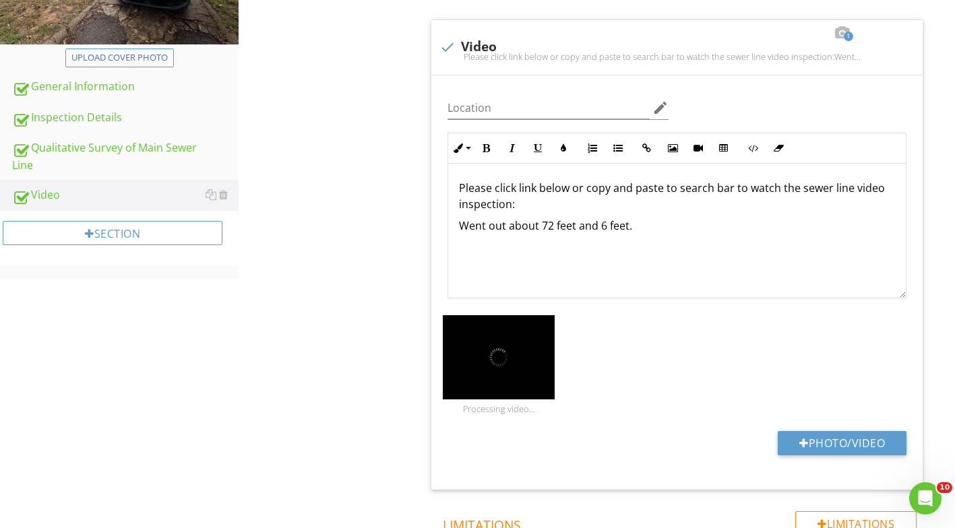
click at [798, 434] on button "Photo/Video" at bounding box center [842, 443] width 129 height 24
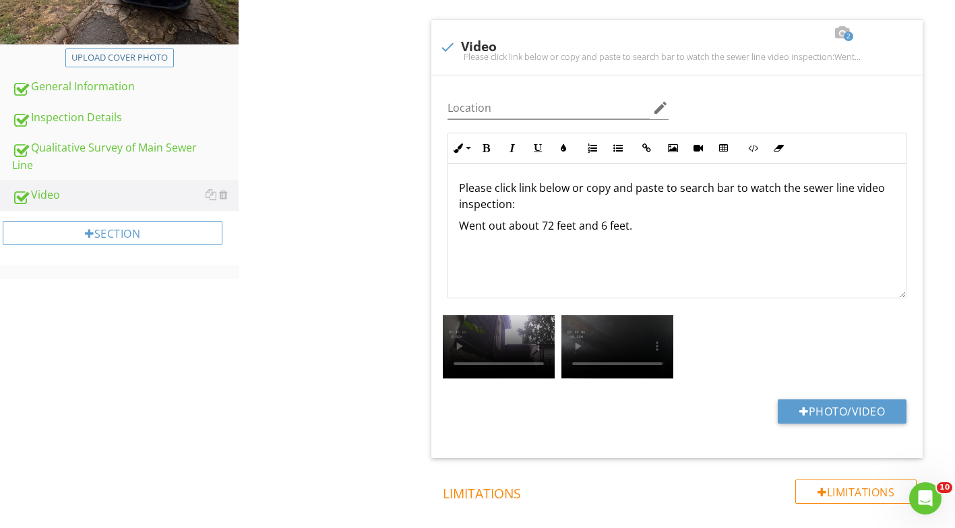
click at [863, 408] on button "Photo/Video" at bounding box center [842, 412] width 129 height 24
type input "C:\fakepath\Untitled video (6).mp4"
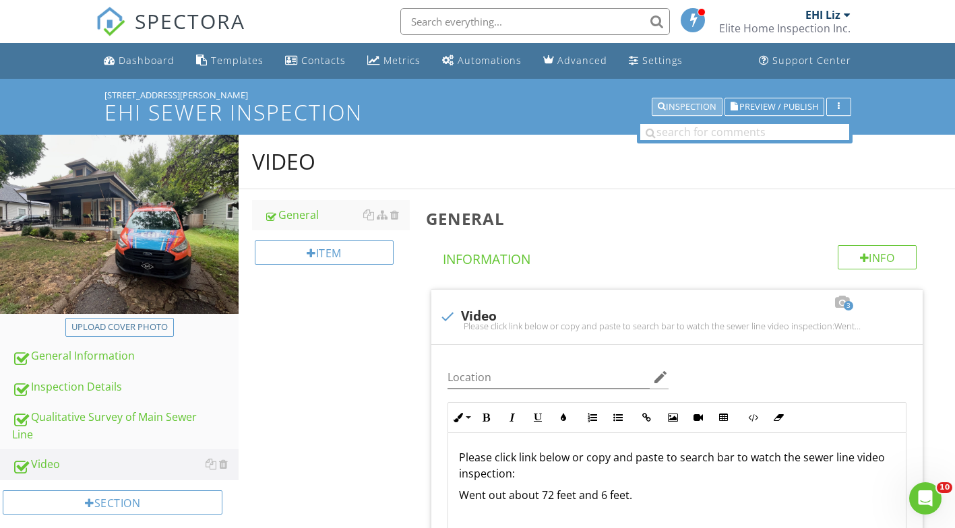
click at [679, 105] on div "Inspection" at bounding box center [687, 106] width 59 height 9
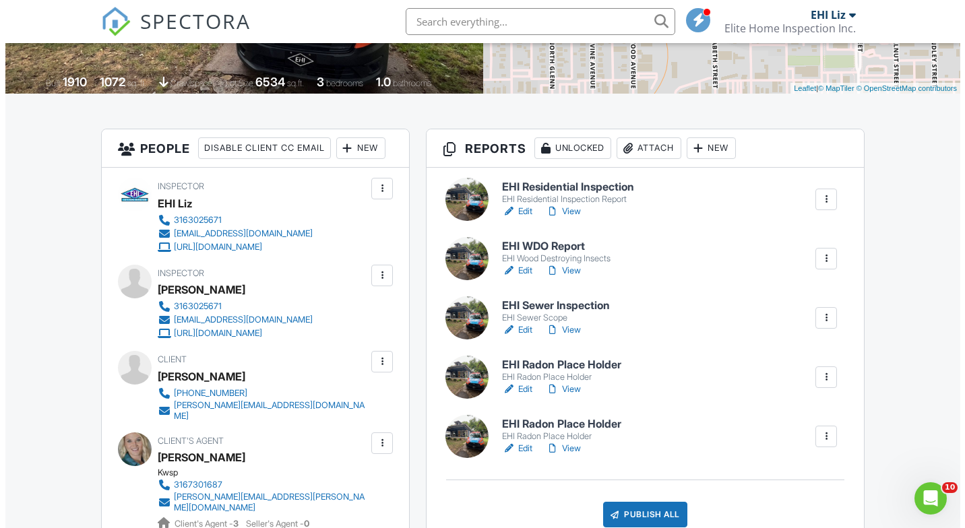
scroll to position [337, 0]
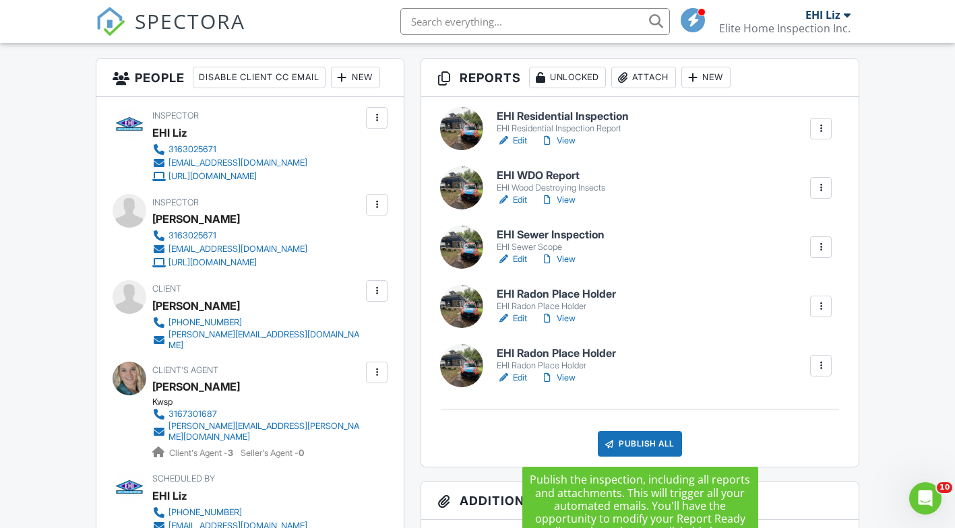
click at [635, 438] on div "Publish All" at bounding box center [640, 444] width 84 height 26
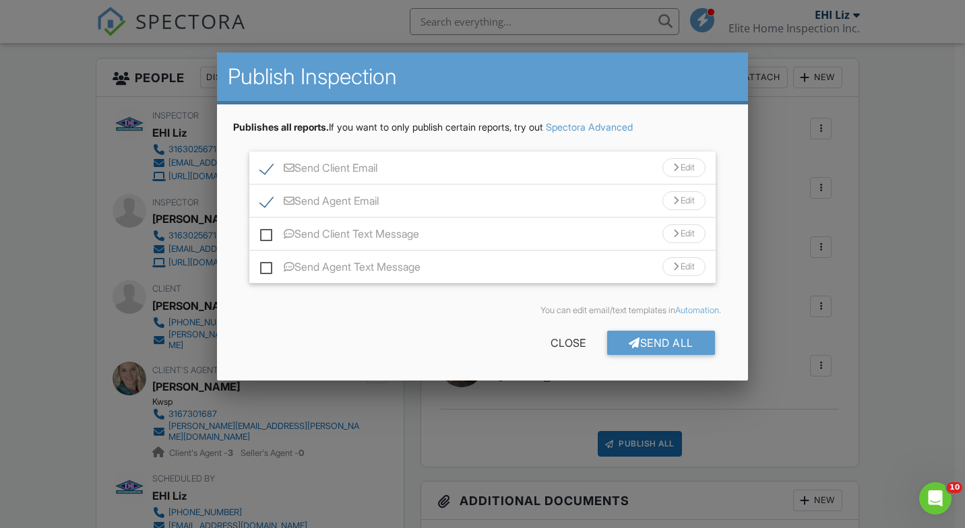
click at [643, 353] on div "Send All" at bounding box center [661, 343] width 108 height 24
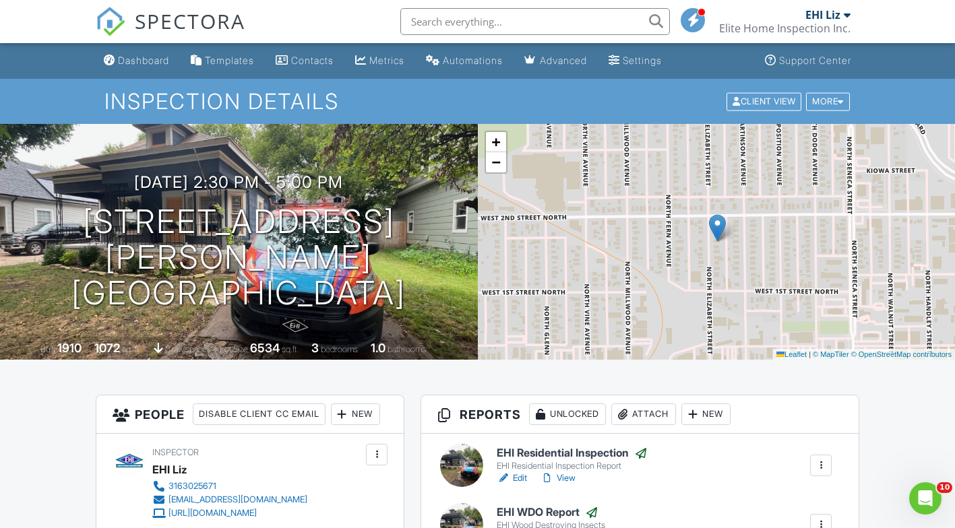
click at [143, 69] on link "Dashboard" at bounding box center [136, 61] width 76 height 25
